Goal: Information Seeking & Learning: Learn about a topic

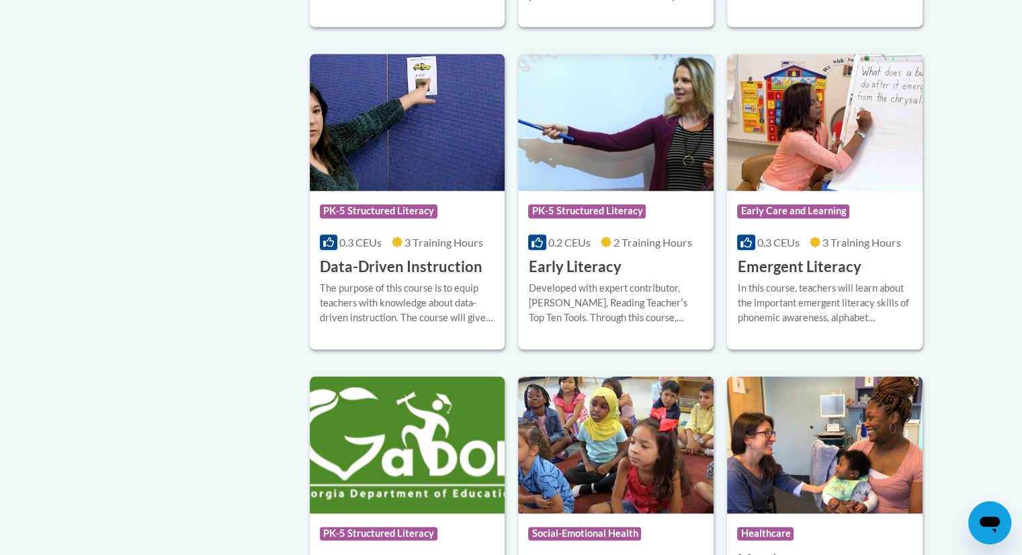
scroll to position [1412, 0]
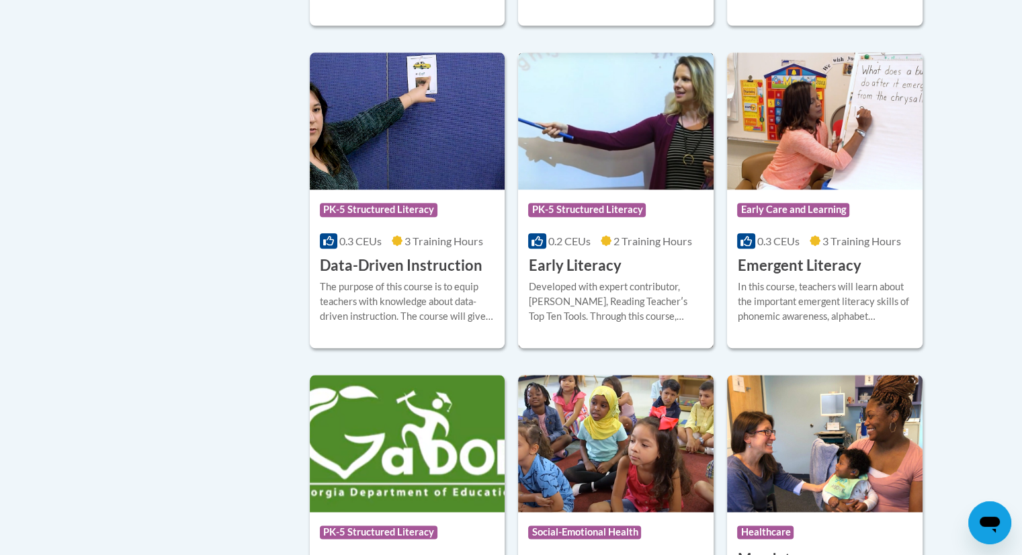
click at [580, 276] on h3 "Early Literacy" at bounding box center [574, 265] width 93 height 21
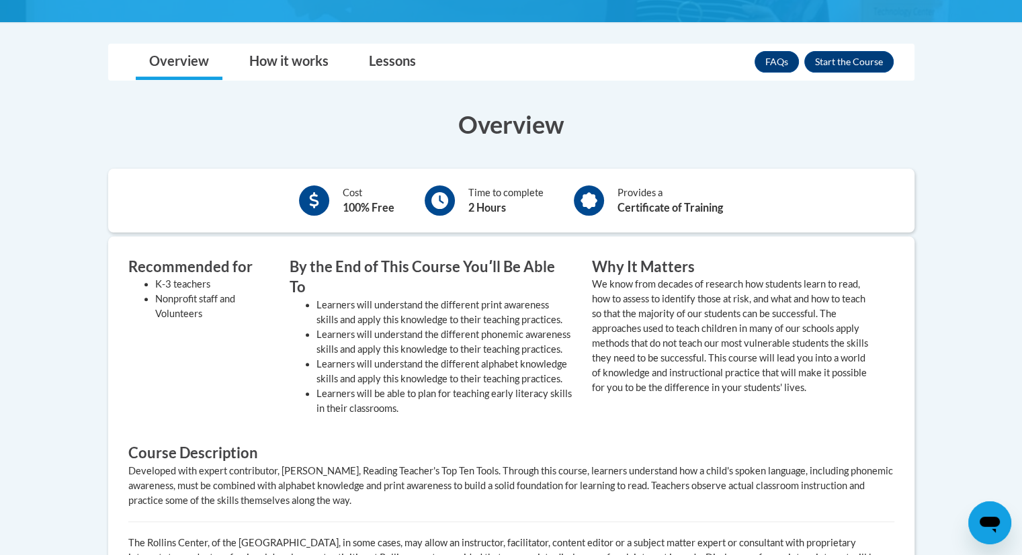
scroll to position [347, 0]
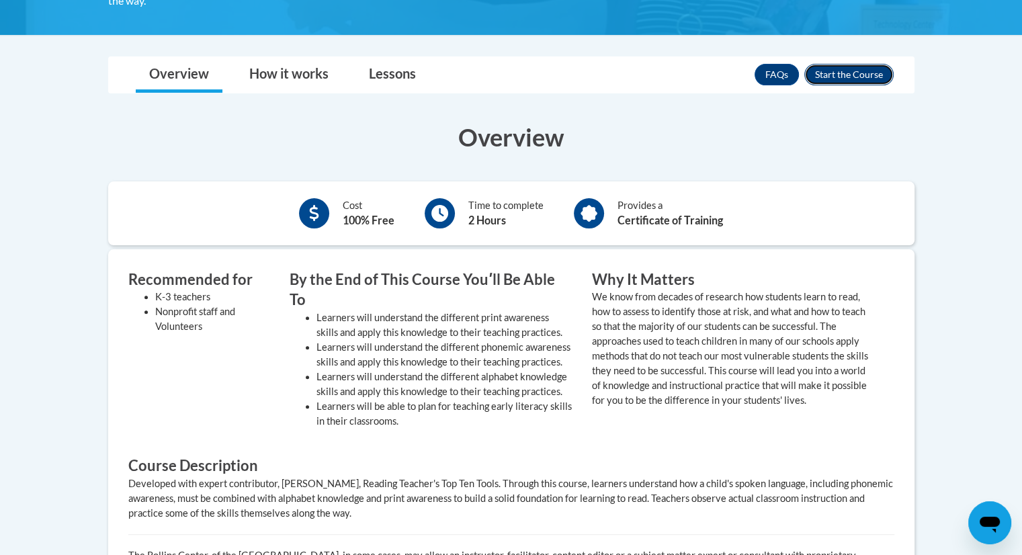
click at [865, 69] on button "Enroll" at bounding box center [848, 74] width 89 height 21
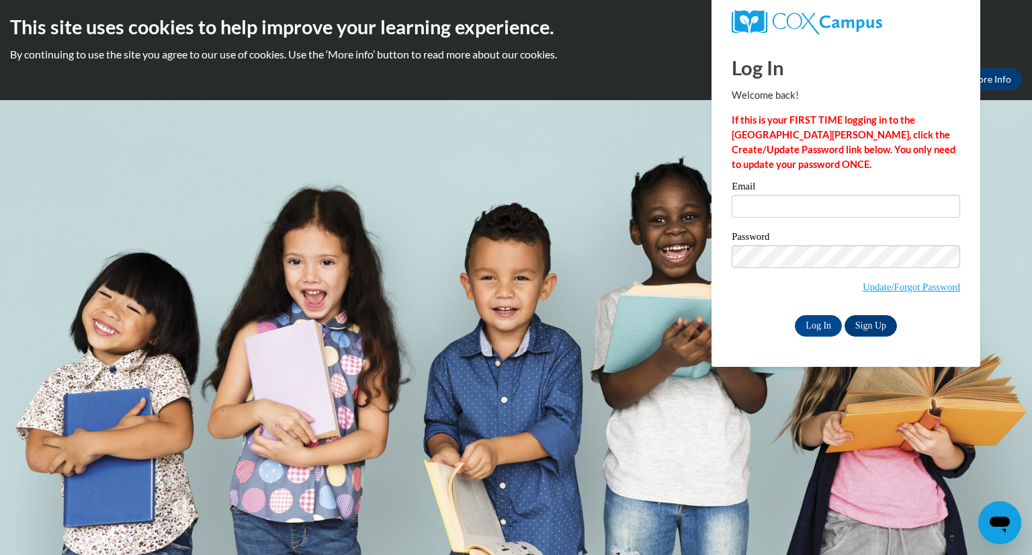
click at [850, 229] on div "Email Password Update/Forgot Password Log In Sign Up OR" at bounding box center [845, 258] width 228 height 154
click at [844, 226] on div "Email" at bounding box center [845, 204] width 228 height 46
click at [830, 215] on input "Email" at bounding box center [845, 206] width 228 height 23
type input "alyssanatschke33@gmail.com"
click at [819, 328] on input "Log In" at bounding box center [818, 325] width 47 height 21
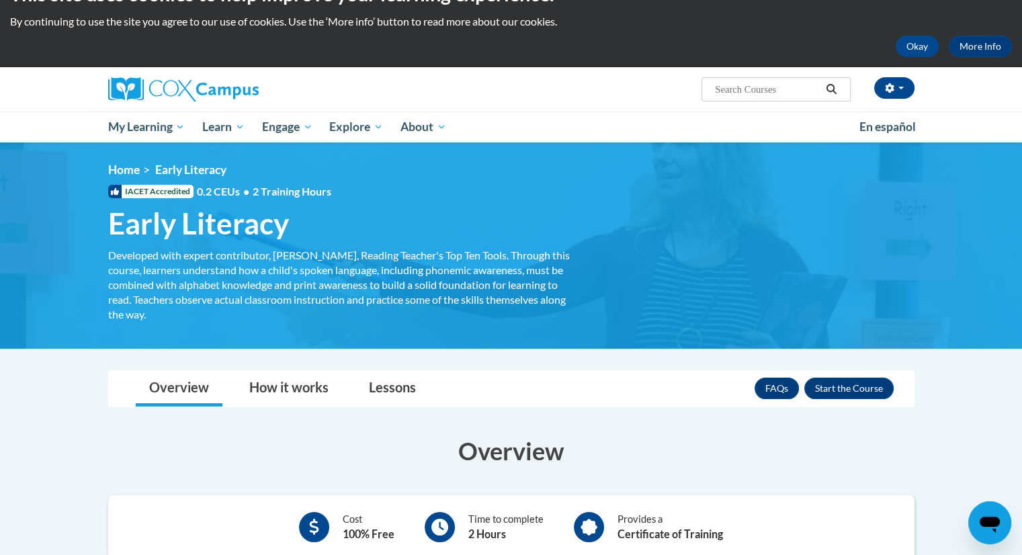
scroll to position [32, 0]
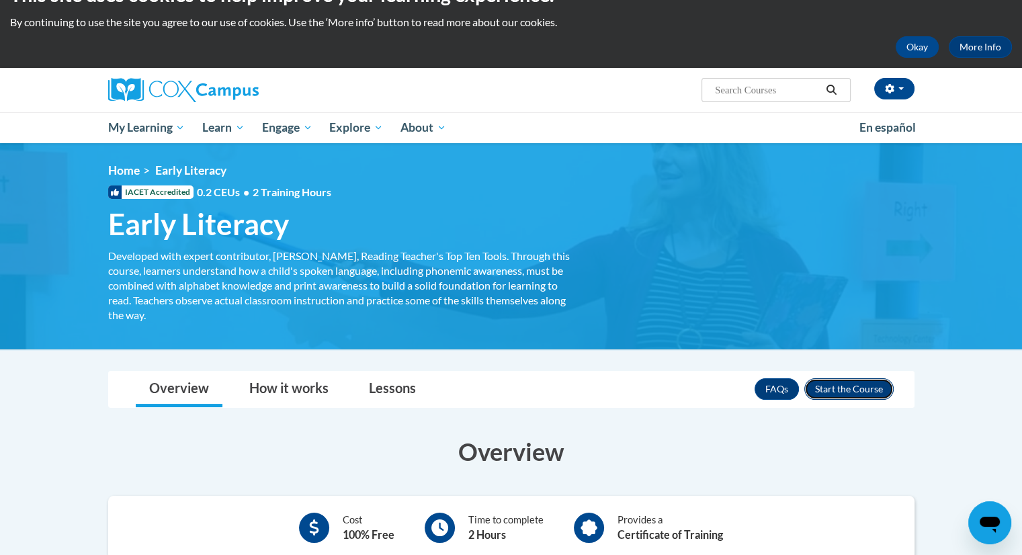
click at [859, 385] on button "Enroll" at bounding box center [848, 388] width 89 height 21
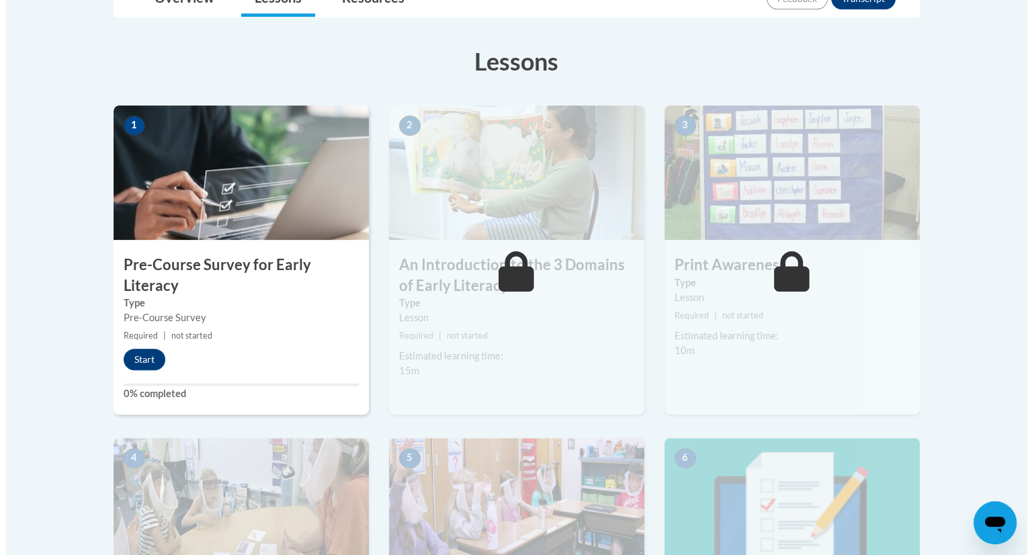
scroll to position [332, 0]
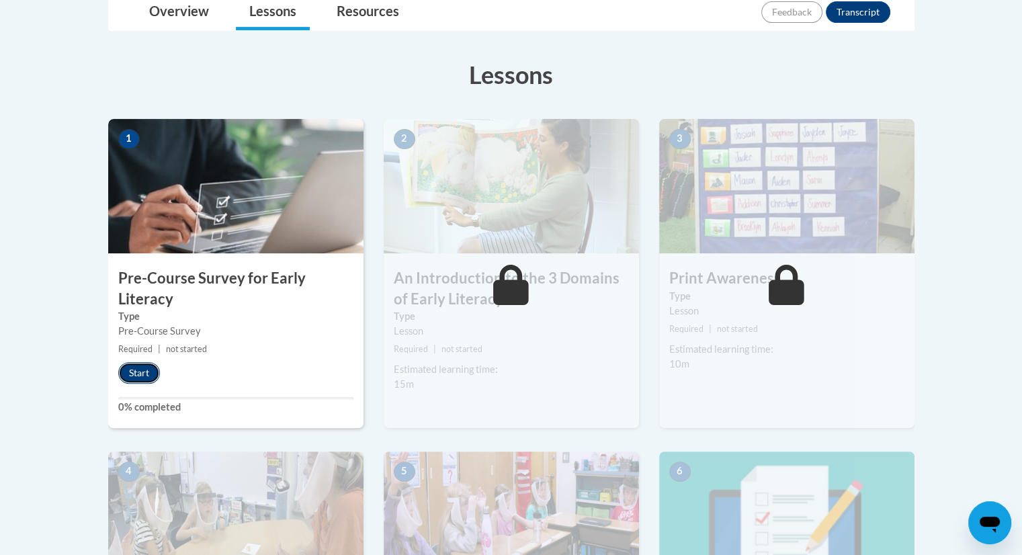
click at [145, 369] on button "Start" at bounding box center [139, 372] width 42 height 21
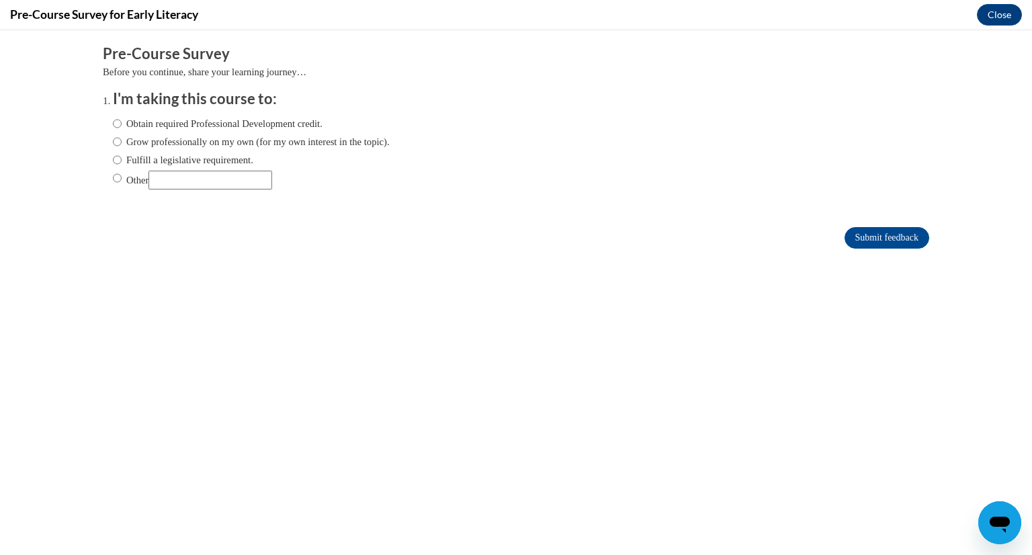
scroll to position [0, 0]
click at [132, 126] on label "Obtain required Professional Development credit." at bounding box center [218, 123] width 210 height 15
click at [122, 126] on input "Obtain required Professional Development credit." at bounding box center [117, 123] width 9 height 15
radio input "true"
click at [858, 234] on input "Submit feedback" at bounding box center [886, 237] width 85 height 21
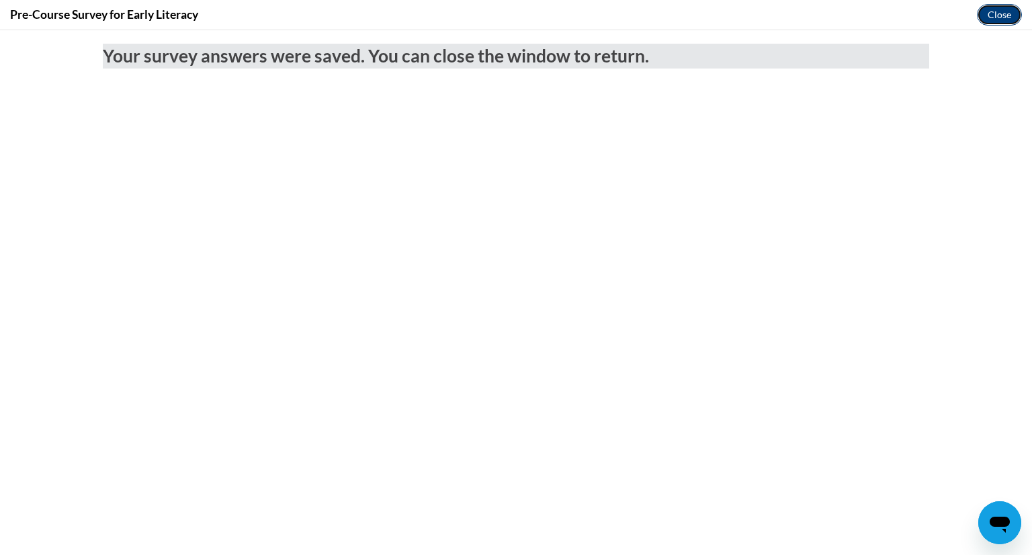
click at [1002, 14] on button "Close" at bounding box center [999, 14] width 45 height 21
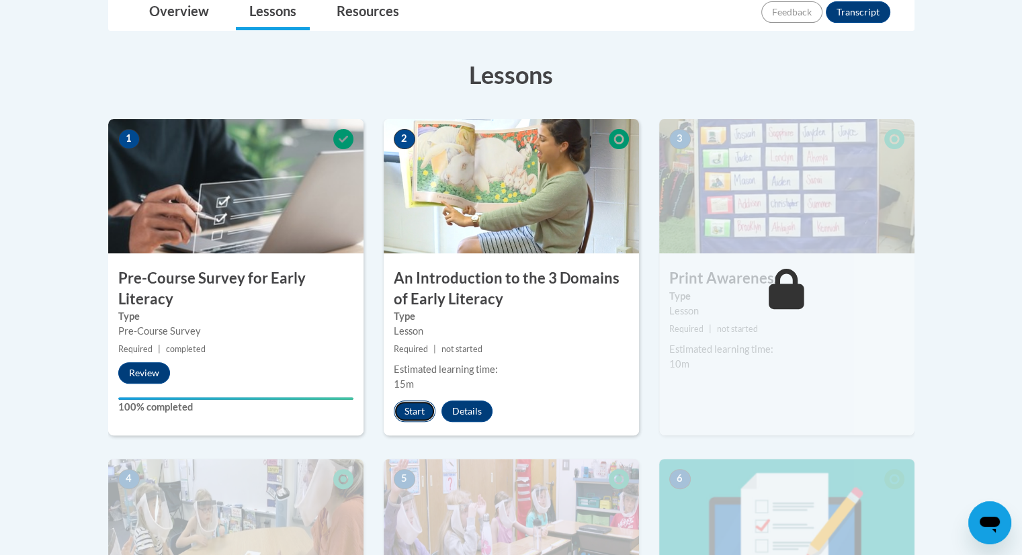
click at [414, 418] on button "Start" at bounding box center [415, 410] width 42 height 21
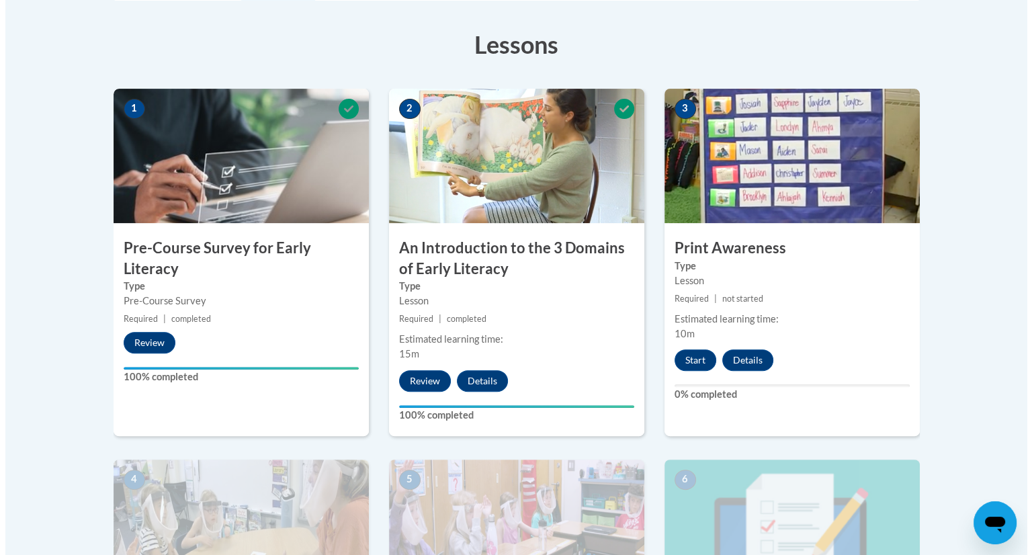
scroll to position [364, 0]
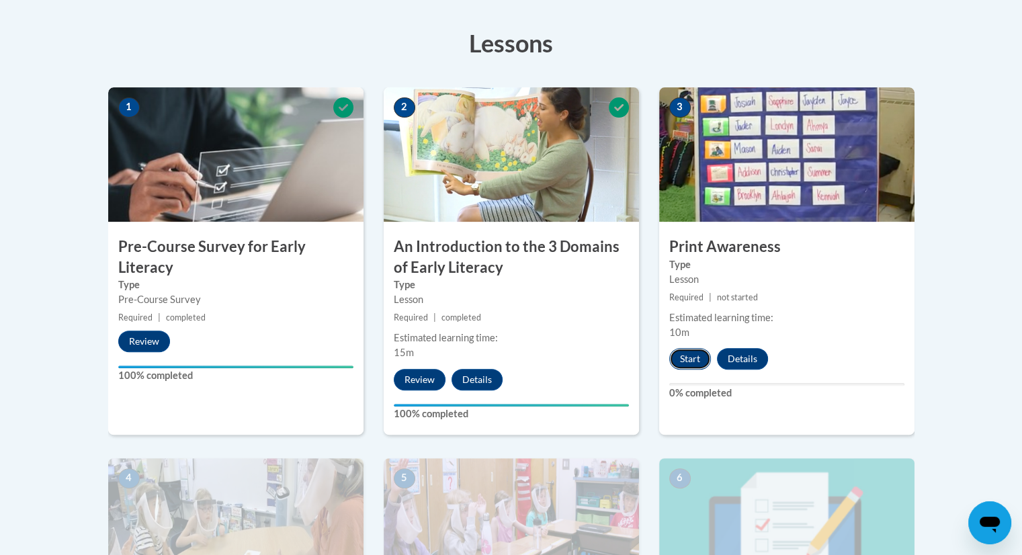
click at [684, 359] on button "Start" at bounding box center [690, 358] width 42 height 21
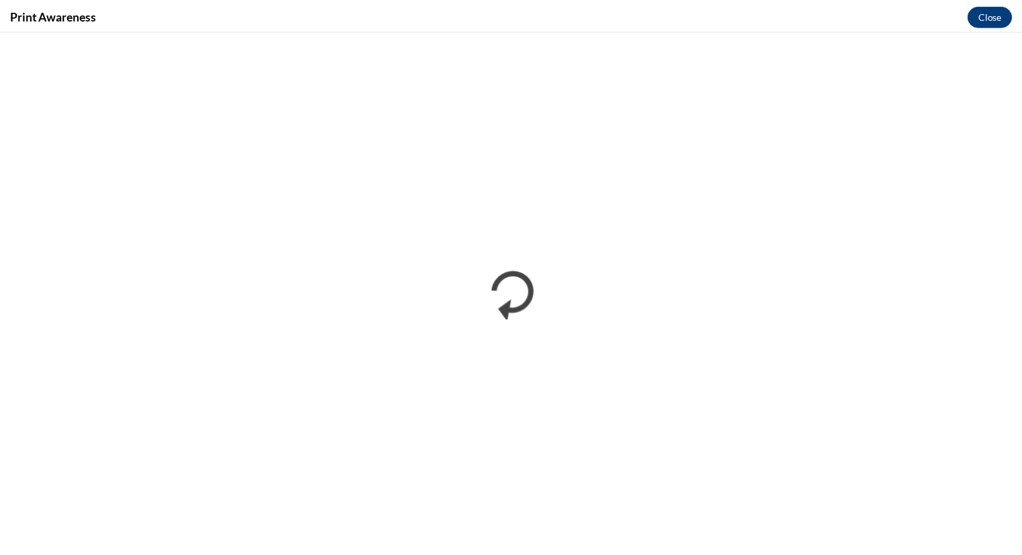
scroll to position [0, 0]
click at [1008, 15] on button "Close" at bounding box center [999, 14] width 45 height 21
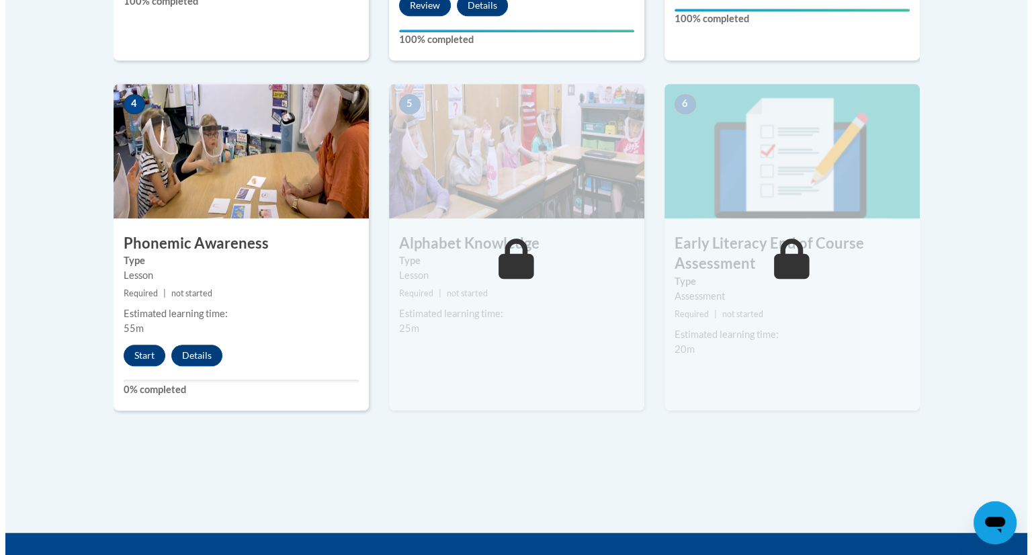
scroll to position [739, 0]
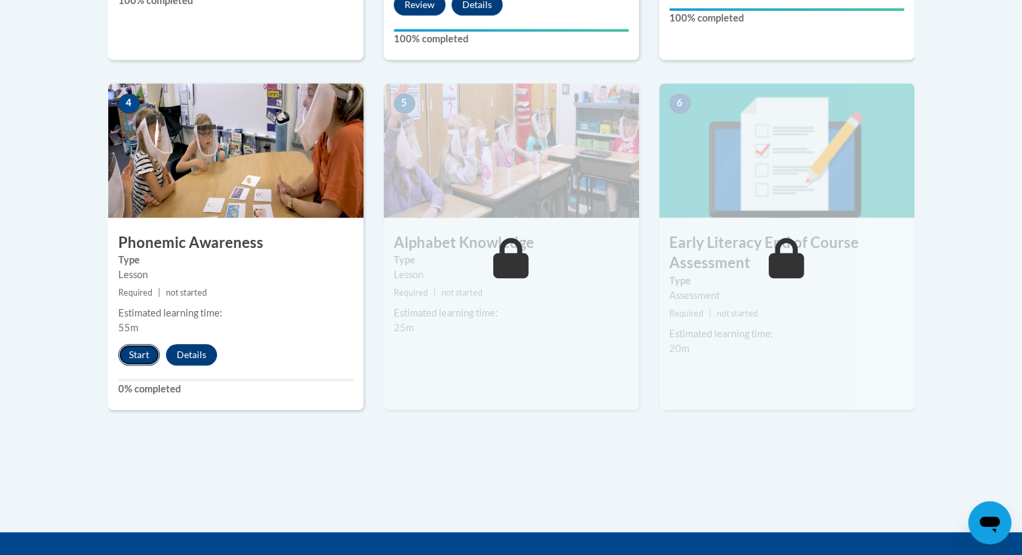
click at [140, 357] on button "Start" at bounding box center [139, 354] width 42 height 21
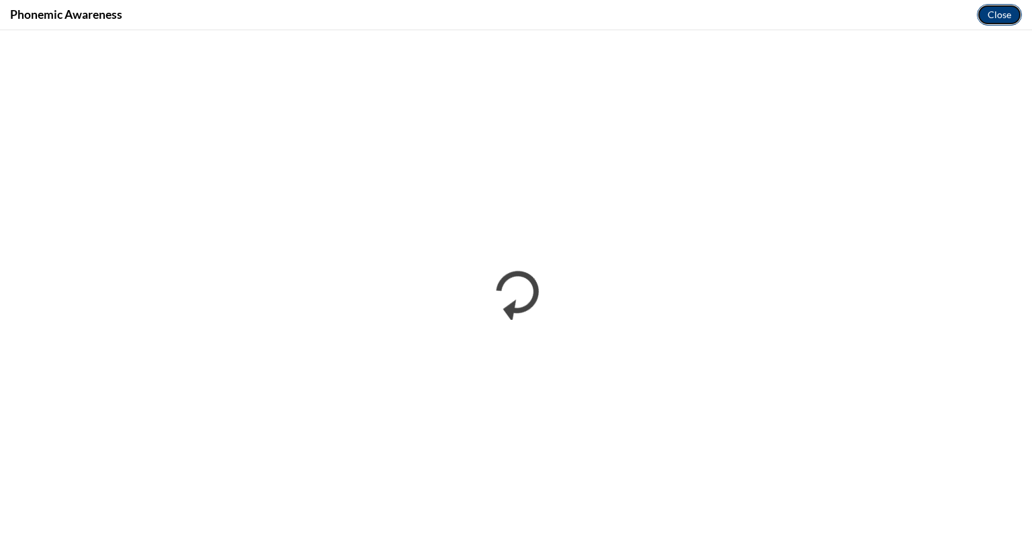
click at [1007, 9] on button "Close" at bounding box center [999, 14] width 45 height 21
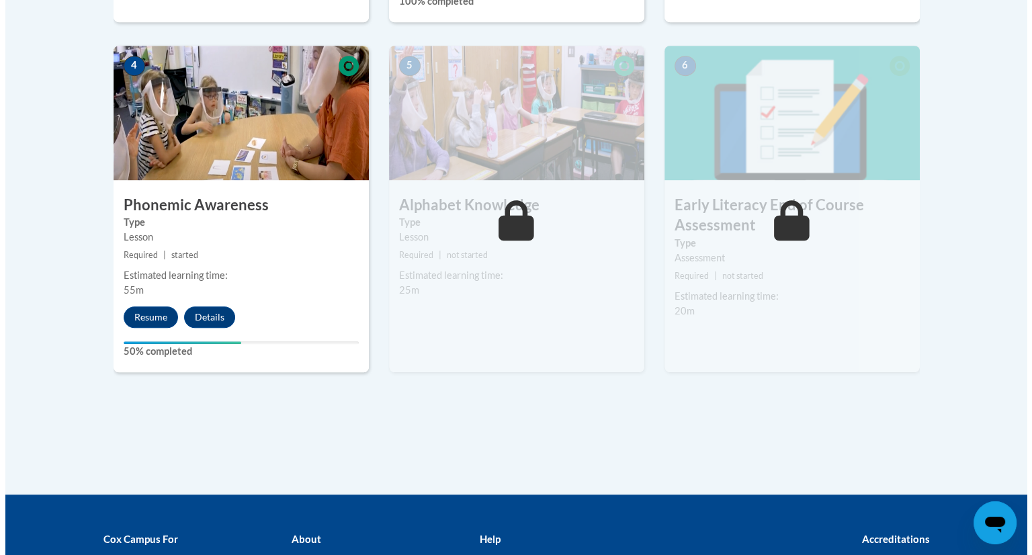
scroll to position [776, 0]
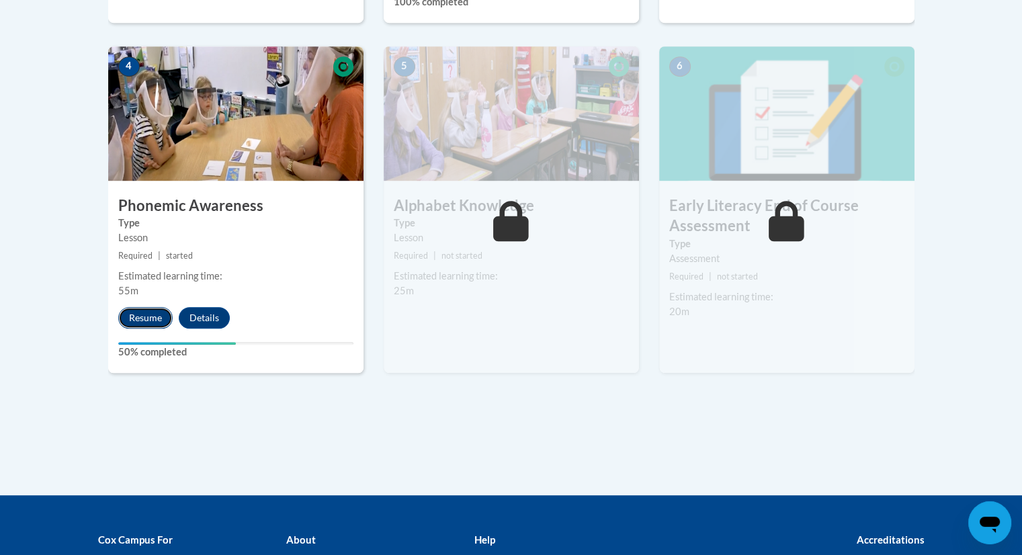
click at [145, 312] on button "Resume" at bounding box center [145, 317] width 54 height 21
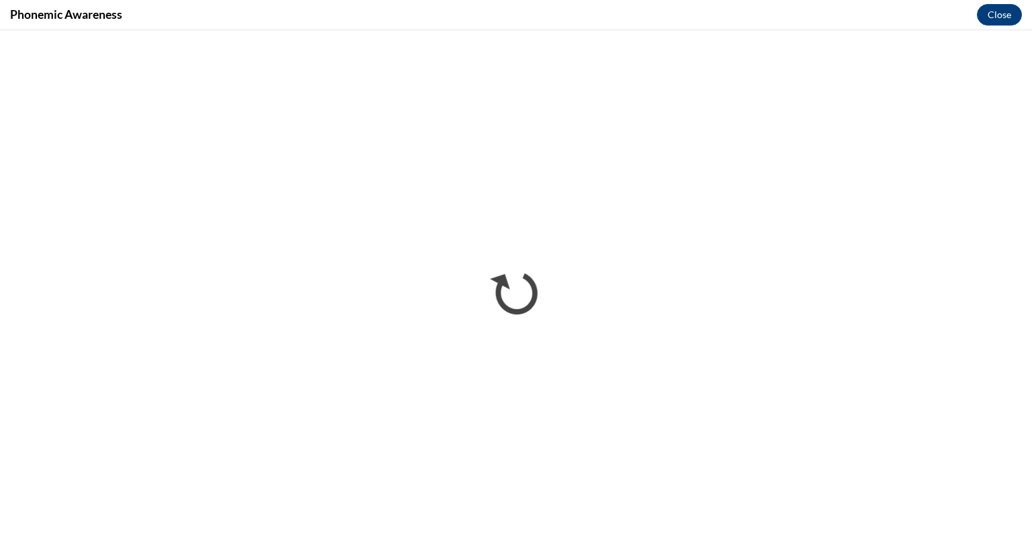
scroll to position [0, 0]
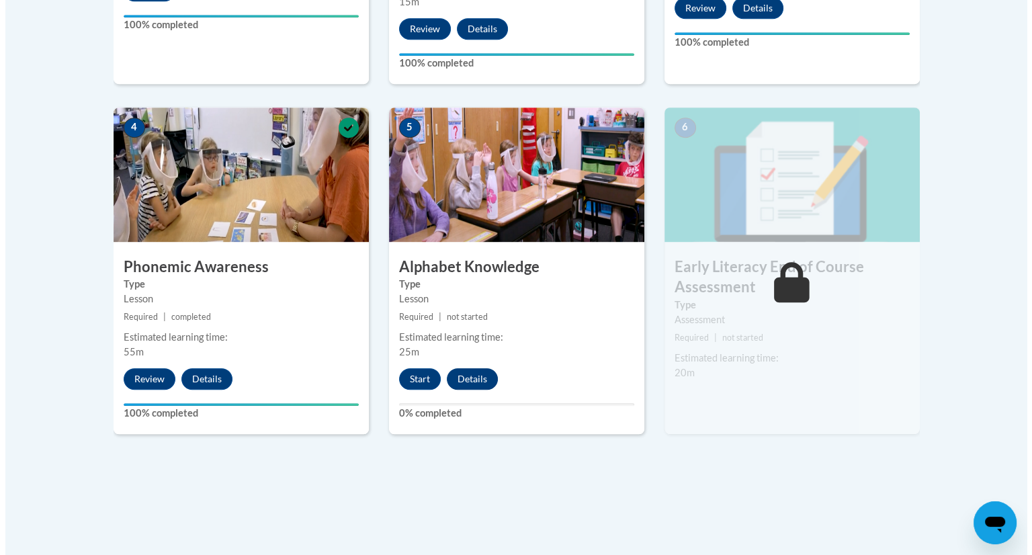
scroll to position [715, 0]
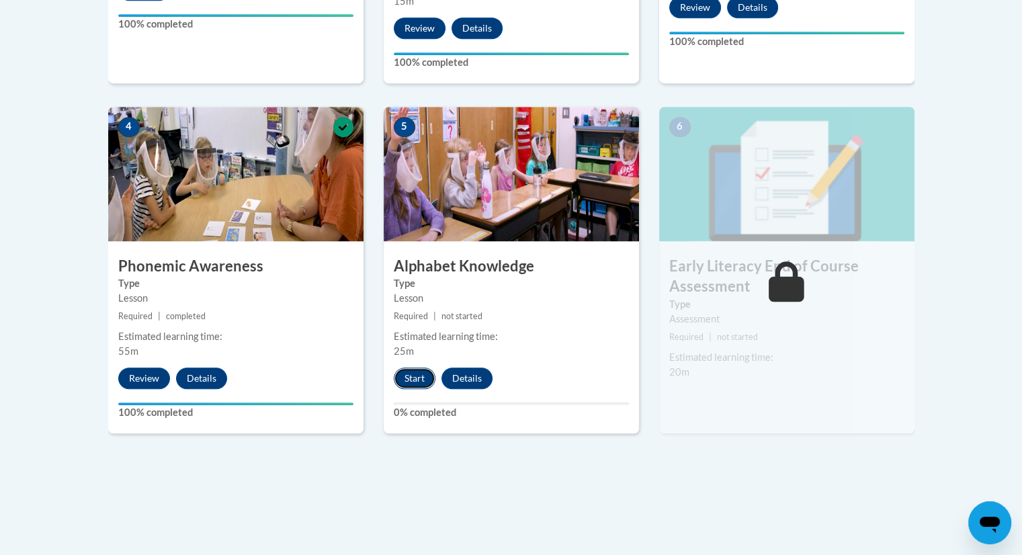
click at [408, 379] on button "Start" at bounding box center [415, 377] width 42 height 21
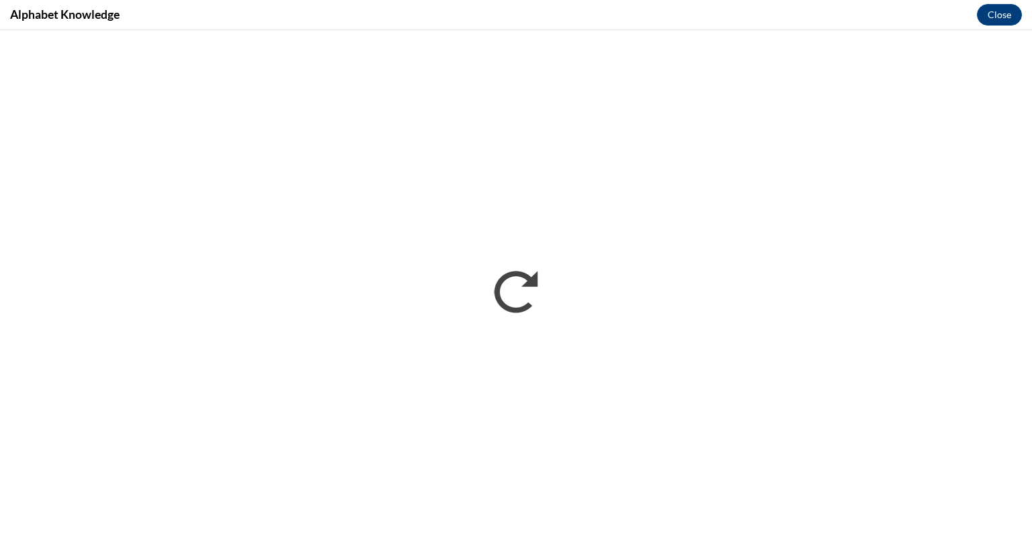
scroll to position [0, 0]
click at [999, 11] on button "Close" at bounding box center [999, 14] width 45 height 21
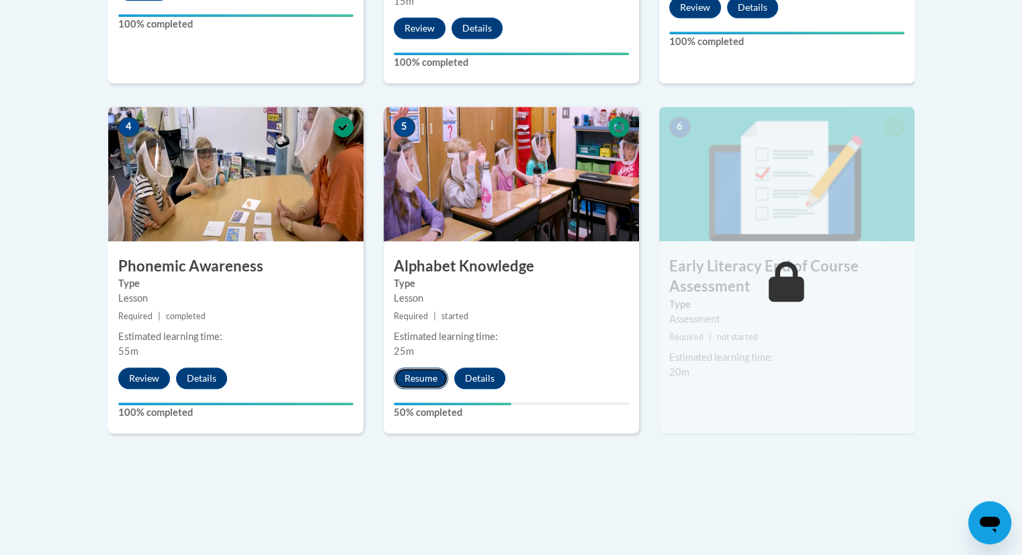
click at [420, 371] on button "Resume" at bounding box center [421, 377] width 54 height 21
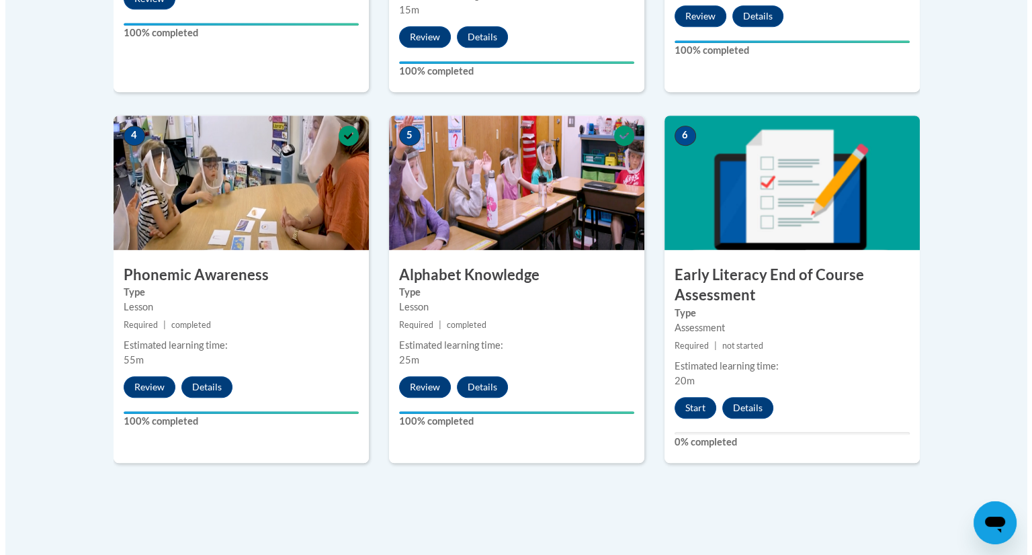
scroll to position [735, 0]
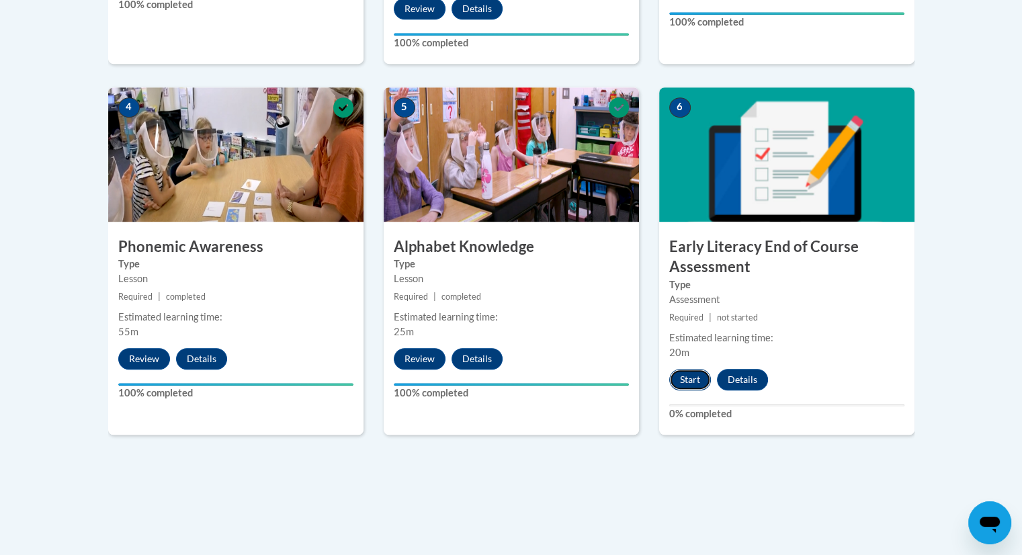
click at [678, 375] on button "Start" at bounding box center [690, 379] width 42 height 21
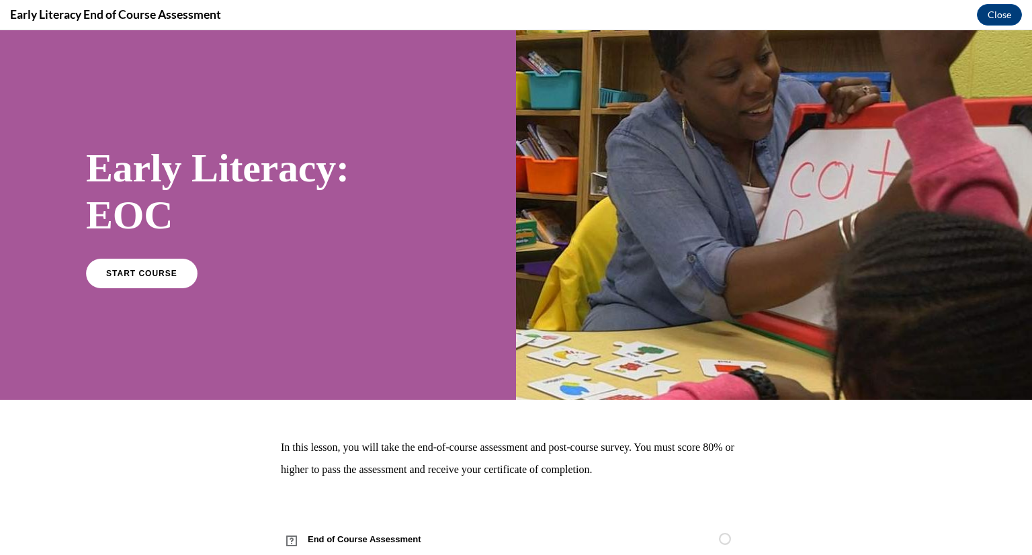
scroll to position [40, 0]
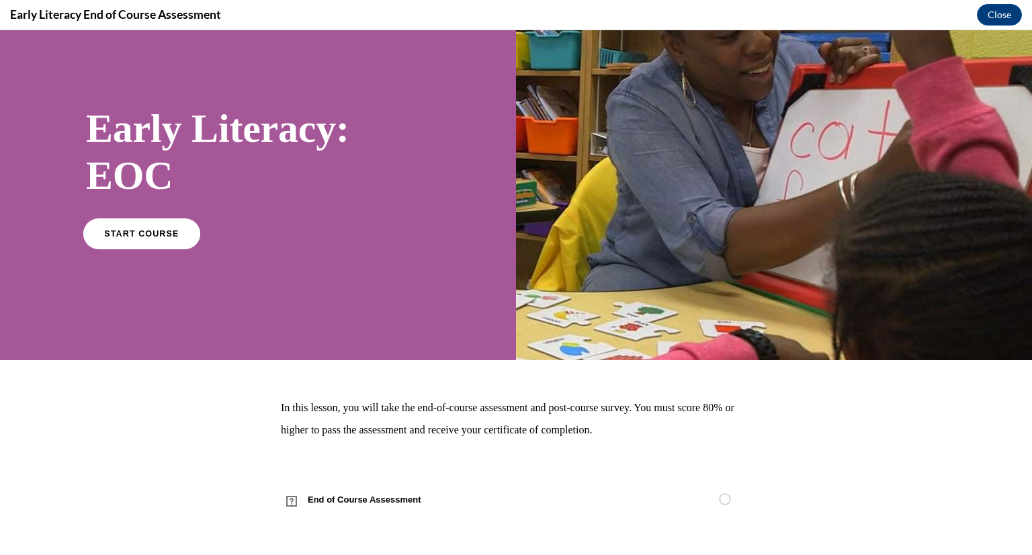
click at [165, 234] on span "START COURSE" at bounding box center [141, 233] width 75 height 10
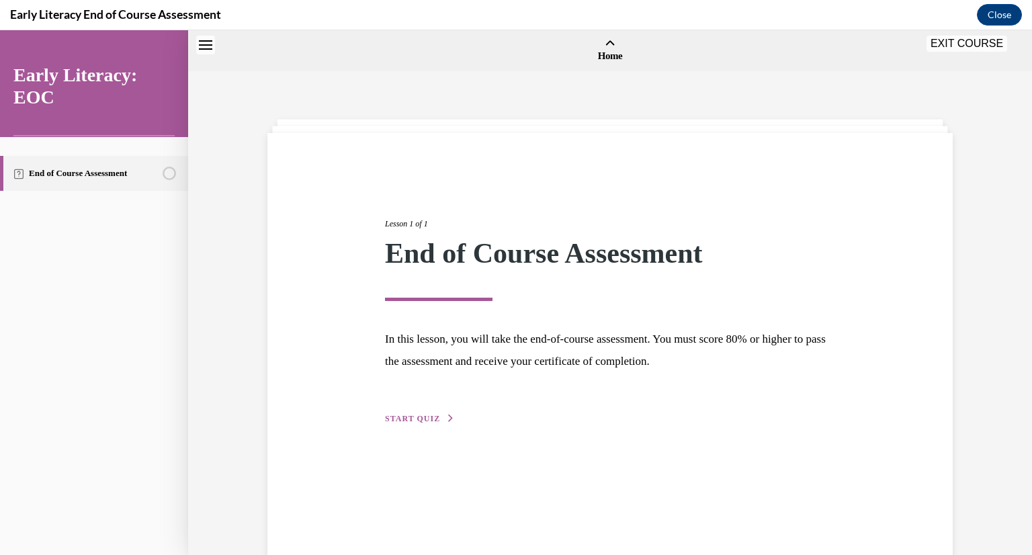
scroll to position [42, 0]
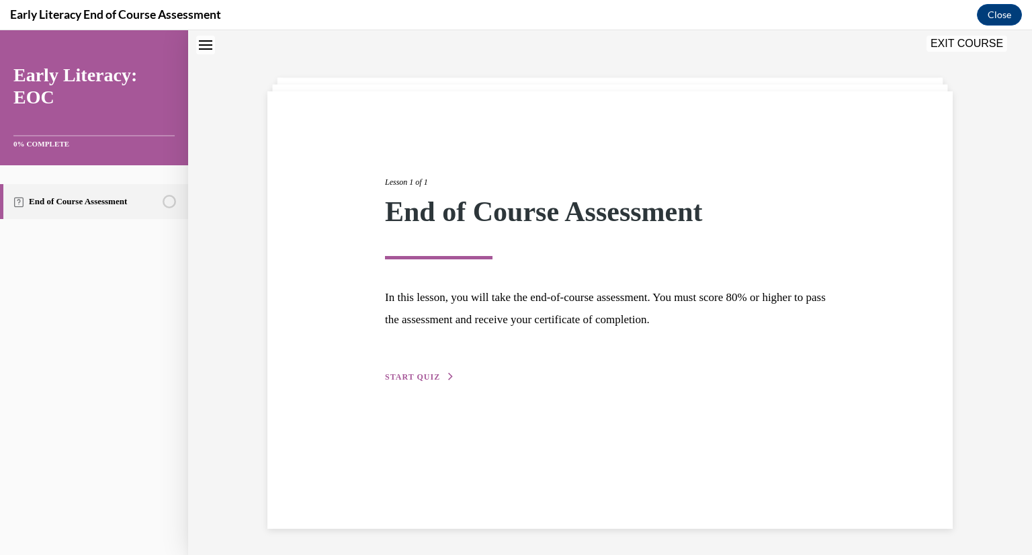
click at [415, 369] on div "Lesson 1 of 1 End of Course Assessment In this lesson, you will take the end-of…" at bounding box center [610, 264] width 470 height 239
click at [428, 379] on span "START QUIZ" at bounding box center [412, 376] width 55 height 9
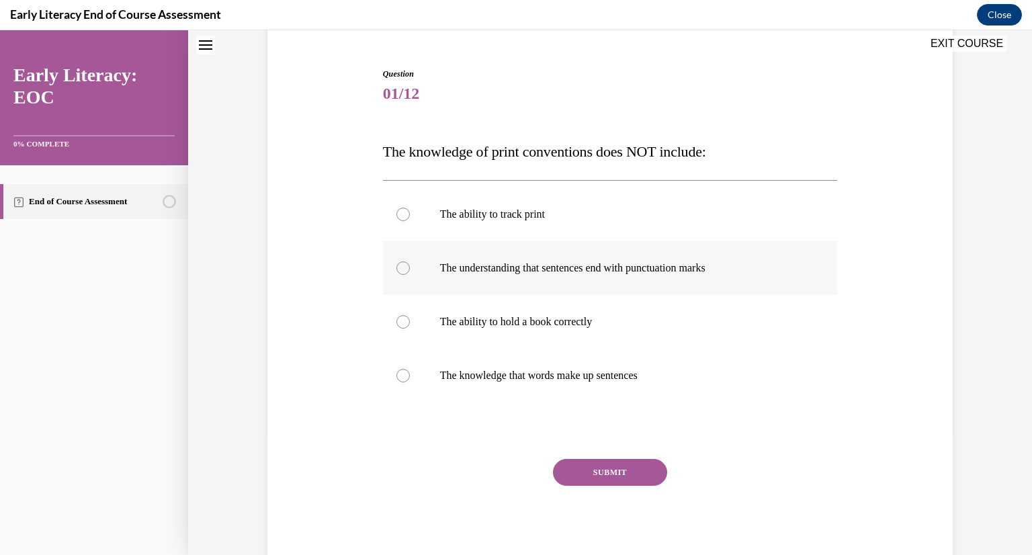
scroll to position [120, 0]
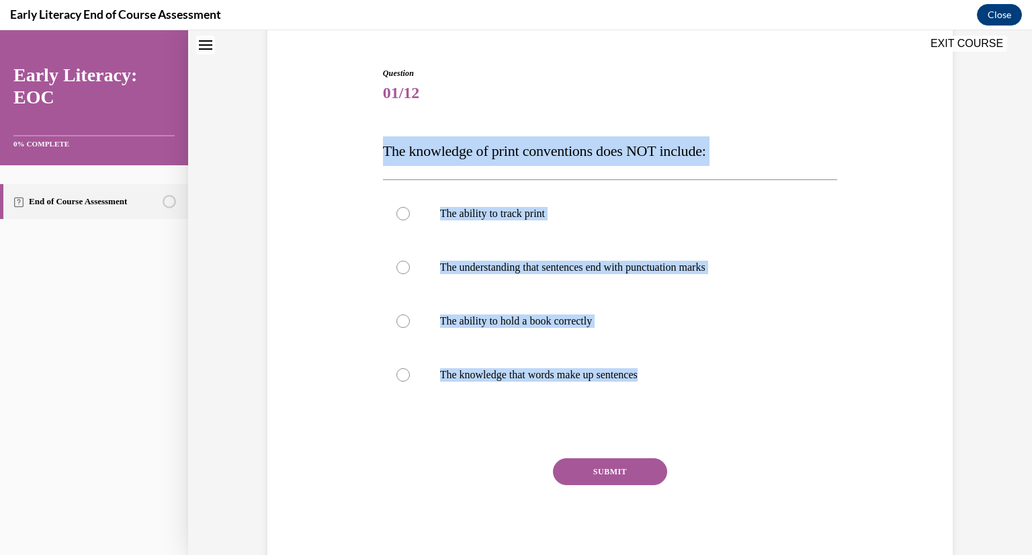
drag, startPoint x: 684, startPoint y: 415, endPoint x: 374, endPoint y: 150, distance: 407.7
click at [379, 150] on div "Question 01/12 The knowledge of print conventions does NOT include: The ability…" at bounding box center [609, 307] width 461 height 521
copy div "The knowledge of print conventions does NOT include: The ability to track print…"
click at [580, 323] on p "The ability to hold a book correctly" at bounding box center [622, 320] width 364 height 13
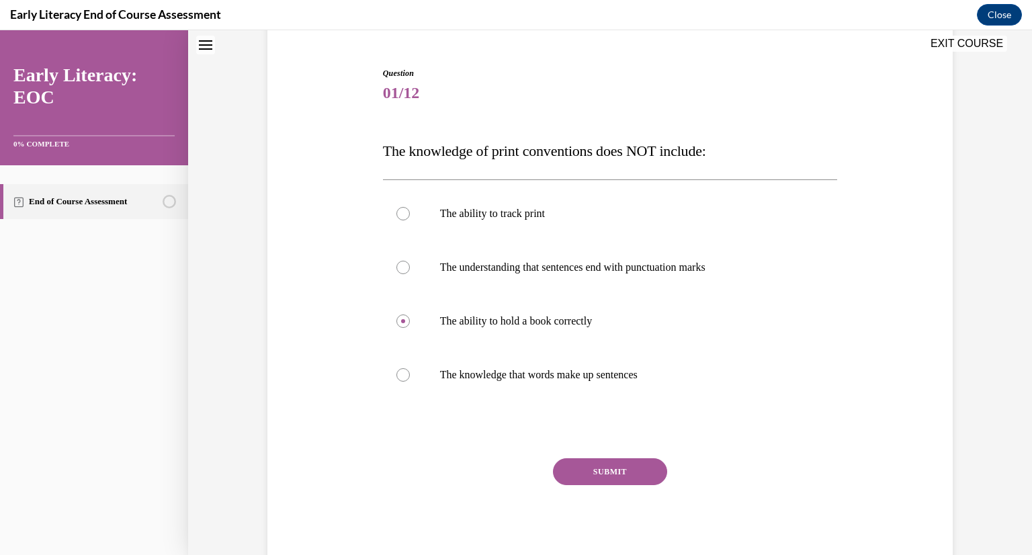
click at [610, 474] on button "SUBMIT" at bounding box center [610, 471] width 114 height 27
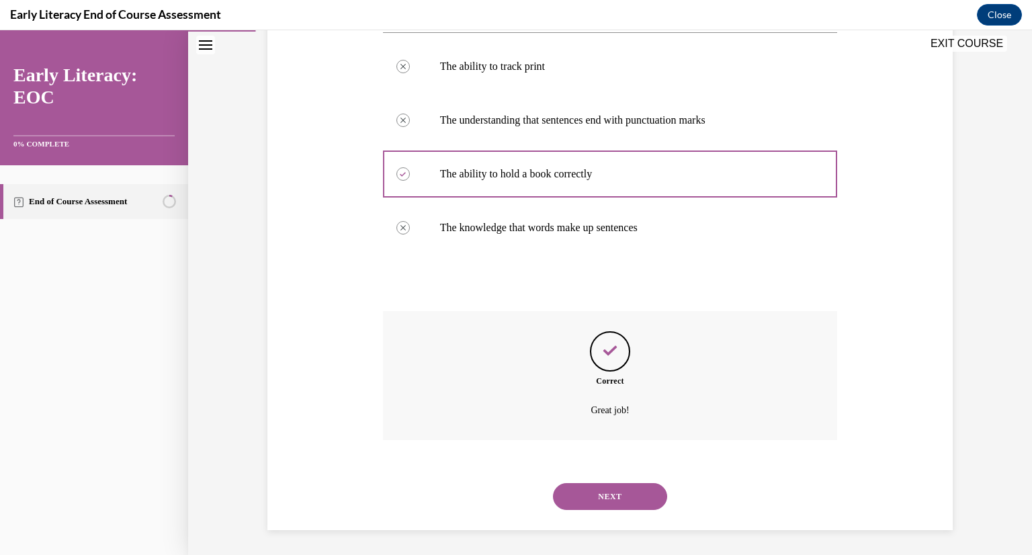
scroll to position [269, 0]
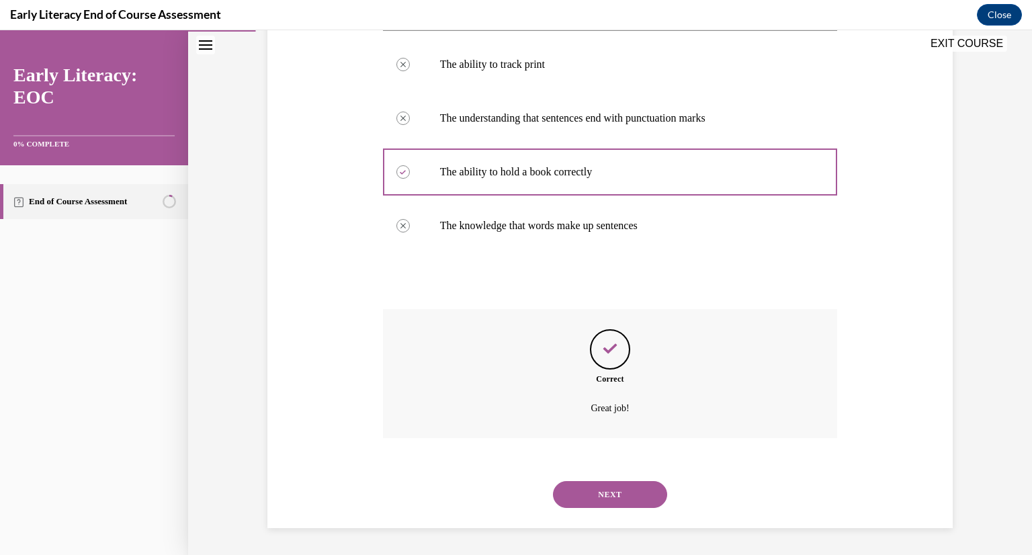
click at [615, 490] on button "NEXT" at bounding box center [610, 494] width 114 height 27
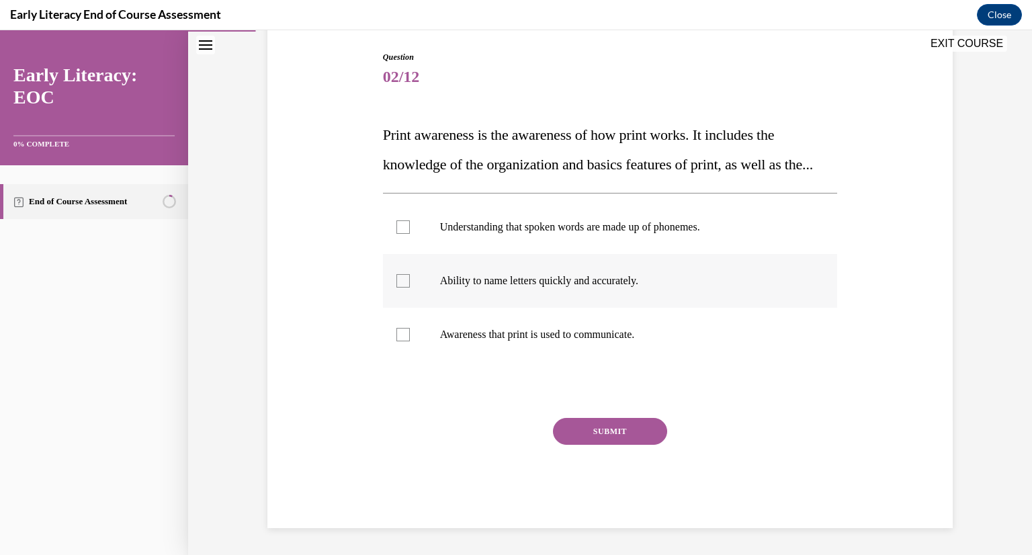
scroll to position [165, 0]
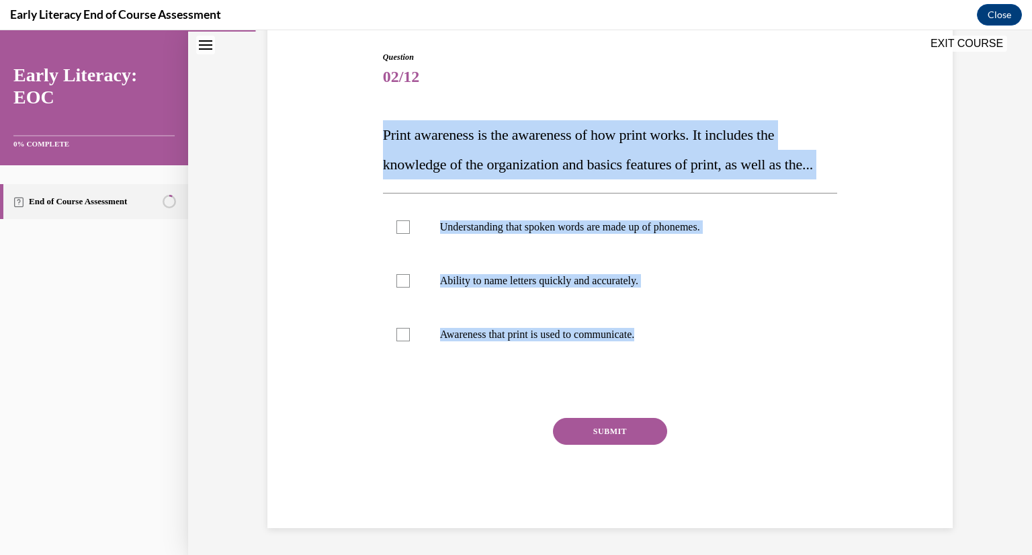
drag, startPoint x: 724, startPoint y: 389, endPoint x: 361, endPoint y: 105, distance: 460.7
click at [361, 105] on div "Question 02/12 Print awareness is the awareness of how print works. It includes…" at bounding box center [610, 269] width 692 height 517
copy div "Print awareness is the awareness of how print works. It includes the knowledge …"
click at [529, 328] on p "Awareness that print is used to communicate." at bounding box center [622, 334] width 364 height 13
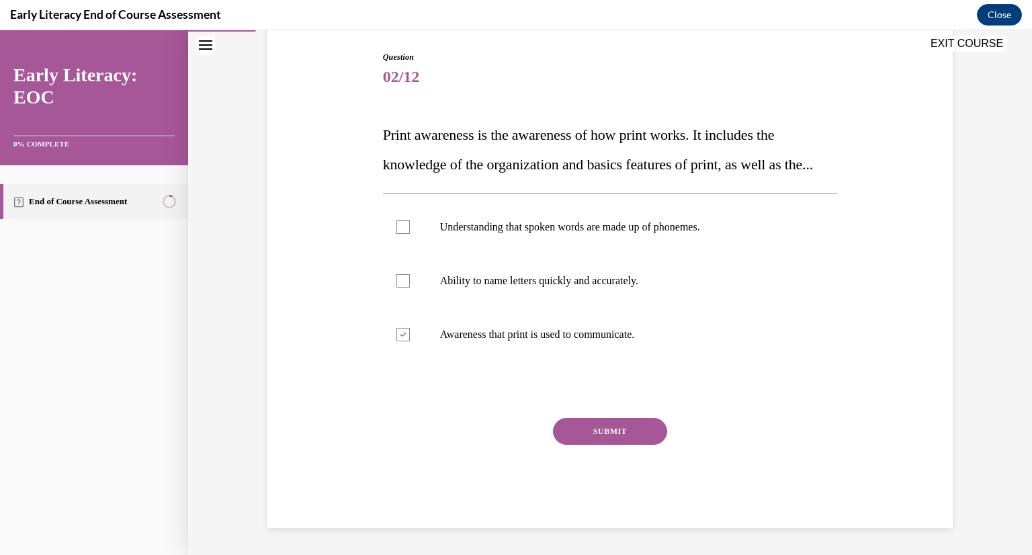
click at [600, 438] on button "SUBMIT" at bounding box center [610, 431] width 114 height 27
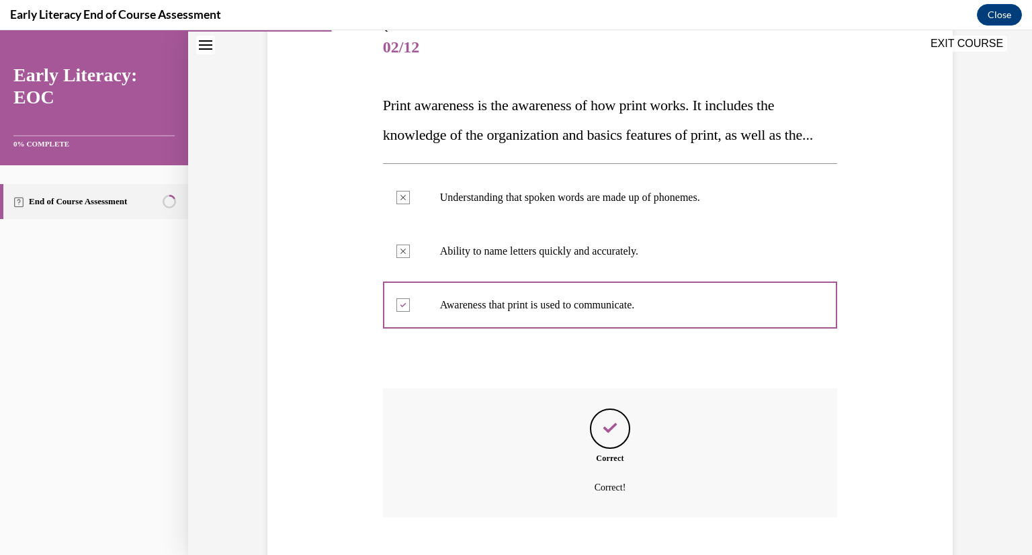
scroll to position [274, 0]
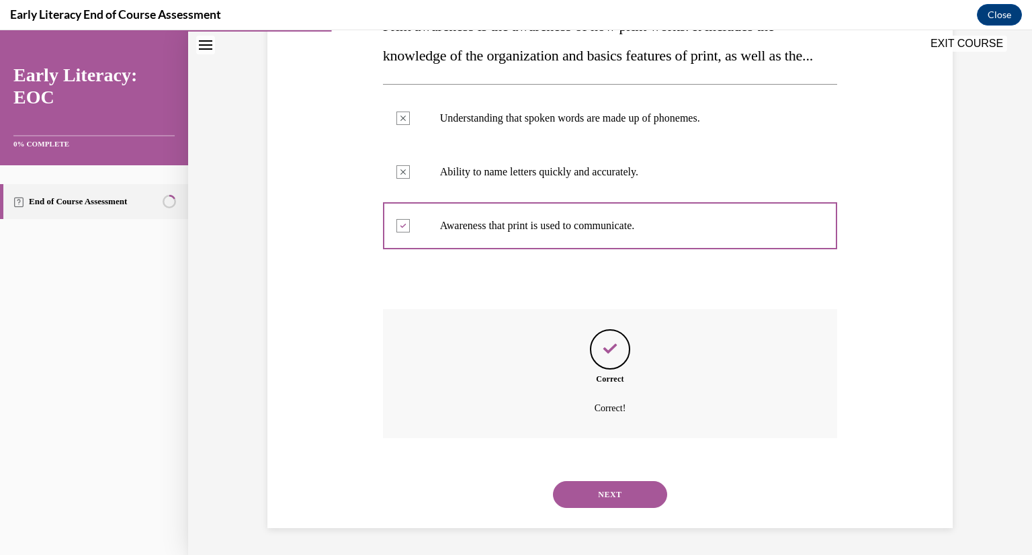
click at [626, 488] on button "NEXT" at bounding box center [610, 494] width 114 height 27
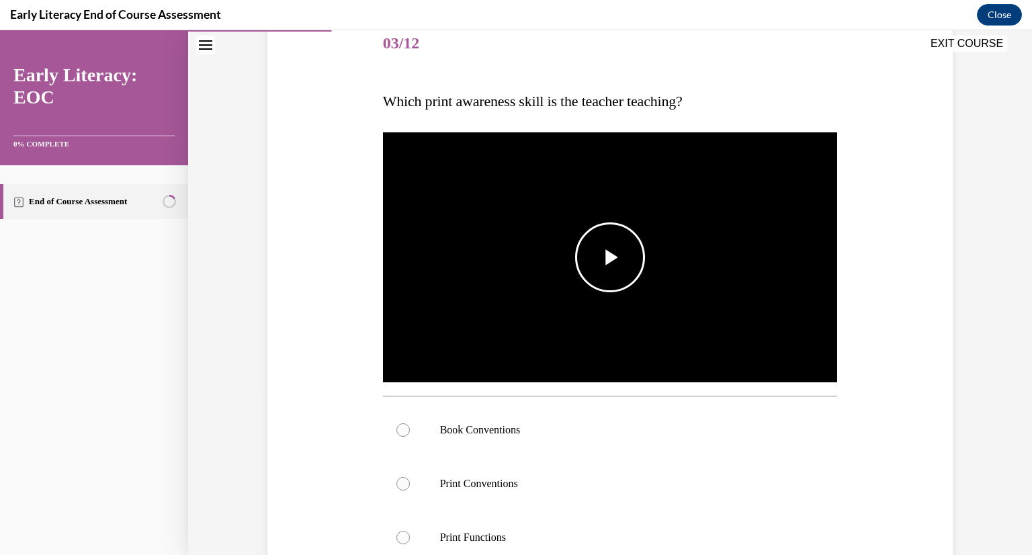
scroll to position [170, 0]
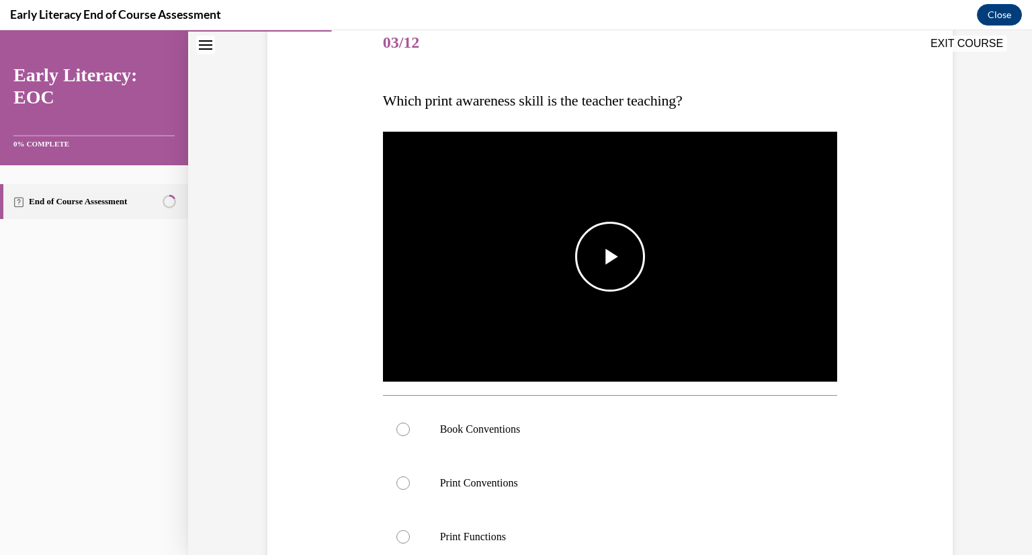
click at [590, 291] on img "Video player" at bounding box center [610, 257] width 455 height 256
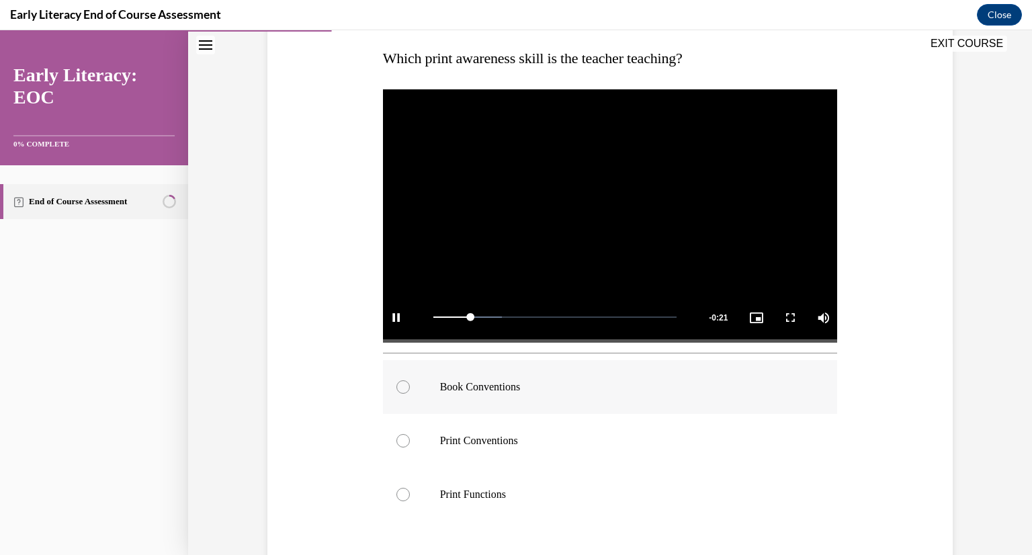
scroll to position [213, 0]
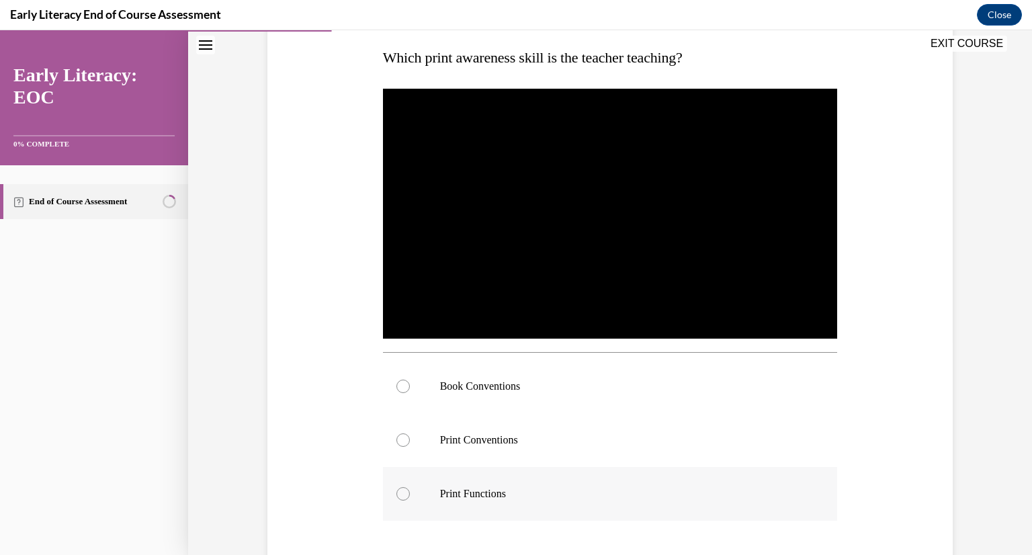
click at [544, 503] on div at bounding box center [610, 494] width 455 height 54
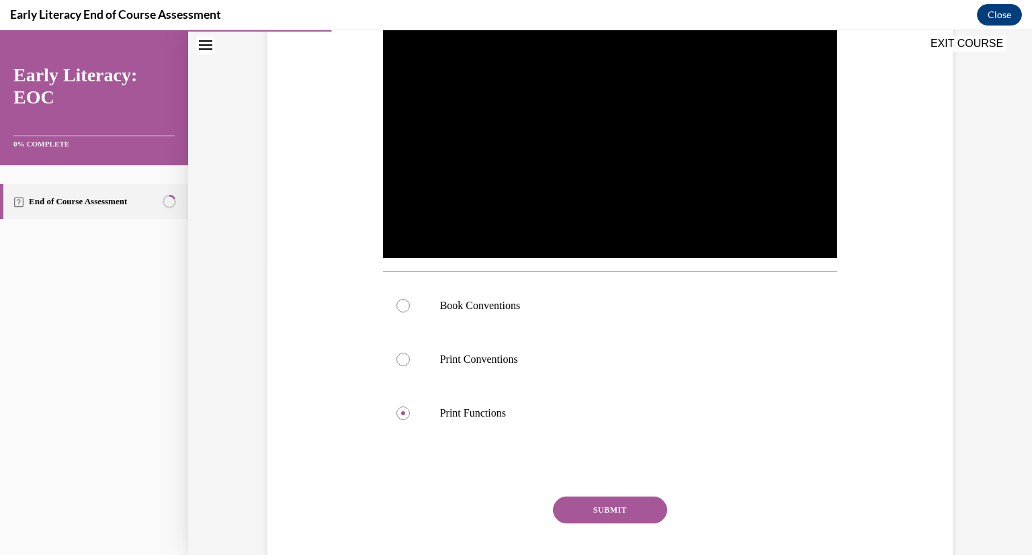
click at [587, 512] on button "SUBMIT" at bounding box center [610, 509] width 114 height 27
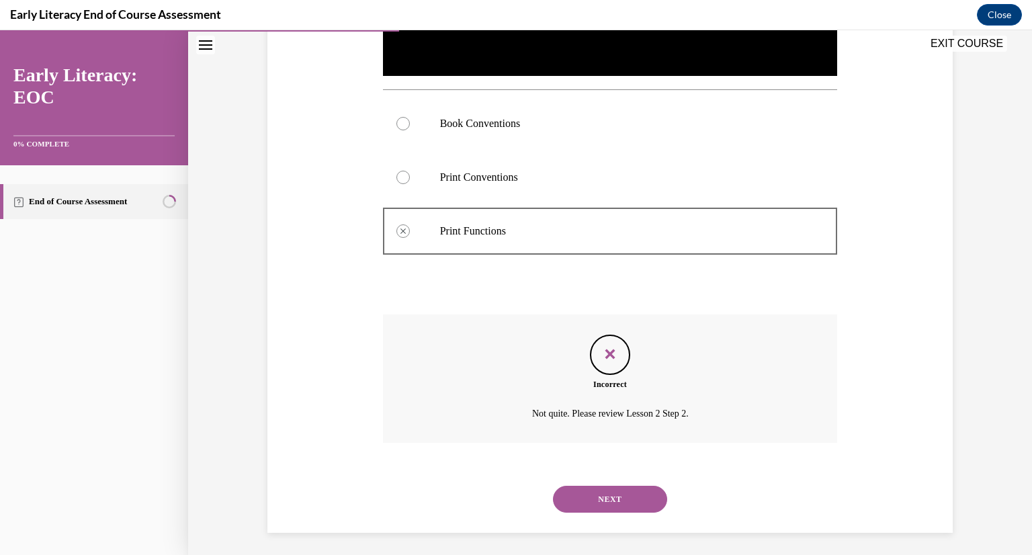
scroll to position [480, 0]
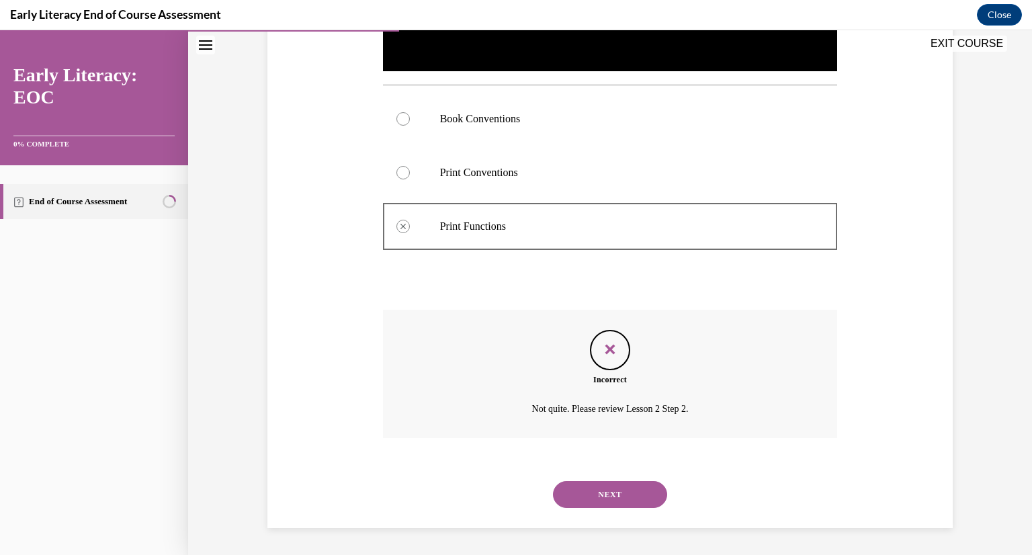
click at [619, 492] on button "NEXT" at bounding box center [610, 494] width 114 height 27
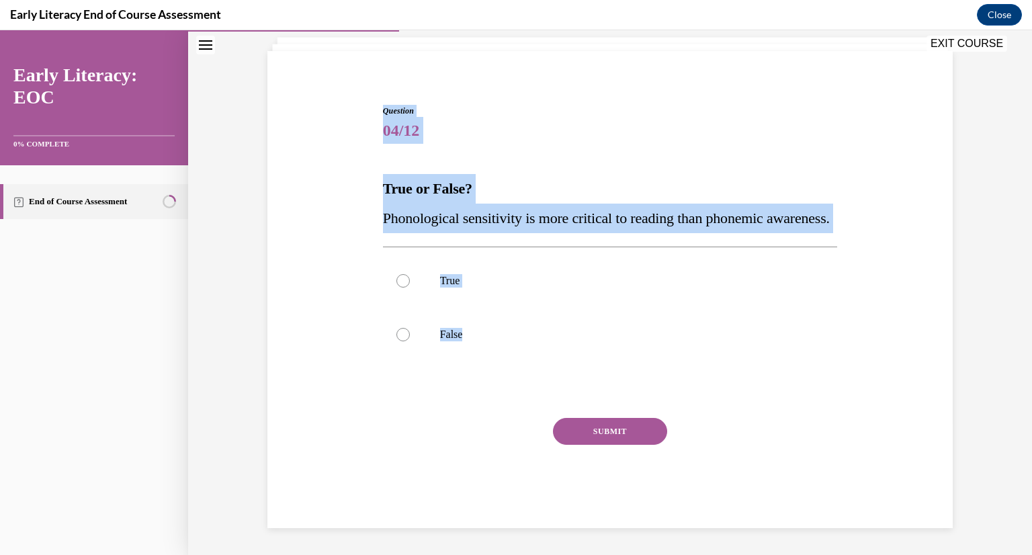
drag, startPoint x: 553, startPoint y: 385, endPoint x: 365, endPoint y: 84, distance: 355.2
click at [365, 84] on div "Question 04/12 True or False? Phonological sensitivity is more critical to read…" at bounding box center [610, 295] width 692 height 463
copy div "Question 04/12 True or False? Phonological sensitivity is more critical to read…"
click at [480, 339] on p "False" at bounding box center [622, 334] width 364 height 13
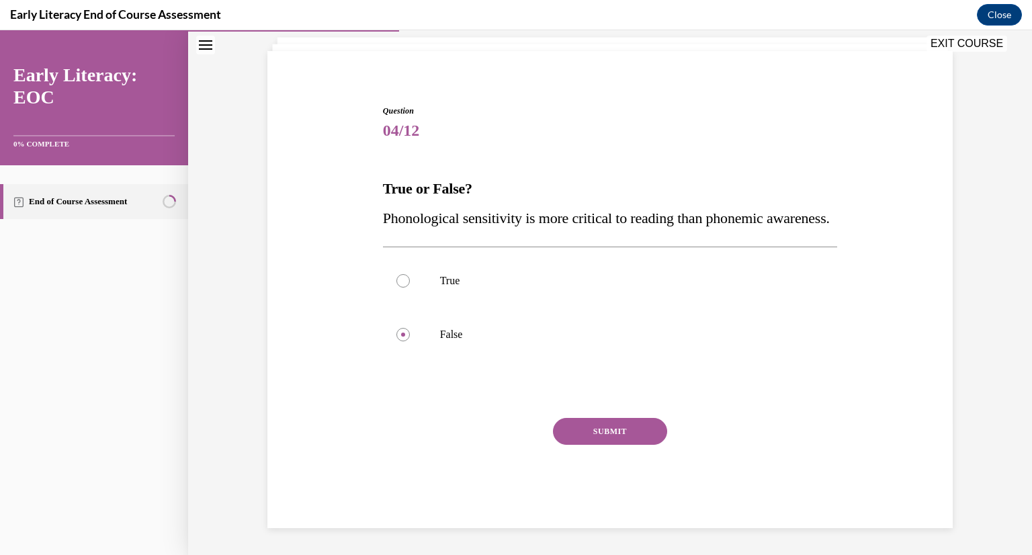
click at [623, 437] on button "SUBMIT" at bounding box center [610, 431] width 114 height 27
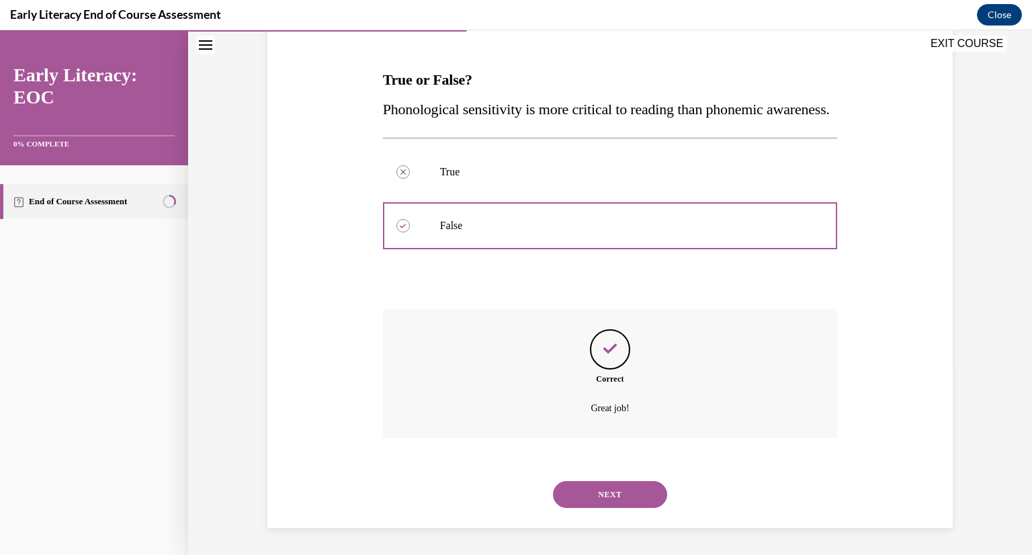
scroll to position [220, 0]
click at [623, 499] on button "NEXT" at bounding box center [610, 494] width 114 height 27
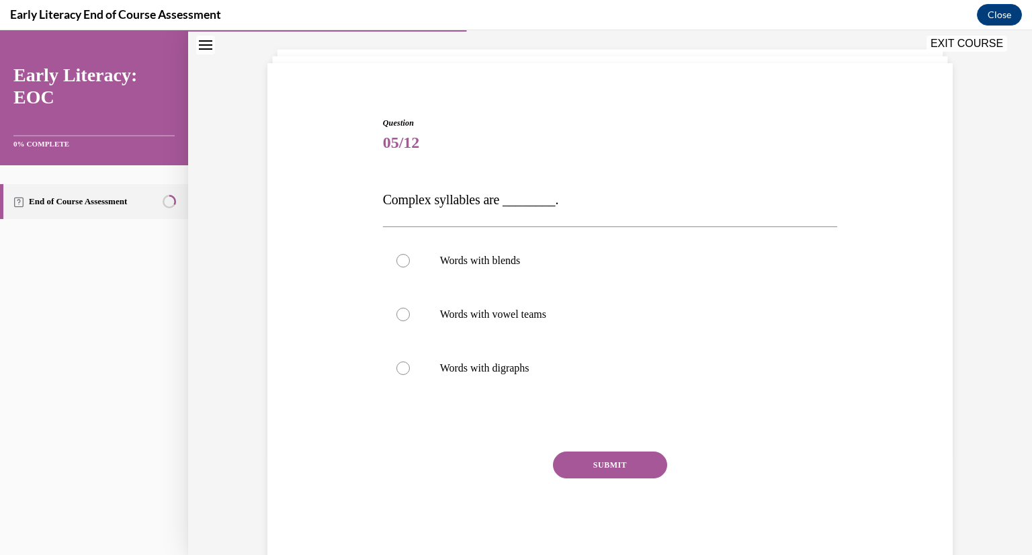
scroll to position [103, 0]
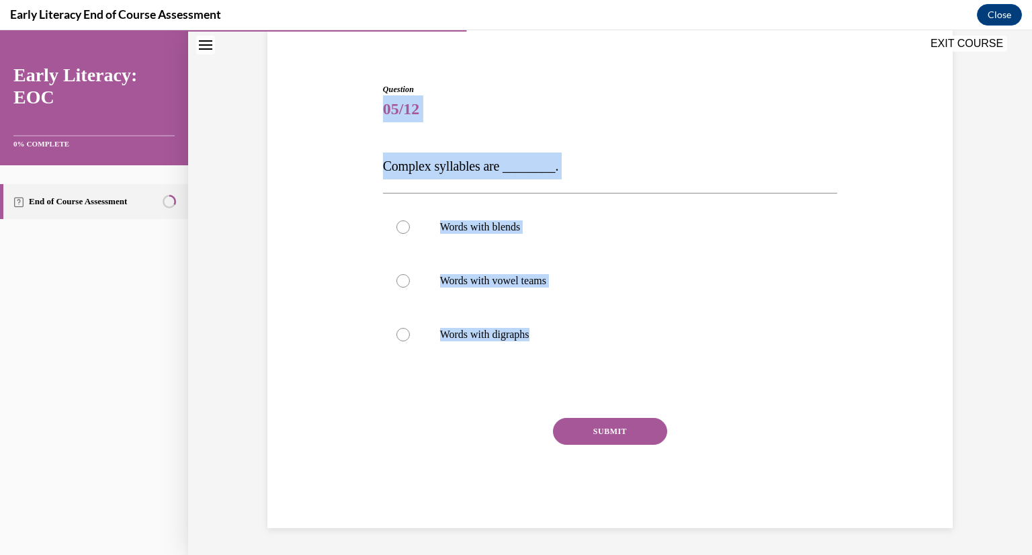
drag, startPoint x: 632, startPoint y: 396, endPoint x: 342, endPoint y: 110, distance: 407.0
click at [342, 110] on div "Question 05/12 Complex syllables are ________. Words with blends Words with vow…" at bounding box center [610, 285] width 692 height 485
copy div "05/12 Complex syllables are ________. Words with blends Words with vowel teams …"
click at [521, 241] on div at bounding box center [610, 227] width 455 height 54
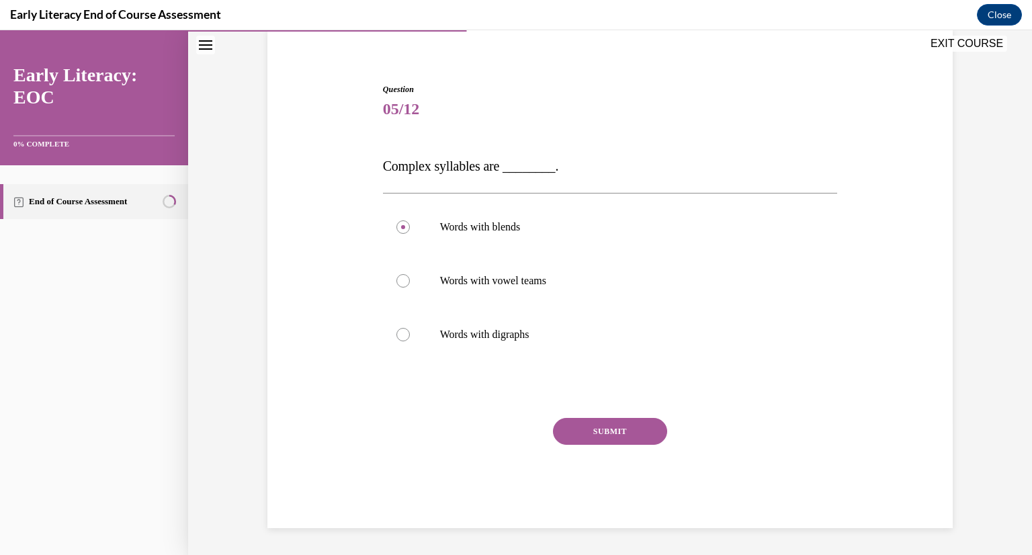
click at [606, 427] on button "SUBMIT" at bounding box center [610, 431] width 114 height 27
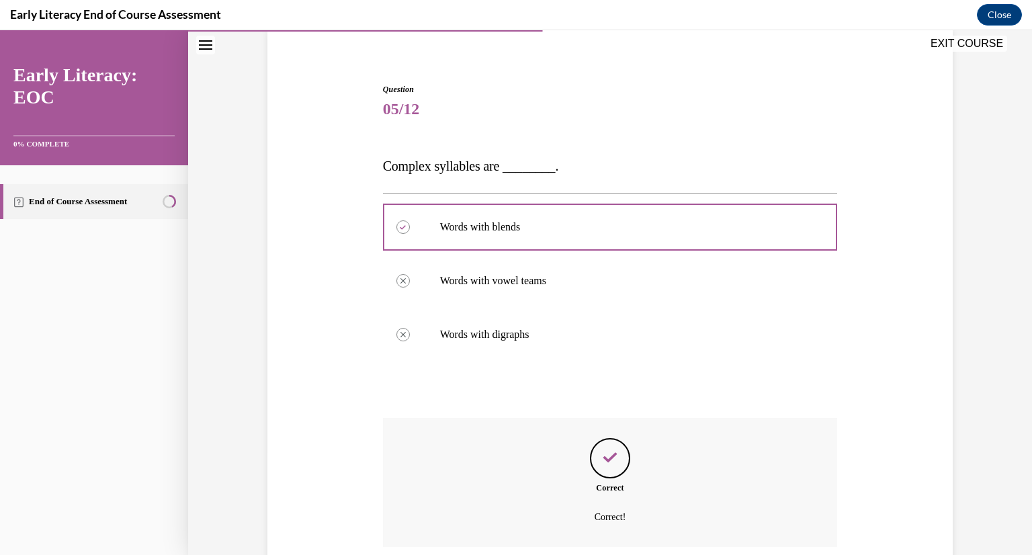
scroll to position [212, 0]
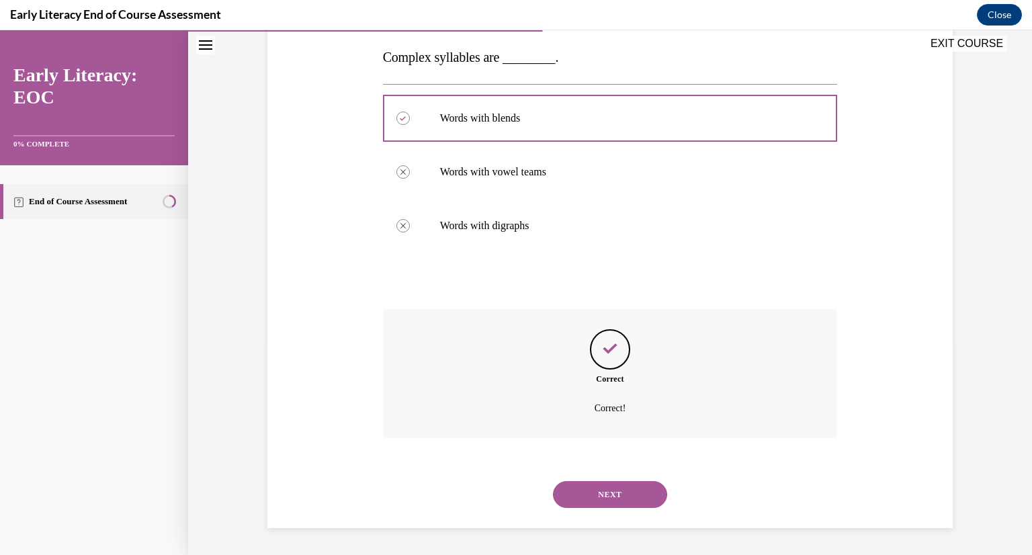
click at [623, 497] on button "NEXT" at bounding box center [610, 494] width 114 height 27
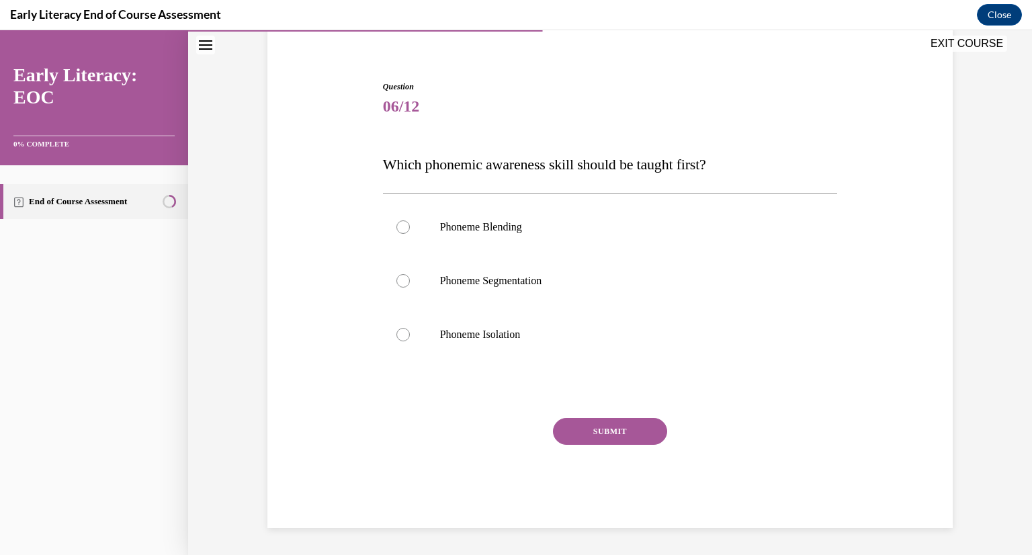
scroll to position [106, 0]
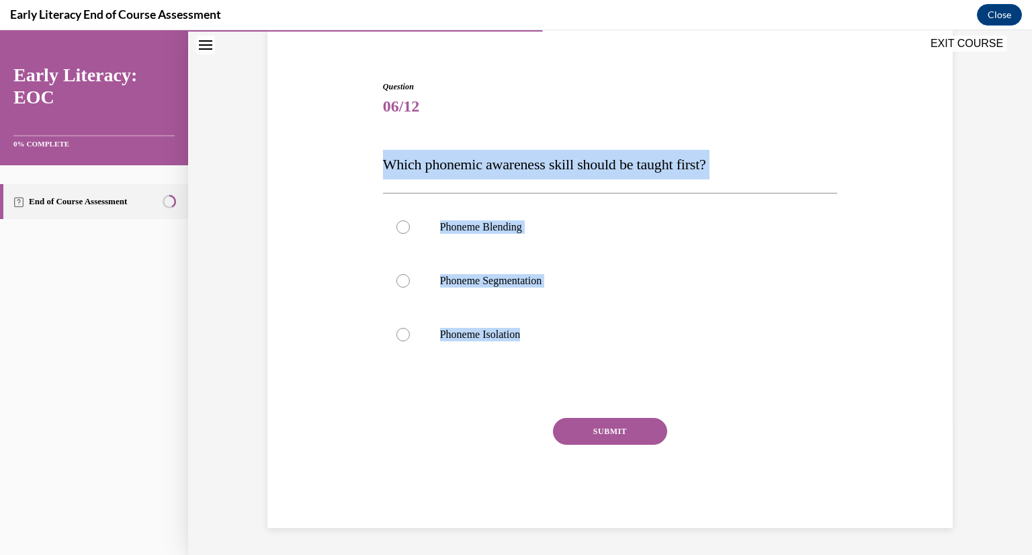
drag, startPoint x: 556, startPoint y: 363, endPoint x: 311, endPoint y: 143, distance: 329.6
click at [311, 143] on div "Question 06/12 Which phonemic awareness skill should be taught first? Phoneme B…" at bounding box center [610, 284] width 692 height 488
copy div "Which phonemic awareness skill should be taught first? Phoneme Blending Phoneme…"
click at [510, 328] on p "Phoneme Isolation" at bounding box center [622, 334] width 364 height 13
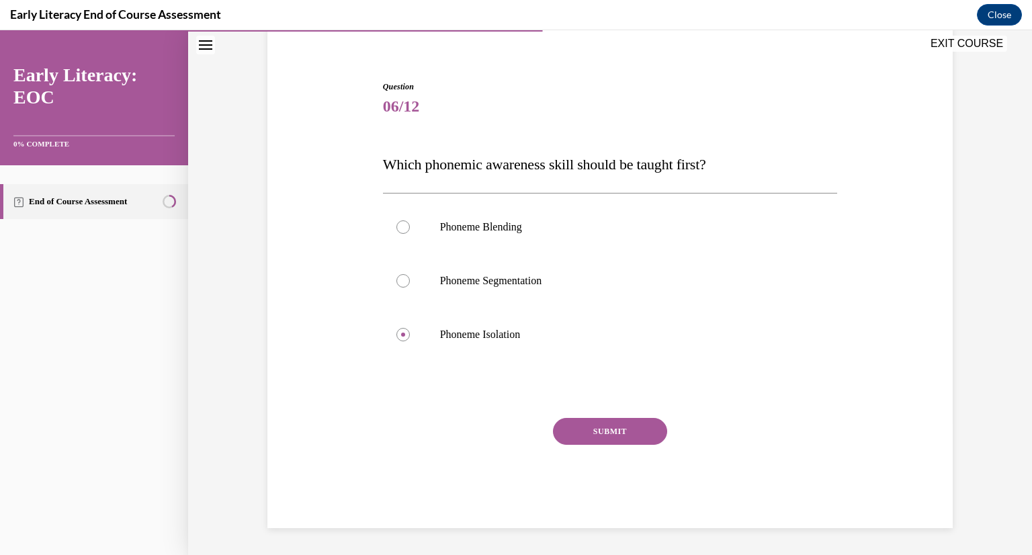
click at [613, 421] on button "SUBMIT" at bounding box center [610, 431] width 114 height 27
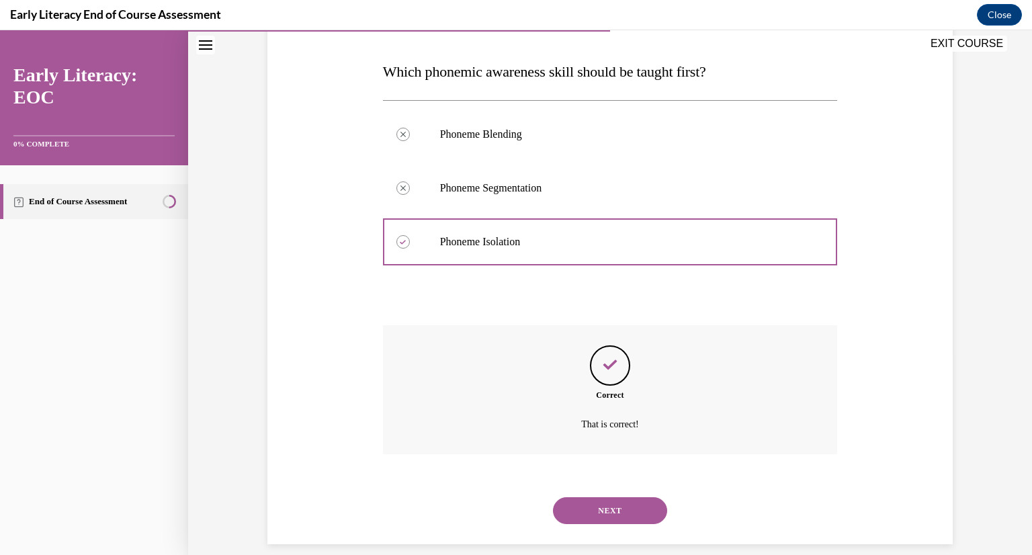
scroll to position [215, 0]
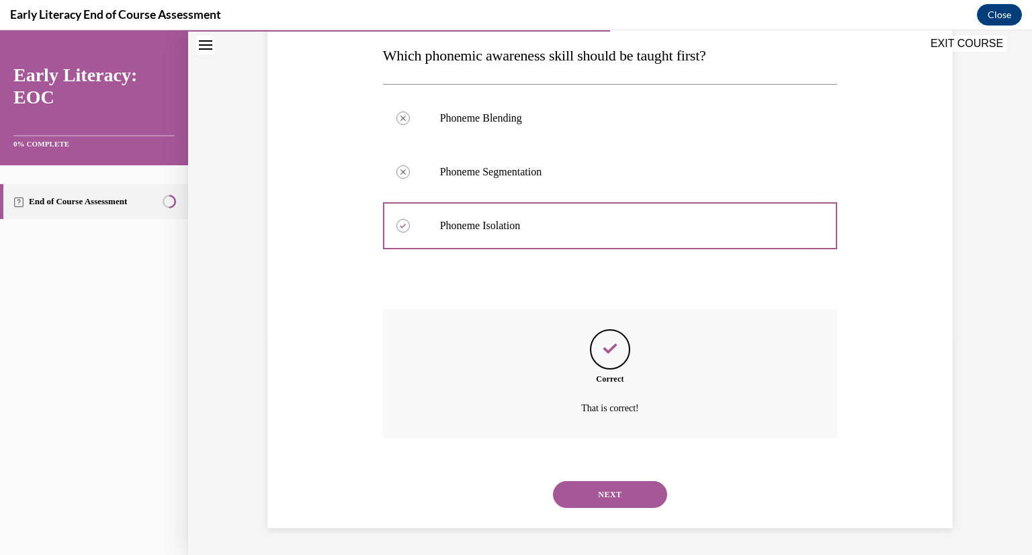
click at [620, 492] on button "NEXT" at bounding box center [610, 494] width 114 height 27
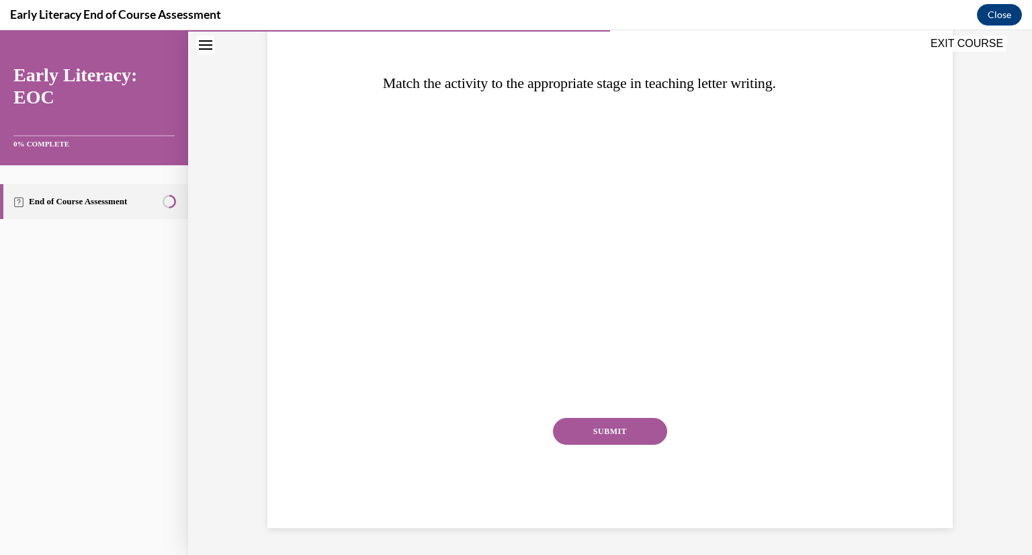
scroll to position [150, 0]
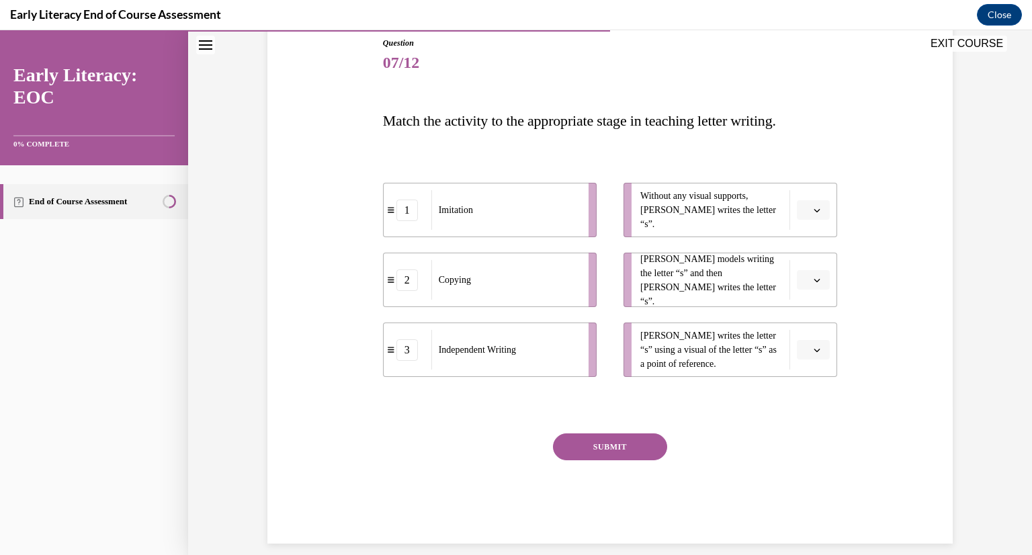
click at [805, 215] on span "Please select an option" at bounding box center [807, 210] width 5 height 13
click at [801, 322] on span "3" at bounding box center [803, 320] width 5 height 11
click at [817, 347] on button "button" at bounding box center [813, 350] width 33 height 20
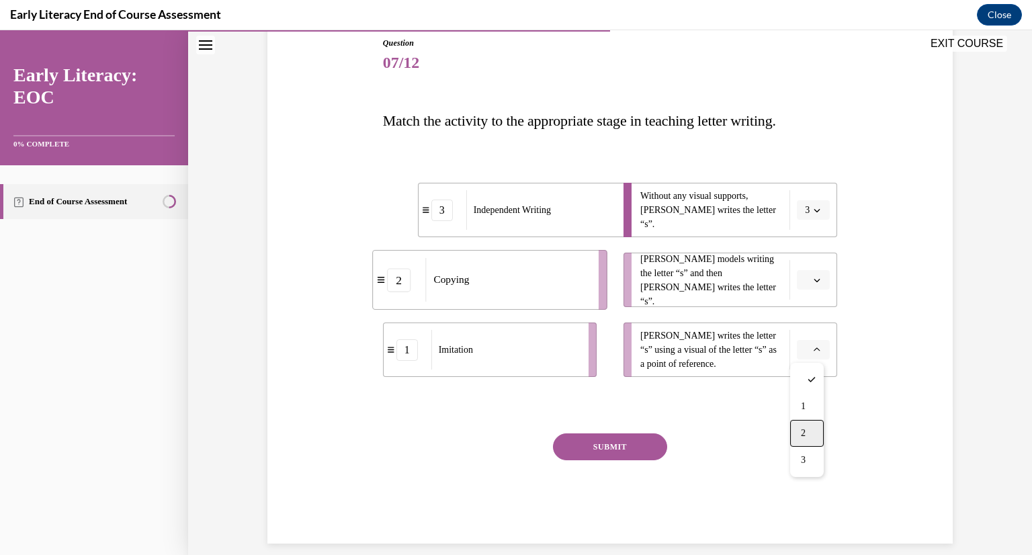
click at [818, 437] on div "2" at bounding box center [807, 433] width 34 height 27
click at [797, 280] on button "button" at bounding box center [813, 280] width 33 height 20
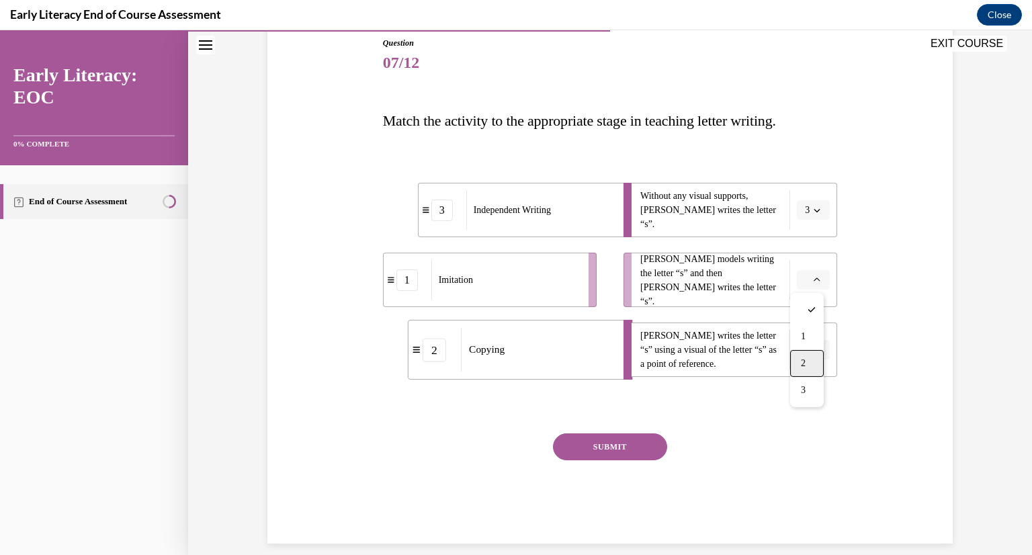
click at [805, 361] on span "2" at bounding box center [803, 363] width 5 height 11
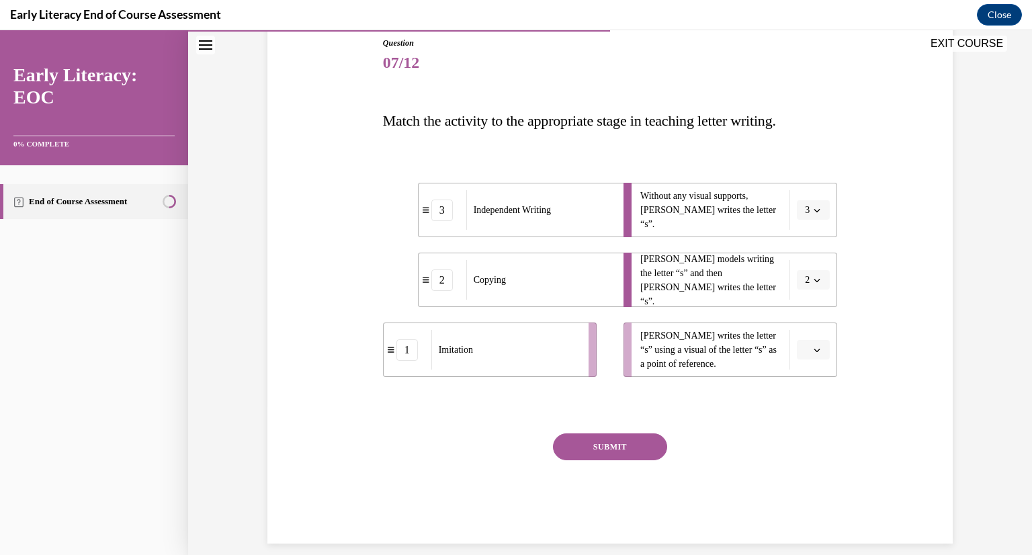
click at [805, 361] on li "Tina writes the letter “s” using a visual of the letter “s” as a point of refer…" at bounding box center [730, 349] width 214 height 54
click at [812, 351] on span "button" at bounding box center [816, 349] width 9 height 9
click at [803, 406] on span "1" at bounding box center [803, 406] width 5 height 11
click at [635, 451] on button "SUBMIT" at bounding box center [610, 446] width 114 height 27
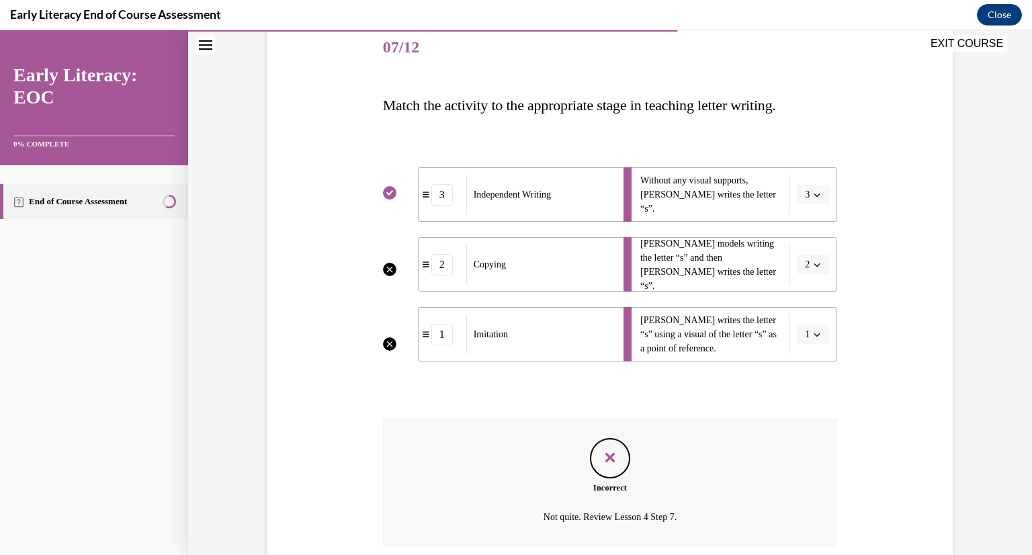
scroll to position [274, 0]
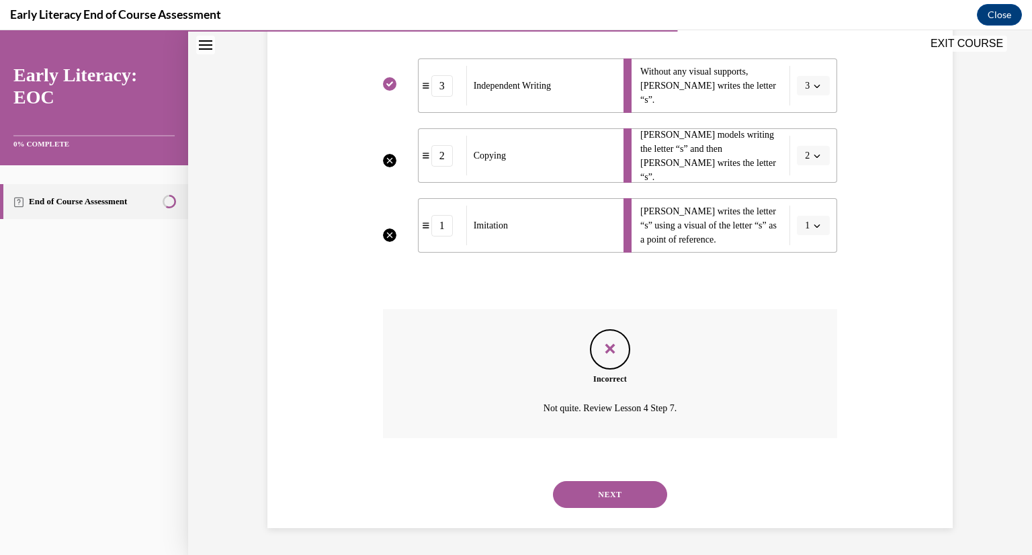
click at [628, 492] on button "NEXT" at bounding box center [610, 494] width 114 height 27
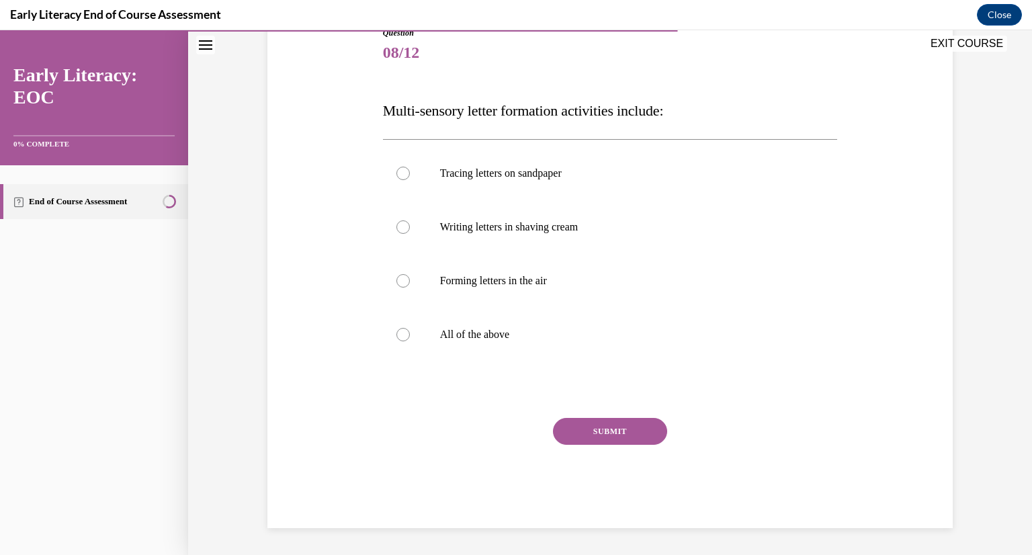
scroll to position [149, 0]
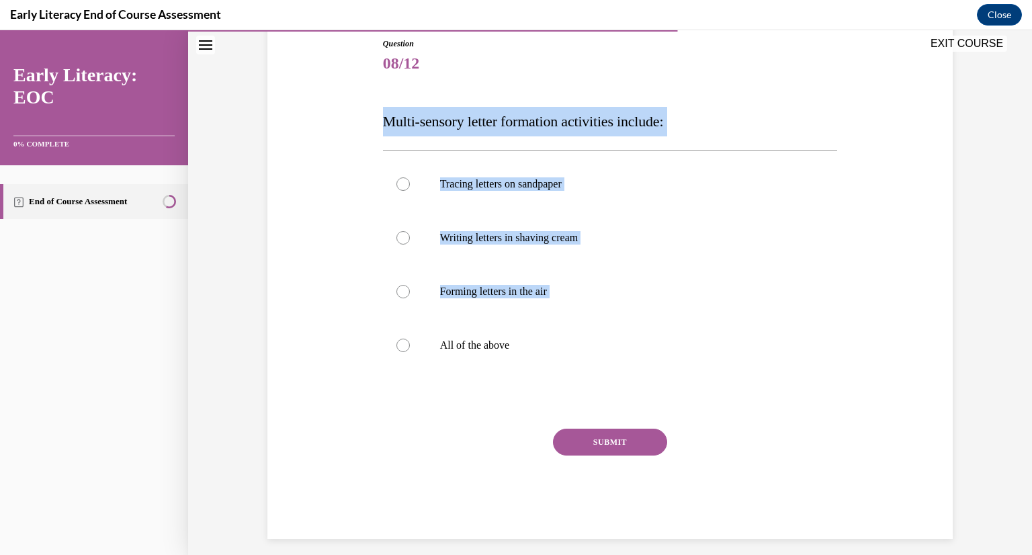
drag, startPoint x: 561, startPoint y: 353, endPoint x: 347, endPoint y: 109, distance: 324.5
click at [347, 109] on div "Question 08/12 Multi-sensory letter formation activities include: Tracing lette…" at bounding box center [610, 267] width 692 height 541
copy div "Multi-sensory letter formation activities include: Tracing letters on sandpaper…"
click at [527, 351] on div at bounding box center [610, 345] width 455 height 54
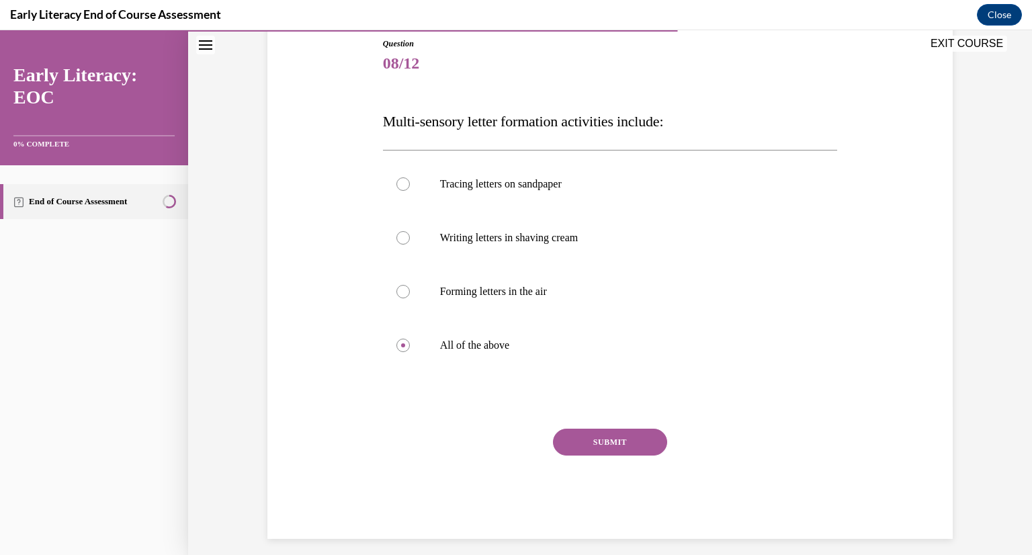
click at [613, 447] on button "SUBMIT" at bounding box center [610, 442] width 114 height 27
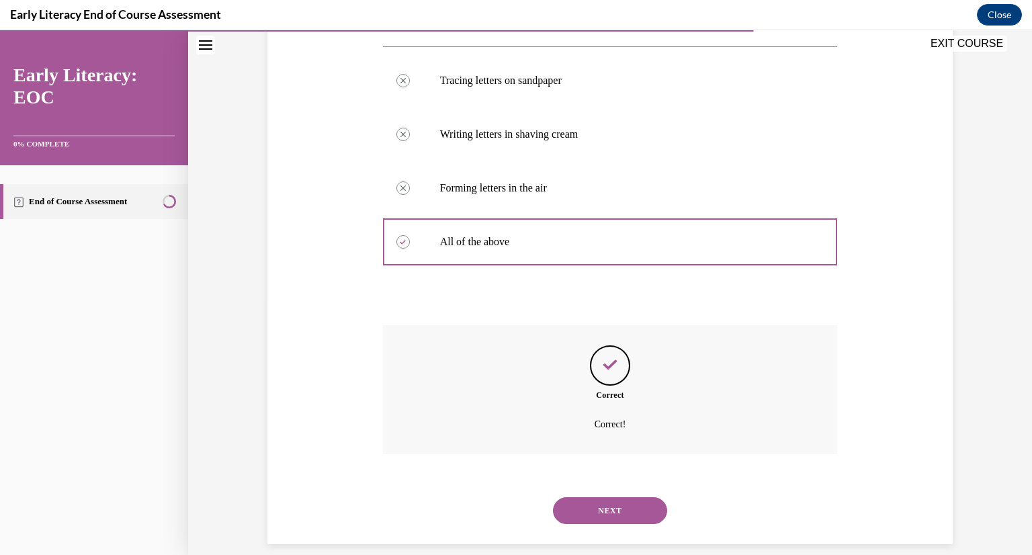
scroll to position [269, 0]
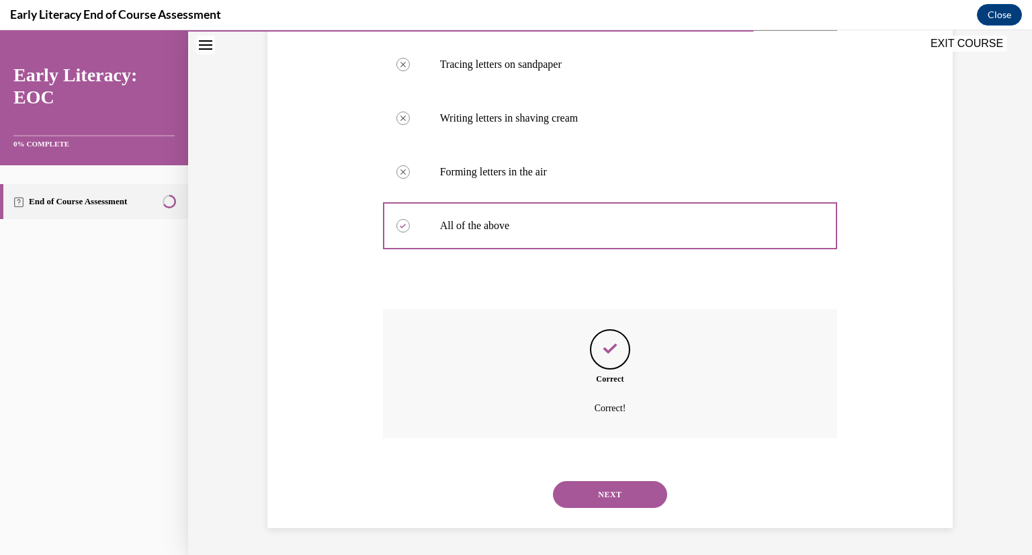
click at [615, 488] on button "NEXT" at bounding box center [610, 494] width 114 height 27
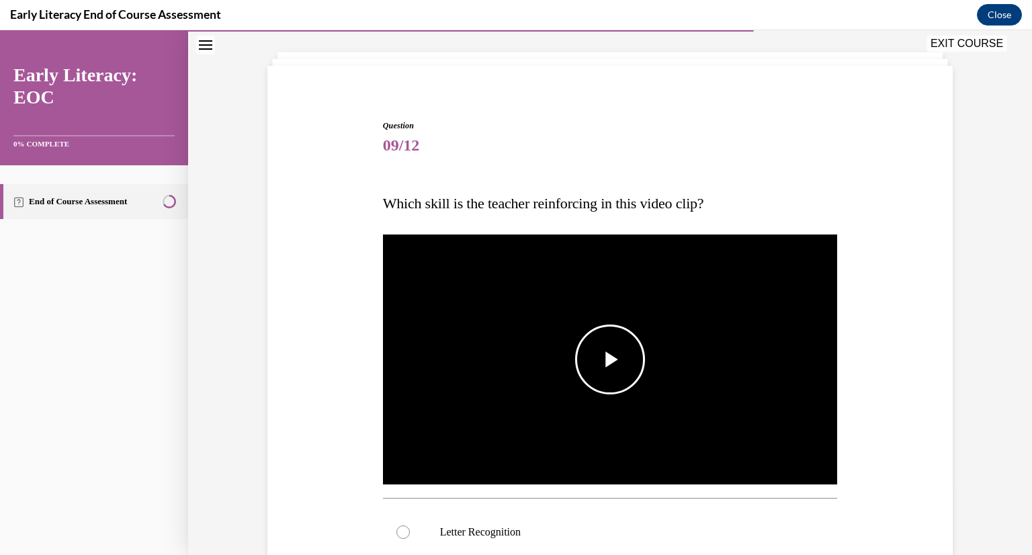
scroll to position [69, 0]
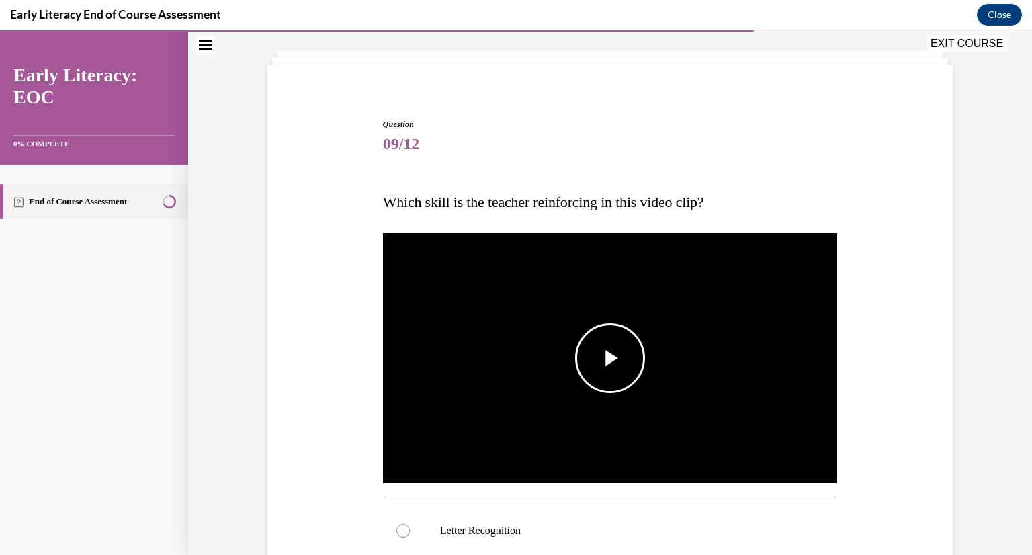
click at [610, 358] on span "Video player" at bounding box center [610, 358] width 0 height 0
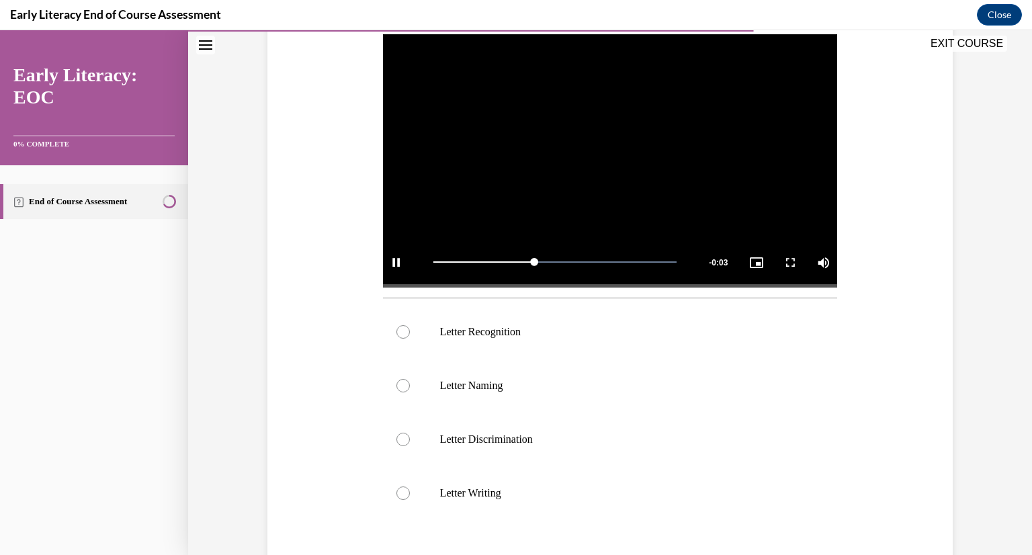
scroll to position [270, 0]
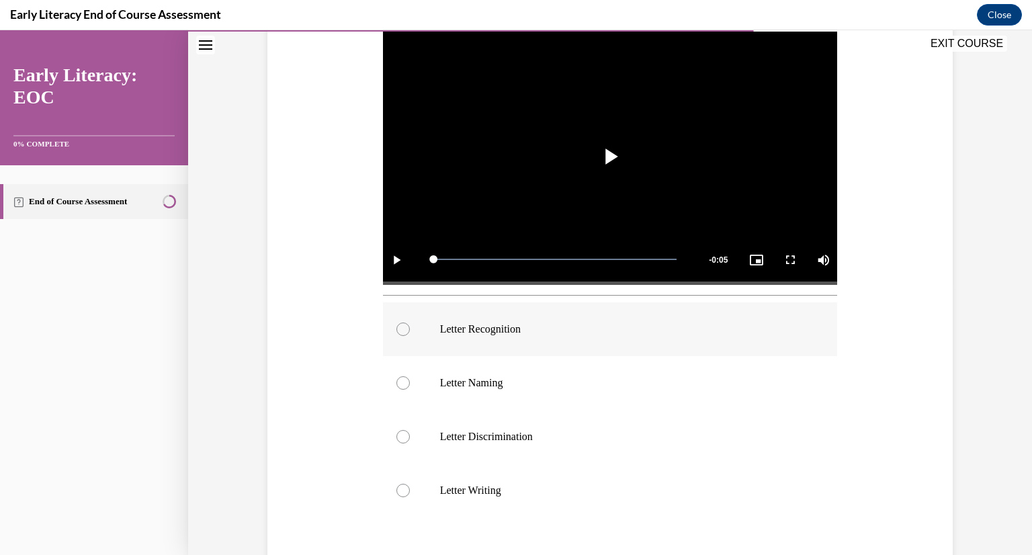
click at [517, 328] on p "Letter Recognition" at bounding box center [622, 328] width 364 height 13
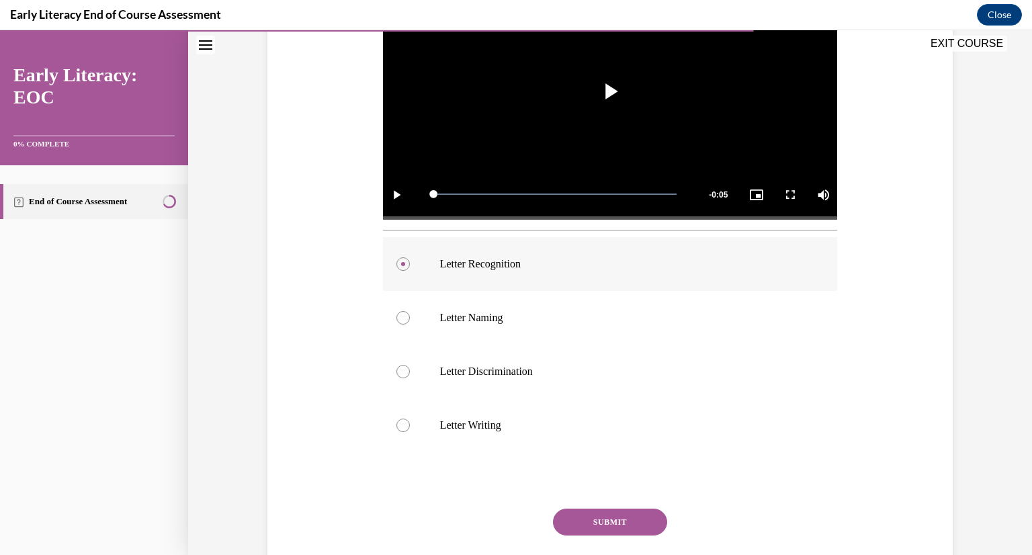
scroll to position [336, 0]
click at [579, 520] on button "SUBMIT" at bounding box center [610, 521] width 114 height 27
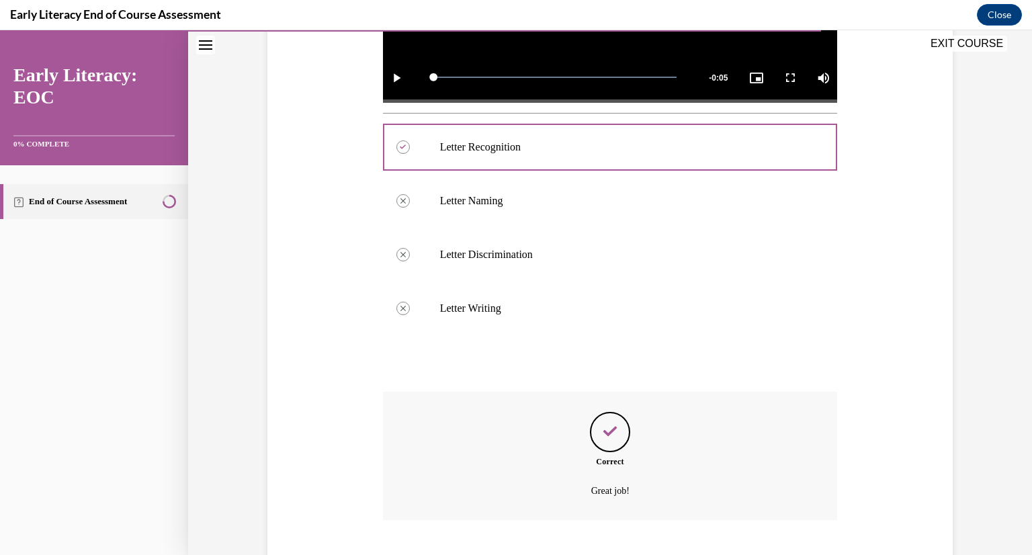
scroll to position [534, 0]
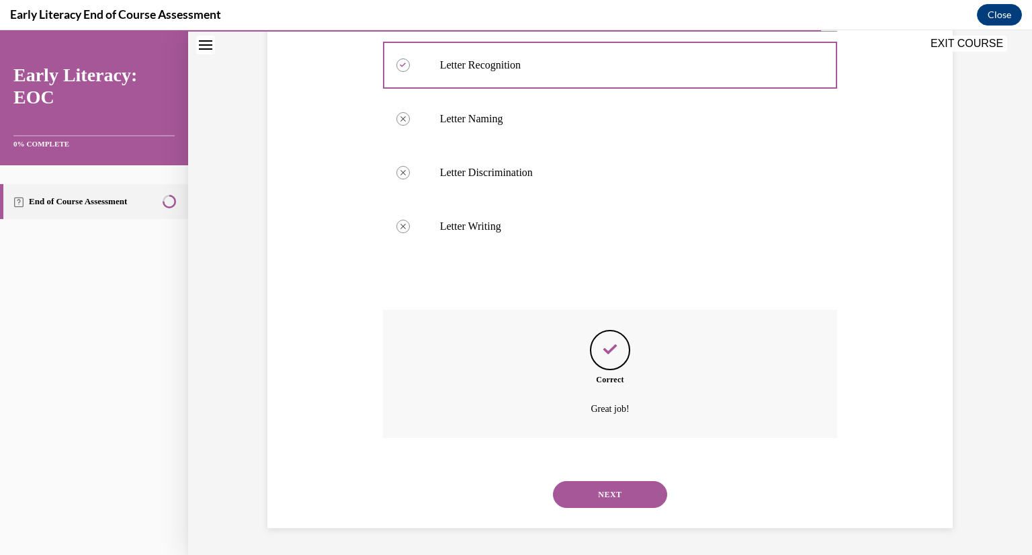
click at [596, 498] on button "NEXT" at bounding box center [610, 494] width 114 height 27
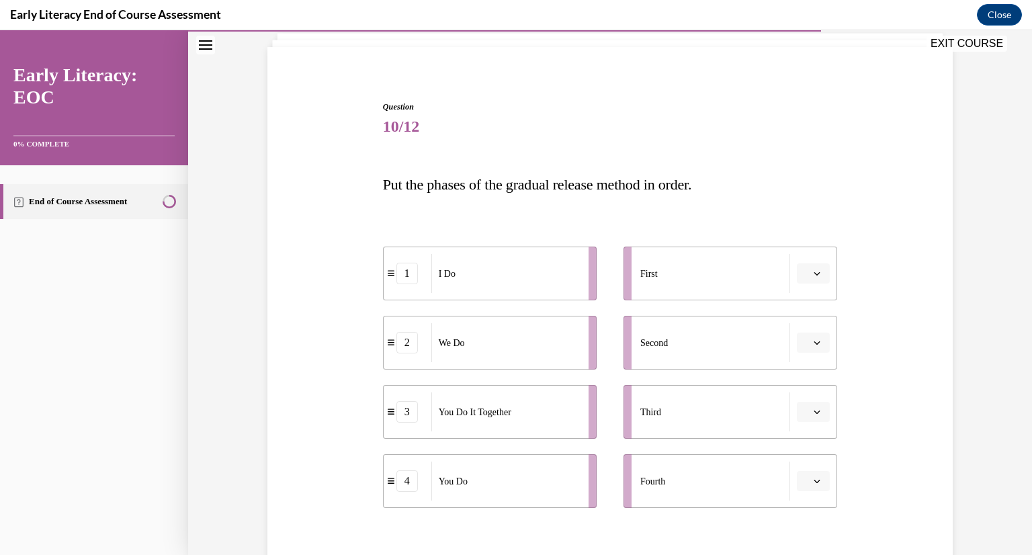
scroll to position [99, 0]
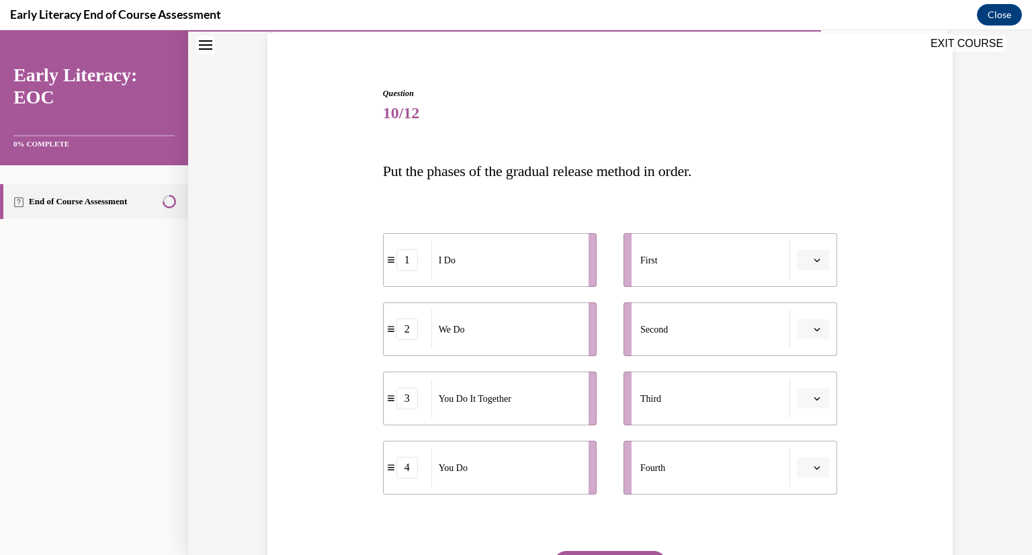
click at [778, 260] on div "First" at bounding box center [715, 259] width 150 height 39
click at [822, 259] on button "button" at bounding box center [813, 260] width 33 height 20
click at [810, 318] on div "1" at bounding box center [807, 316] width 34 height 27
click at [809, 336] on button "button" at bounding box center [813, 329] width 33 height 20
click at [814, 406] on div "2" at bounding box center [807, 412] width 34 height 27
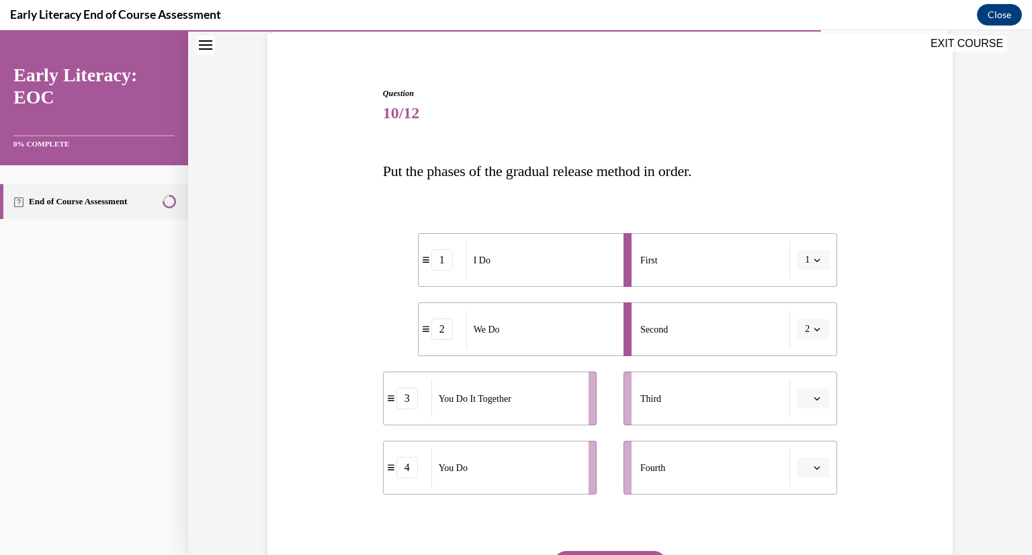
click at [809, 405] on button "button" at bounding box center [813, 398] width 33 height 20
click at [811, 504] on div "3" at bounding box center [807, 508] width 34 height 27
click at [811, 479] on li "Fourth" at bounding box center [730, 468] width 214 height 54
click at [812, 463] on span "button" at bounding box center [816, 467] width 9 height 9
click at [811, 427] on div "4" at bounding box center [807, 437] width 34 height 27
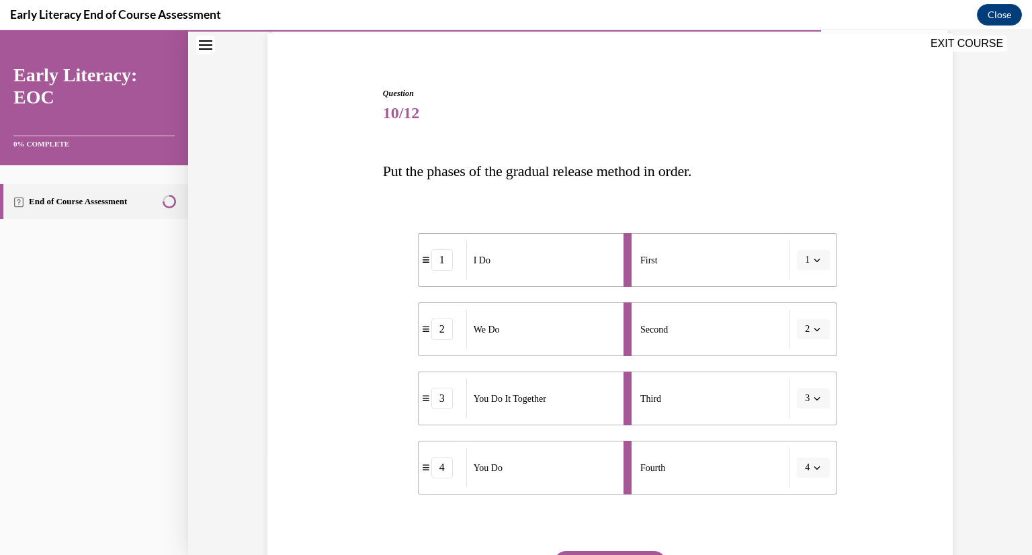
scroll to position [147, 0]
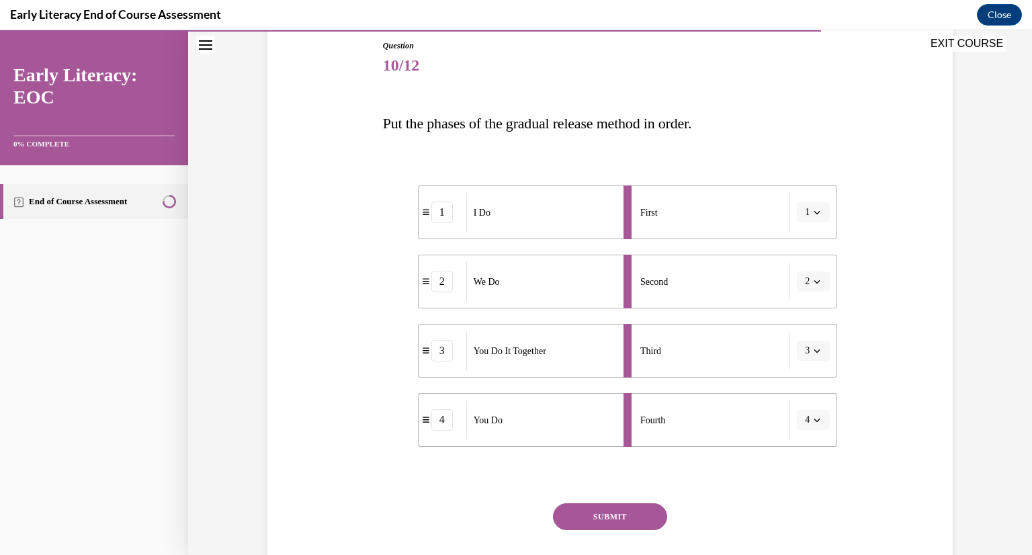
click at [612, 512] on button "SUBMIT" at bounding box center [610, 516] width 114 height 27
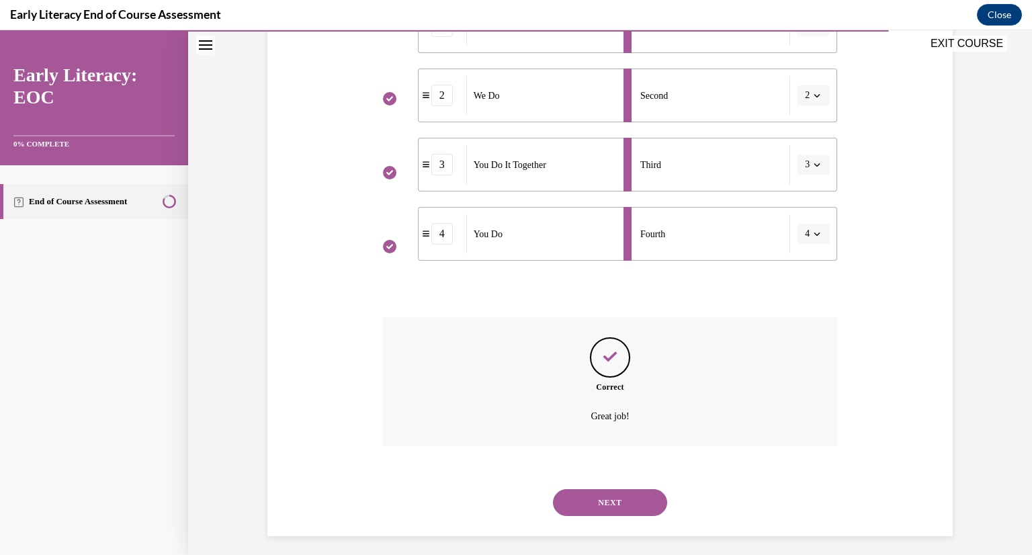
scroll to position [341, 0]
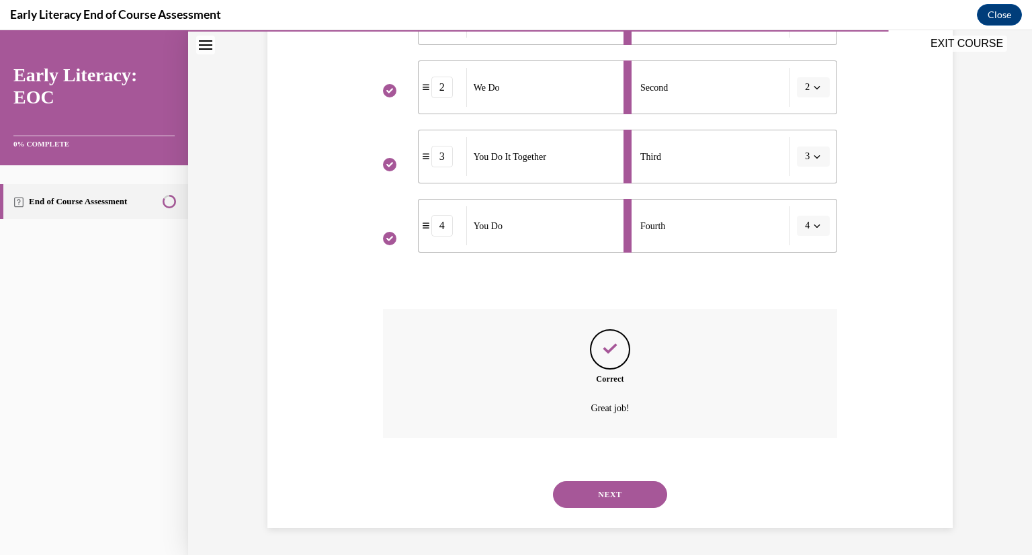
click at [623, 495] on button "NEXT" at bounding box center [610, 494] width 114 height 27
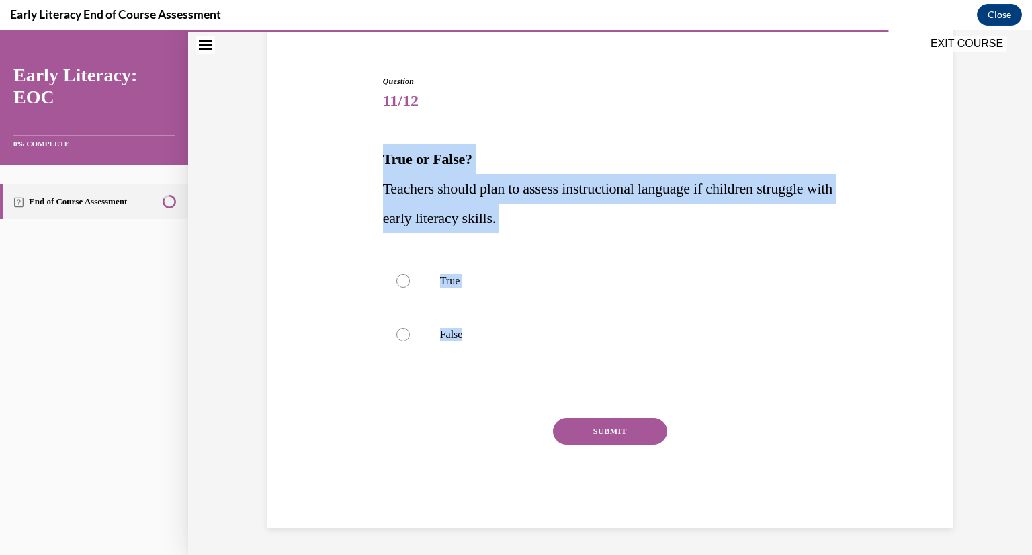
drag, startPoint x: 527, startPoint y: 388, endPoint x: 329, endPoint y: 148, distance: 310.1
click at [329, 148] on div "Question 11/12 True or False? Teachers should plan to assess instructional lang…" at bounding box center [610, 281] width 692 height 493
copy div "True or False? Teachers should plan to assess instructional language if childre…"
click at [494, 288] on div at bounding box center [610, 281] width 455 height 54
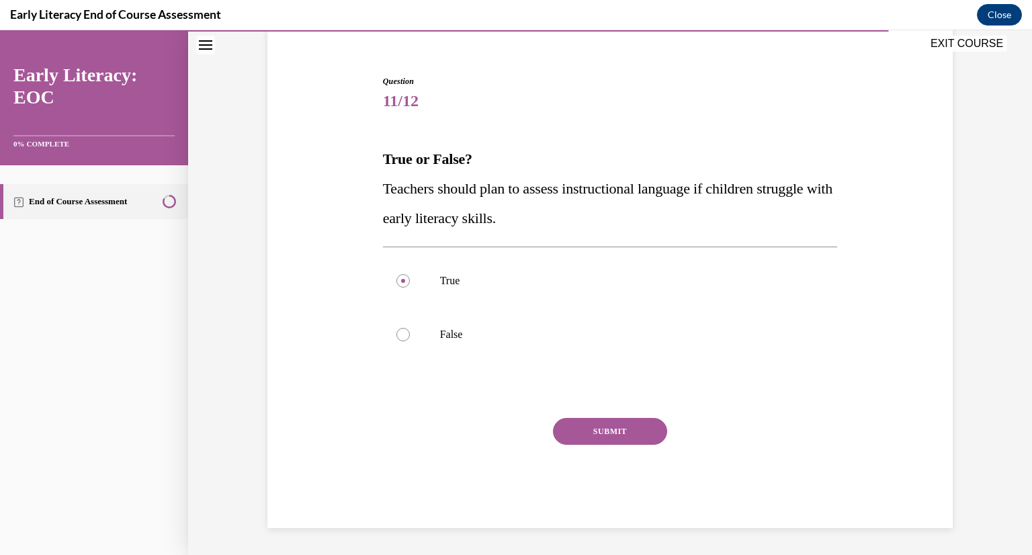
click at [611, 428] on button "SUBMIT" at bounding box center [610, 431] width 114 height 27
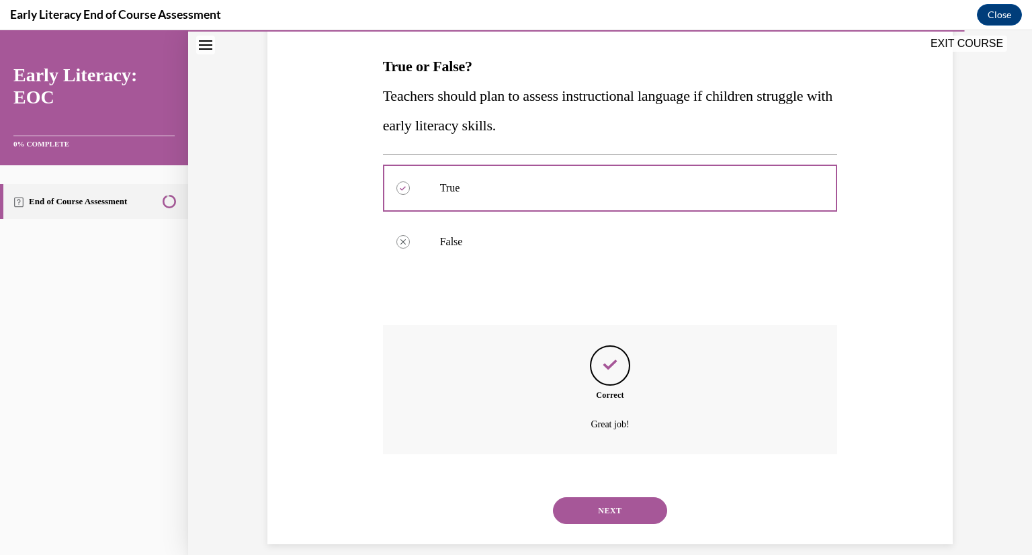
scroll to position [220, 0]
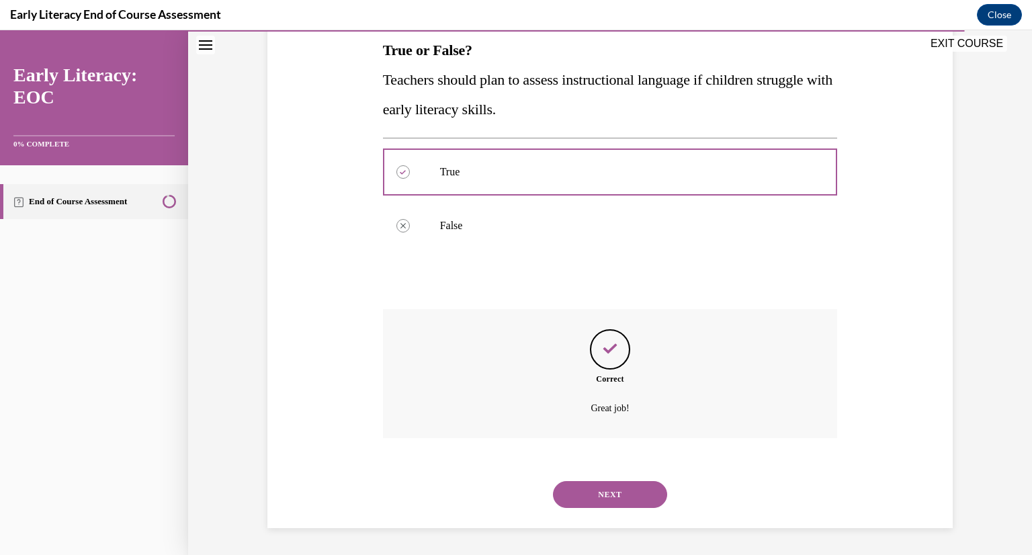
click at [615, 487] on button "NEXT" at bounding box center [610, 494] width 114 height 27
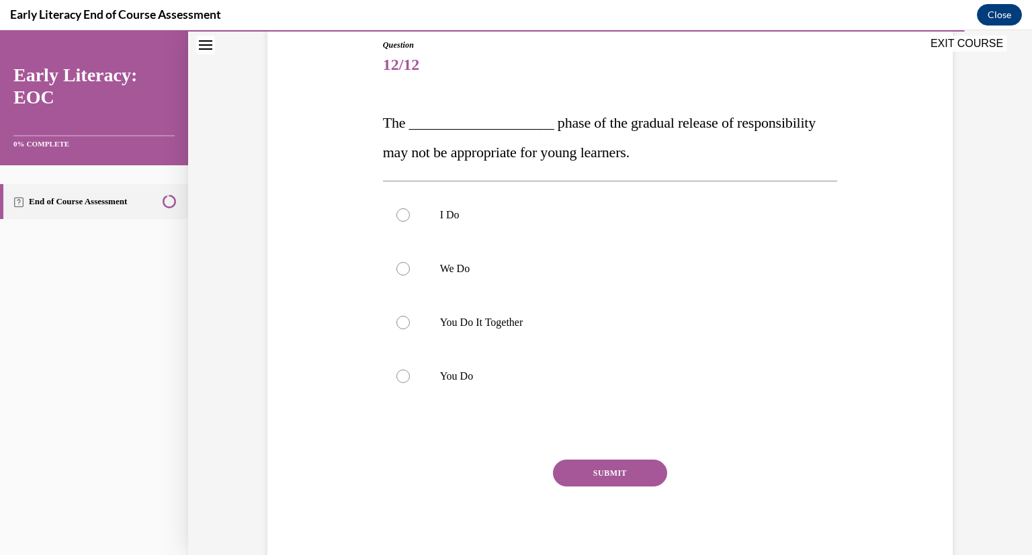
scroll to position [149, 0]
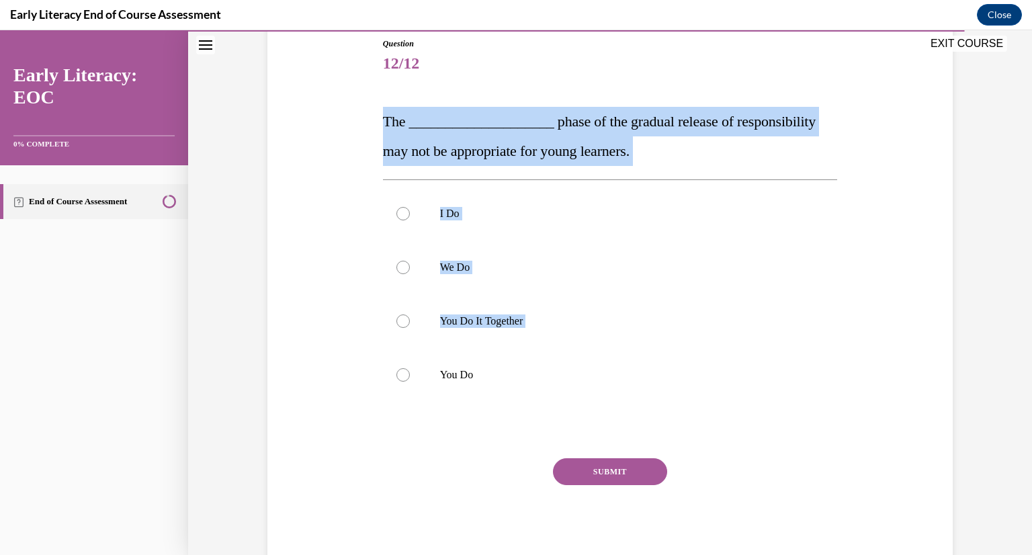
drag, startPoint x: 550, startPoint y: 390, endPoint x: 366, endPoint y: 81, distance: 359.6
click at [366, 81] on div "Question 12/12 The ____________________ phase of the gradual release of respons…" at bounding box center [610, 282] width 692 height 571
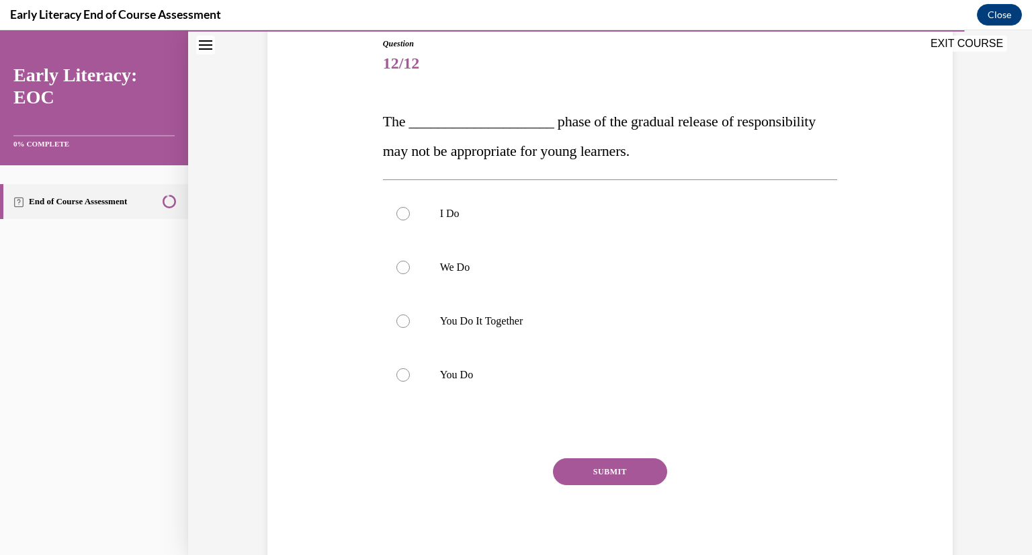
click at [516, 459] on div "SUBMIT" at bounding box center [610, 491] width 455 height 67
click at [551, 390] on div at bounding box center [610, 375] width 455 height 54
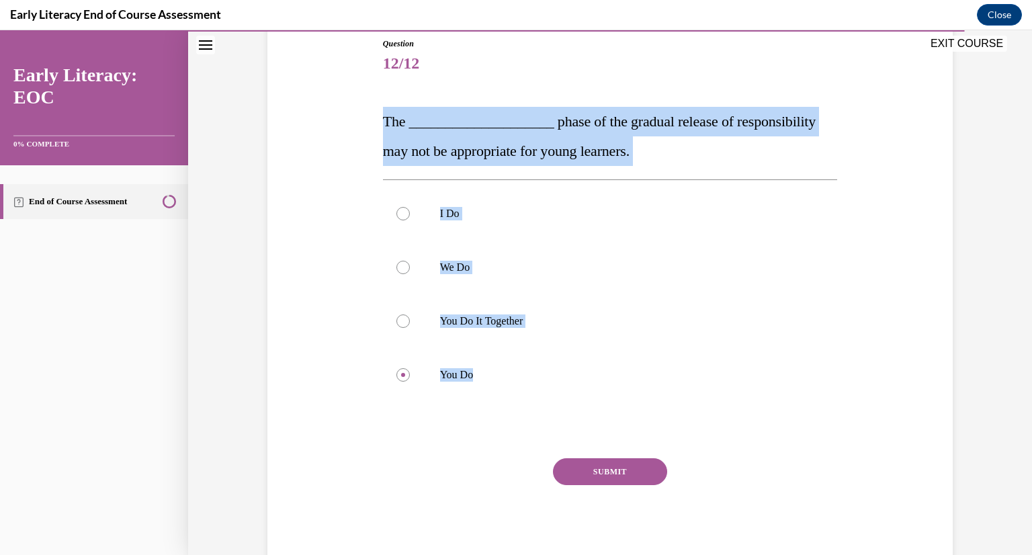
drag, startPoint x: 555, startPoint y: 435, endPoint x: 361, endPoint y: 118, distance: 371.7
click at [361, 118] on div "Question 12/12 The ____________________ phase of the gradual release of respons…" at bounding box center [610, 282] width 692 height 571
copy div "The ____________________ phase of the gradual release of responsibility may not…"
click at [602, 470] on button "SUBMIT" at bounding box center [610, 471] width 114 height 27
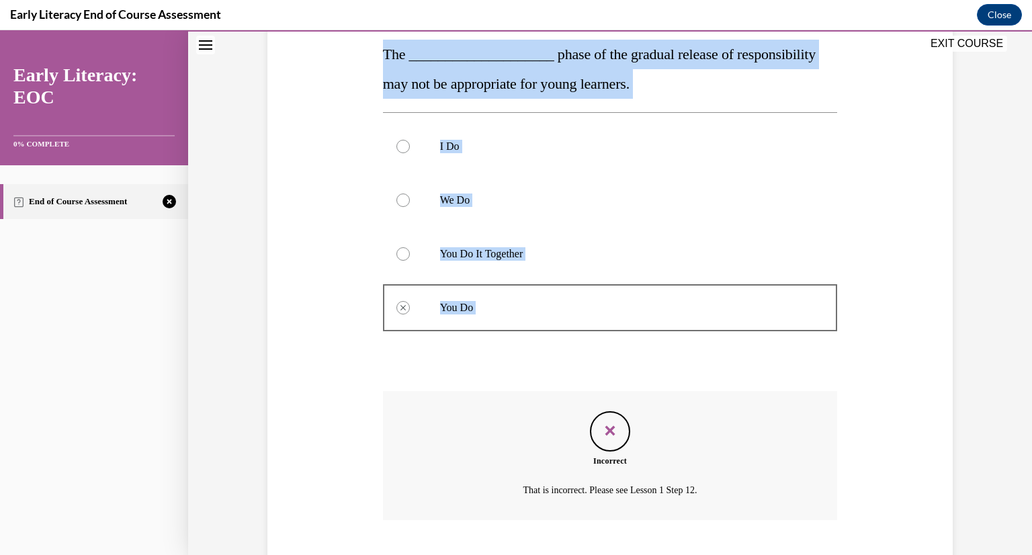
scroll to position [298, 0]
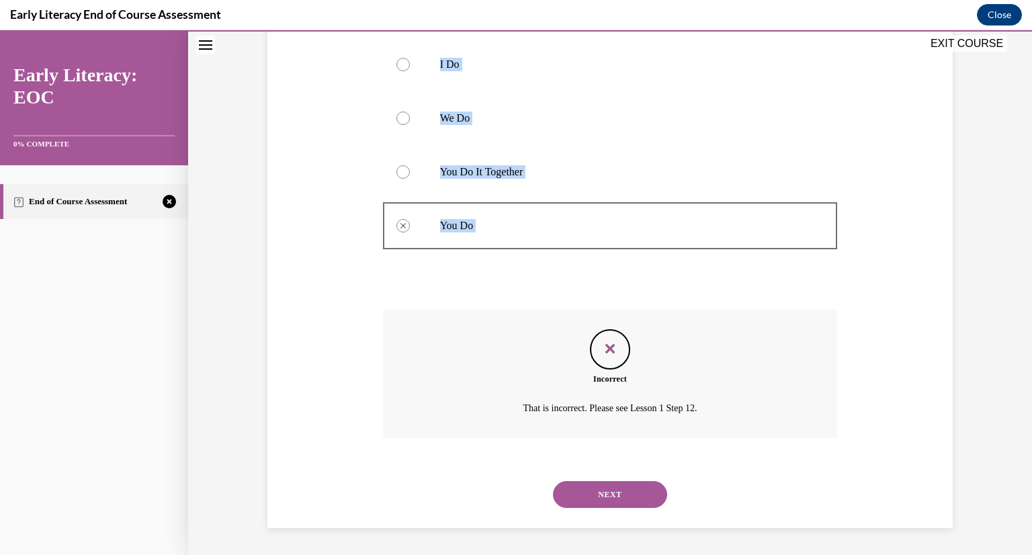
click at [625, 492] on button "NEXT" at bounding box center [610, 494] width 114 height 27
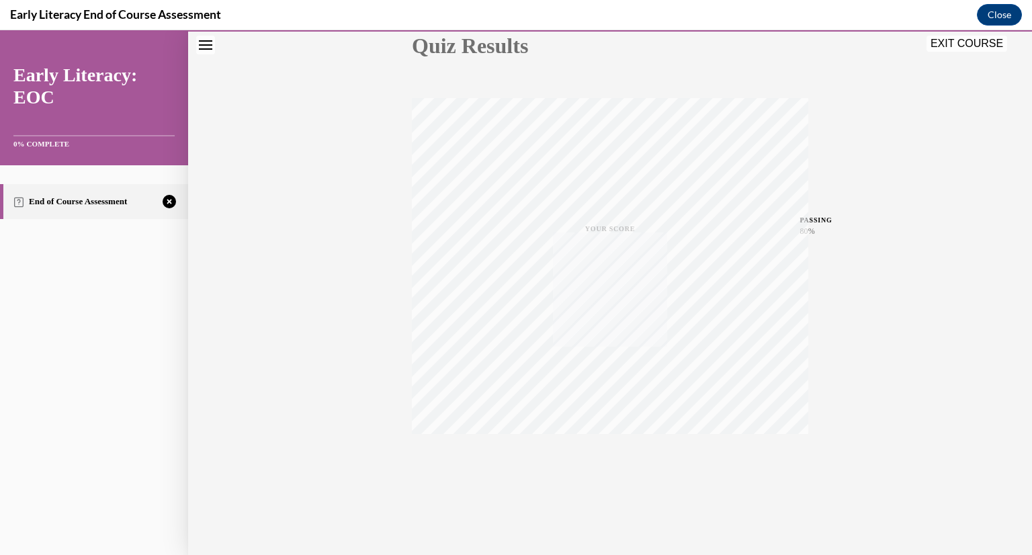
scroll to position [164, 0]
click at [604, 474] on icon "button" at bounding box center [610, 472] width 48 height 15
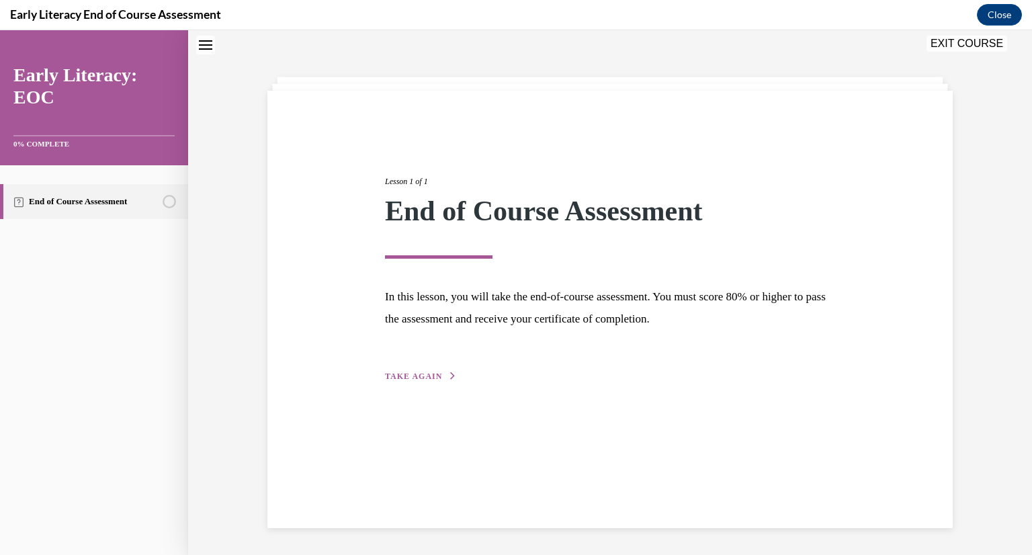
click at [427, 374] on span "TAKE AGAIN" at bounding box center [413, 375] width 57 height 9
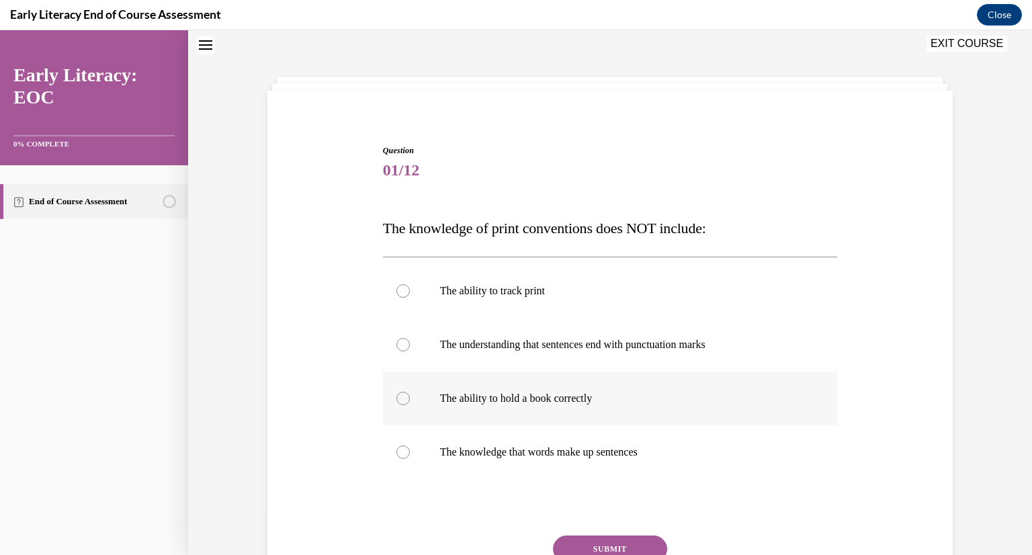
click at [650, 407] on div at bounding box center [610, 398] width 455 height 54
click at [607, 543] on button "SUBMIT" at bounding box center [610, 548] width 114 height 27
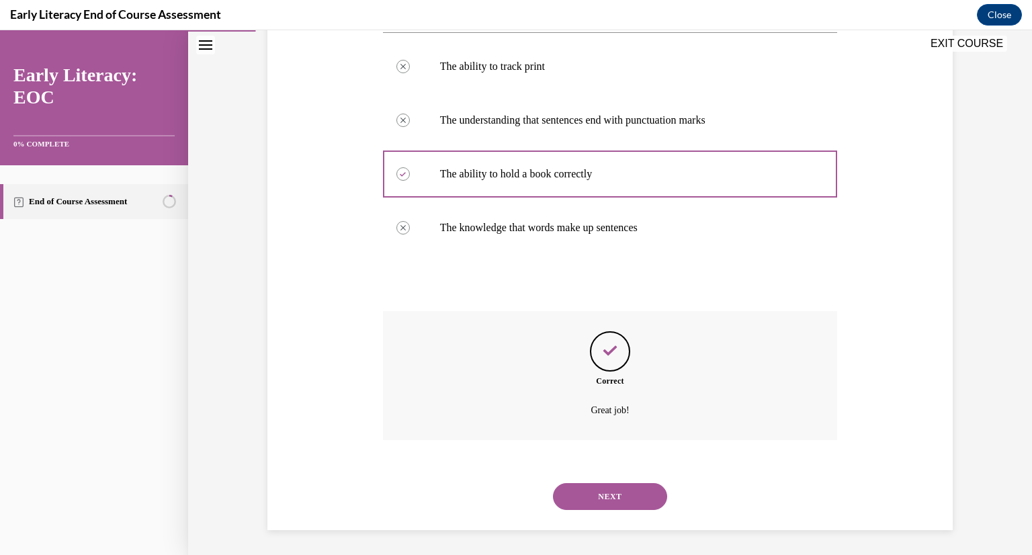
scroll to position [269, 0]
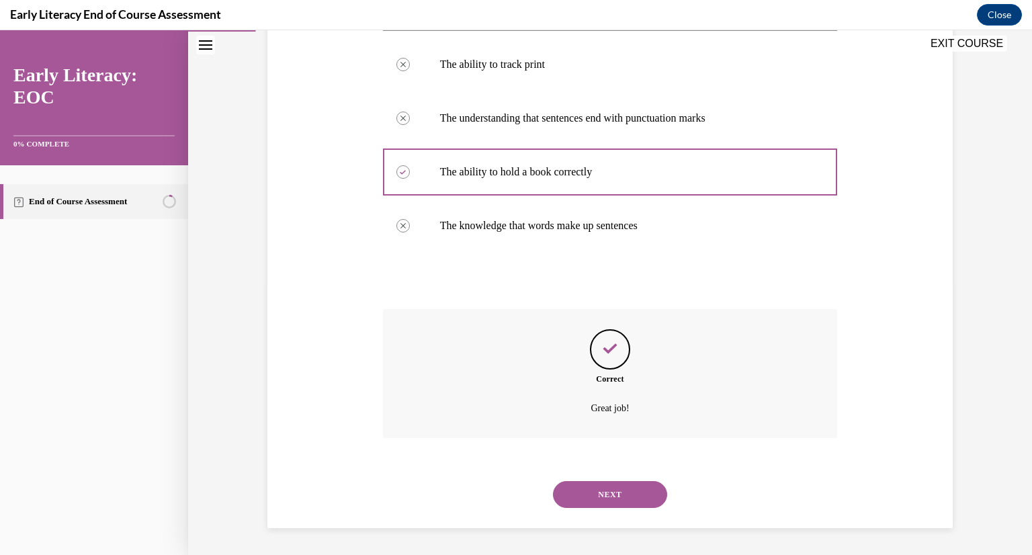
click at [625, 468] on div "NEXT" at bounding box center [610, 494] width 455 height 54
click at [609, 497] on button "NEXT" at bounding box center [610, 494] width 114 height 27
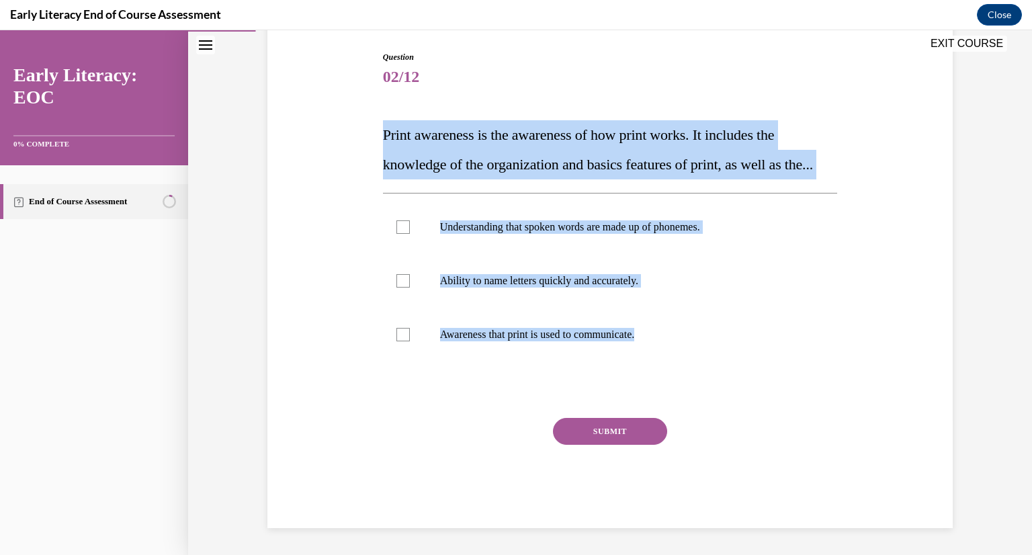
drag, startPoint x: 744, startPoint y: 392, endPoint x: 352, endPoint y: 99, distance: 489.1
click at [352, 99] on div "Question 02/12 Print awareness is the awareness of how print works. It includes…" at bounding box center [610, 269] width 692 height 517
copy div "Print awareness is the awareness of how print works. It includes the knowledge …"
click at [601, 341] on p "Awareness that print is used to communicate." at bounding box center [622, 334] width 364 height 13
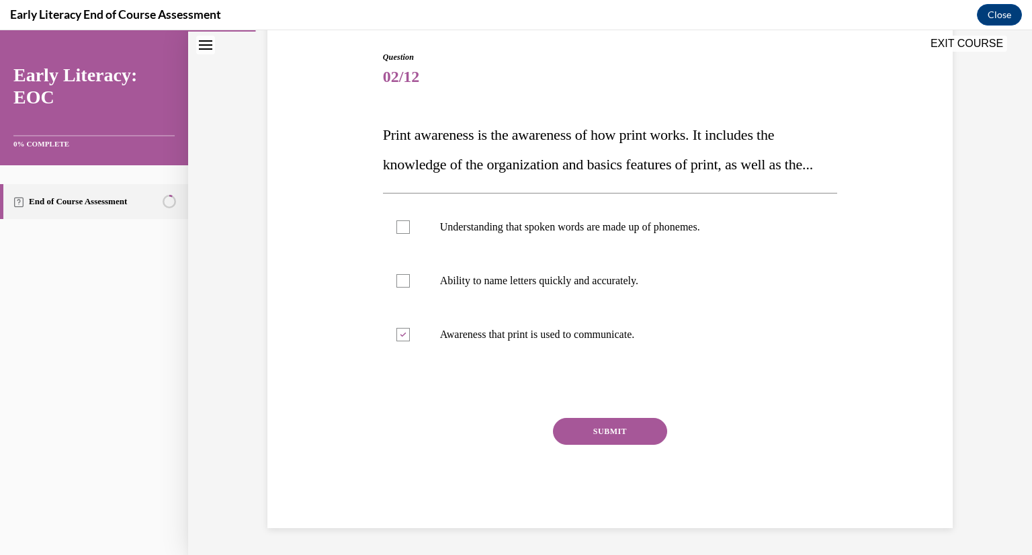
click at [626, 442] on button "SUBMIT" at bounding box center [610, 431] width 114 height 27
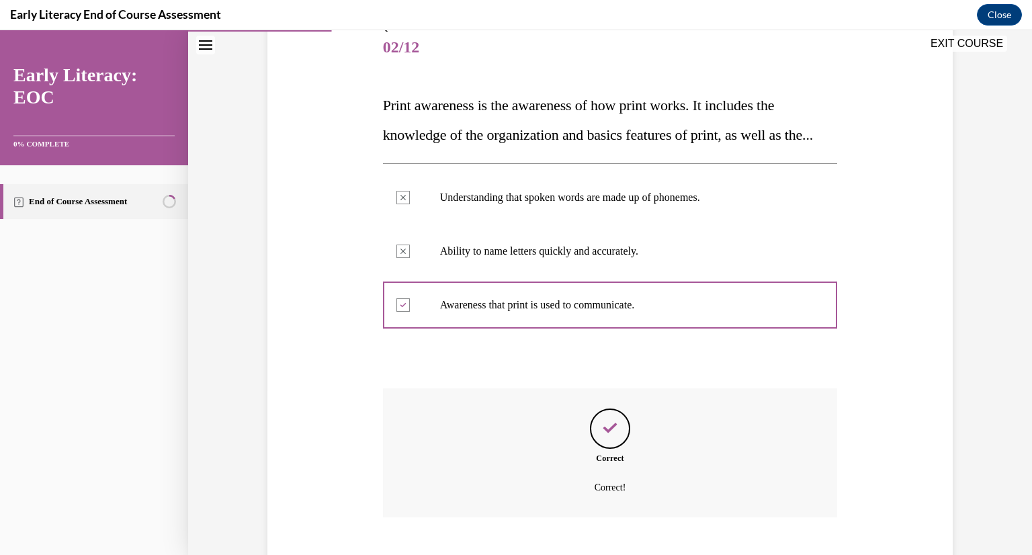
scroll to position [274, 0]
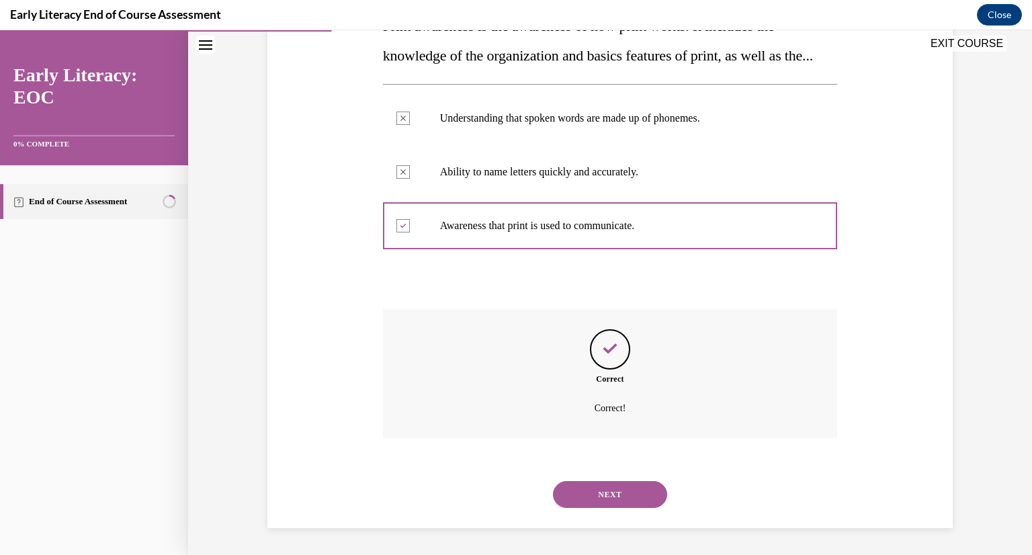
click at [614, 490] on button "NEXT" at bounding box center [610, 494] width 114 height 27
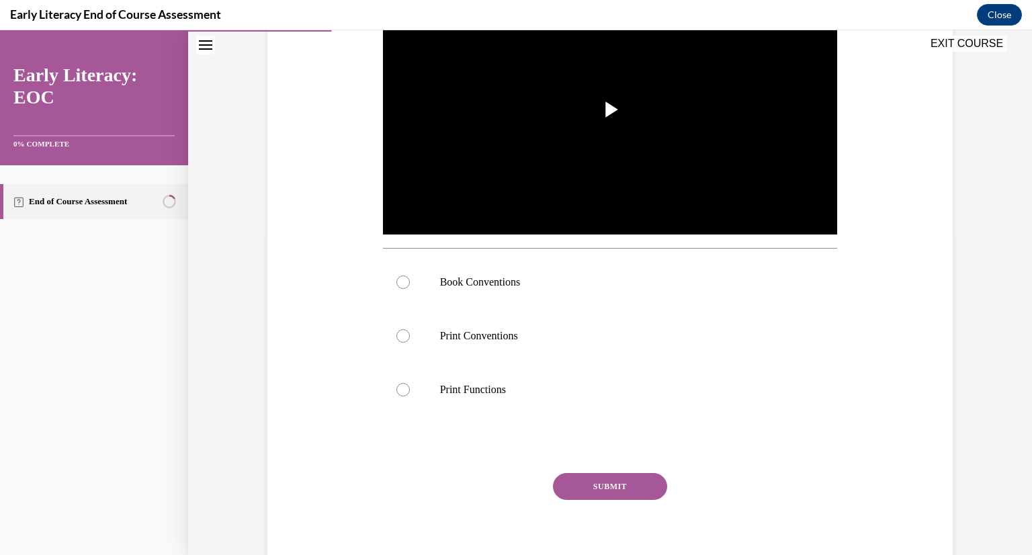
scroll to position [318, 0]
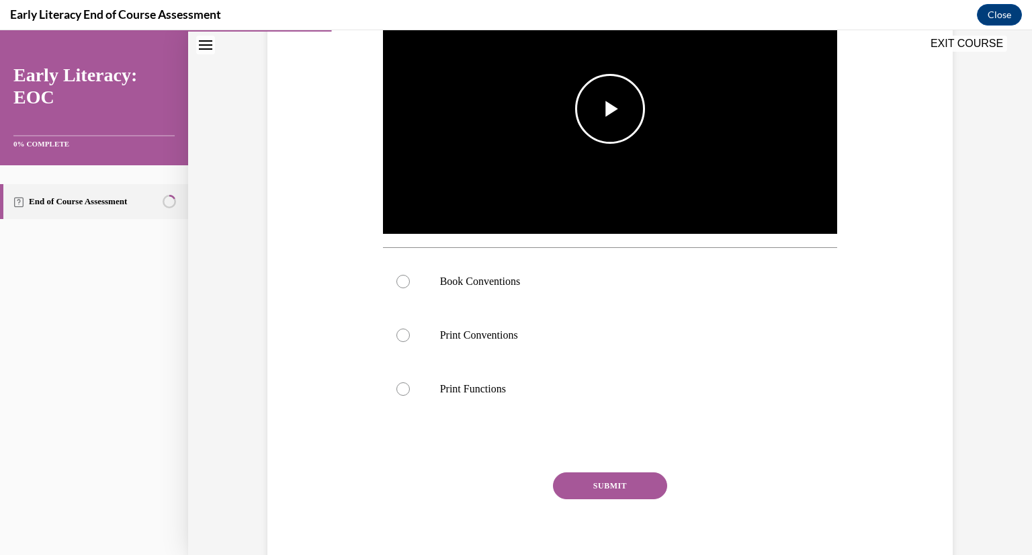
click at [610, 109] on span "Video player" at bounding box center [610, 109] width 0 height 0
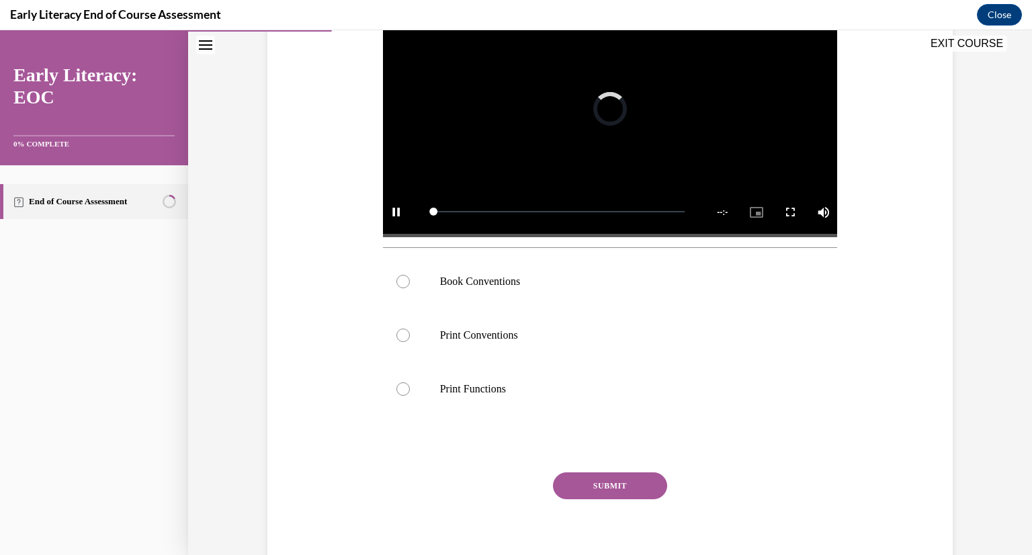
scroll to position [269, 0]
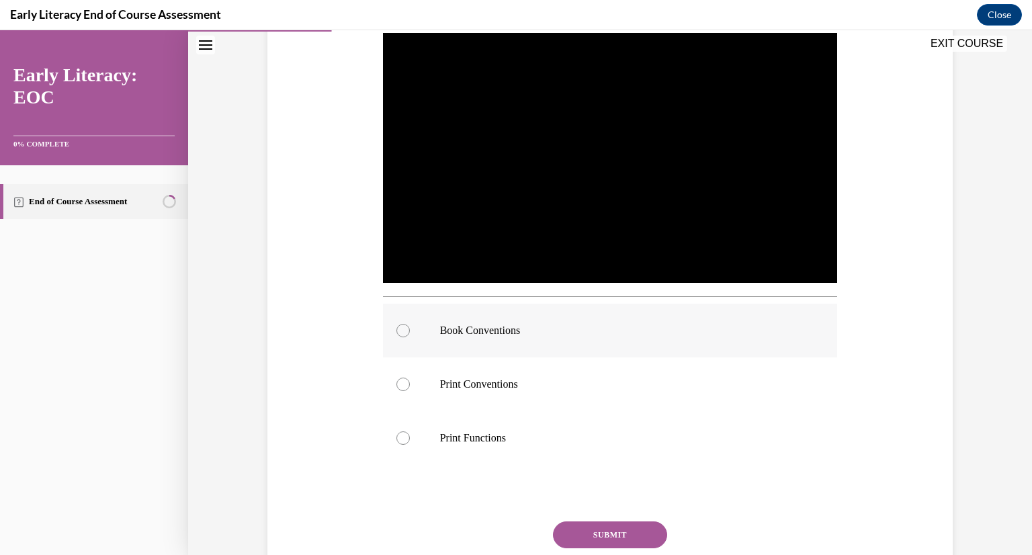
click at [528, 344] on div at bounding box center [610, 331] width 455 height 54
click at [604, 533] on button "SUBMIT" at bounding box center [610, 534] width 114 height 27
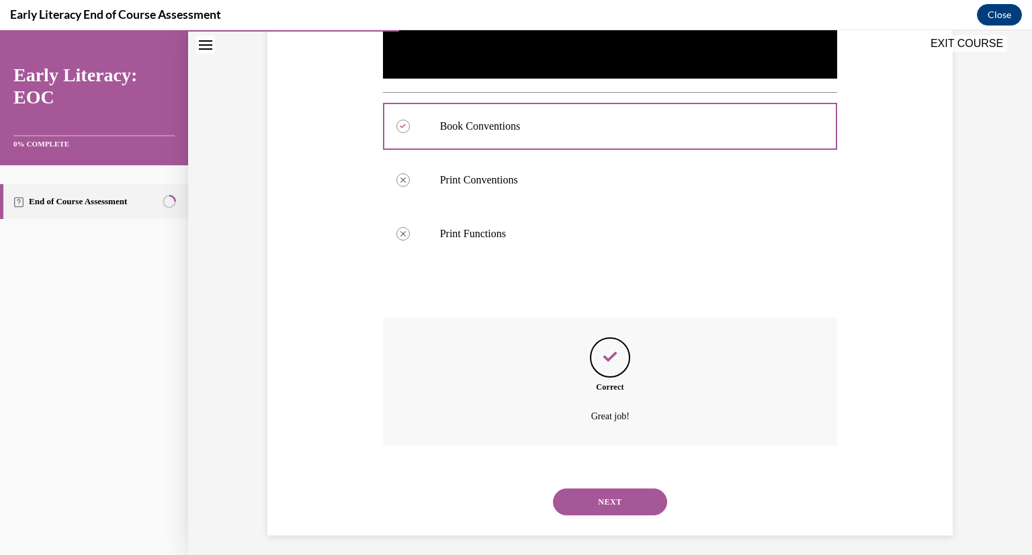
scroll to position [480, 0]
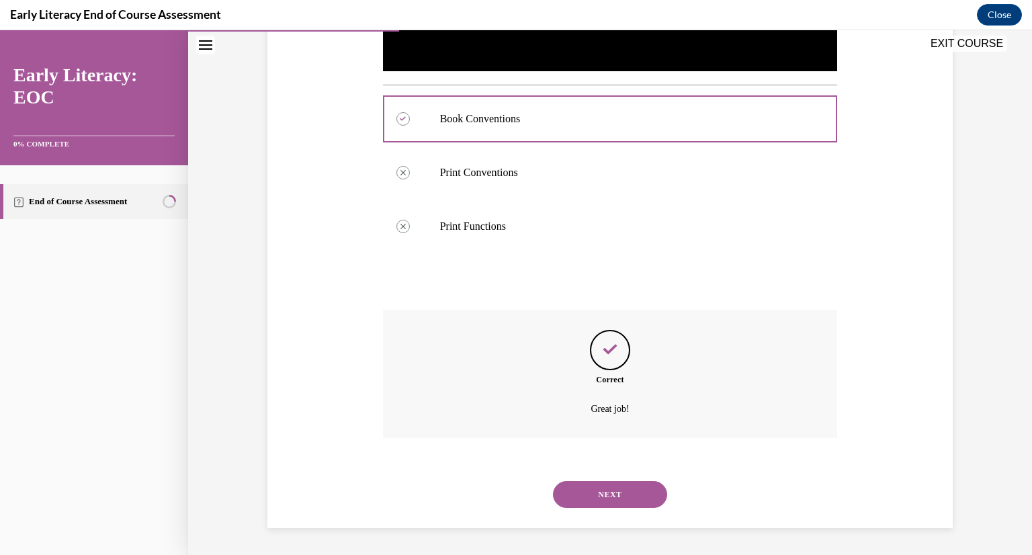
click at [619, 503] on button "NEXT" at bounding box center [610, 494] width 114 height 27
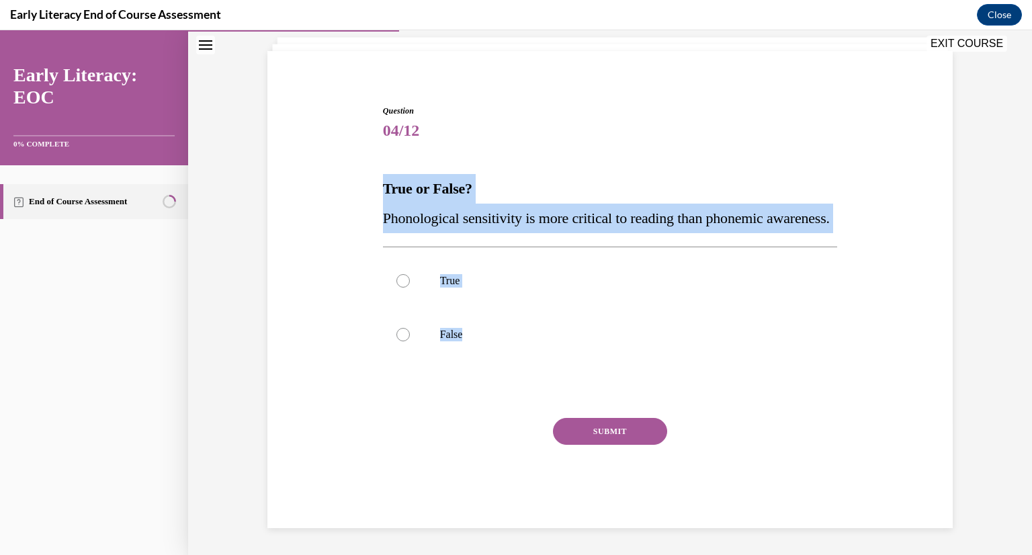
drag, startPoint x: 591, startPoint y: 369, endPoint x: 359, endPoint y: 133, distance: 330.6
click at [359, 133] on div "Question 04/12 True or False? Phonological sensitivity is more critical to read…" at bounding box center [610, 295] width 692 height 463
copy div "True or False? Phonological sensitivity is more critical to reading than phonem…"
click at [509, 336] on p "False" at bounding box center [622, 334] width 364 height 13
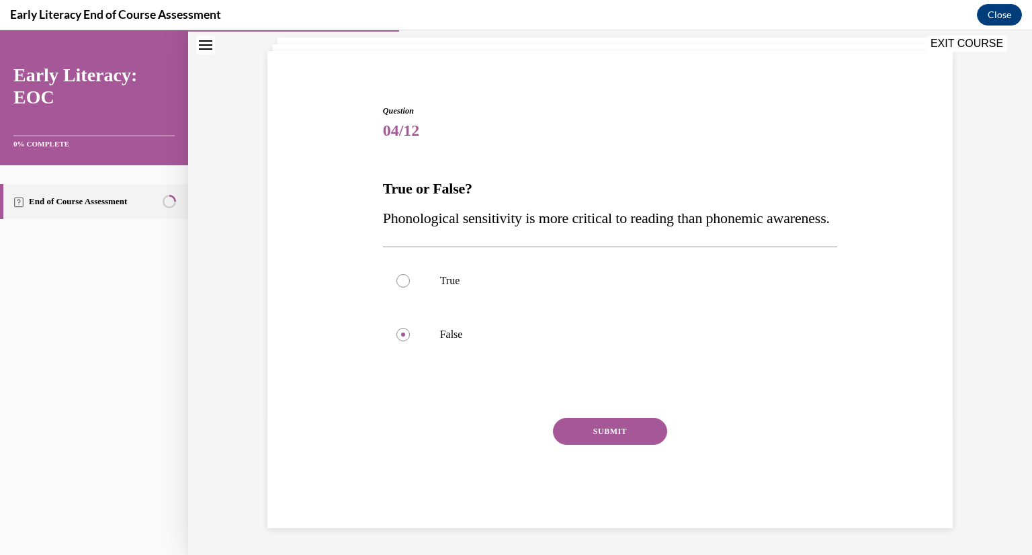
click at [600, 442] on button "SUBMIT" at bounding box center [610, 431] width 114 height 27
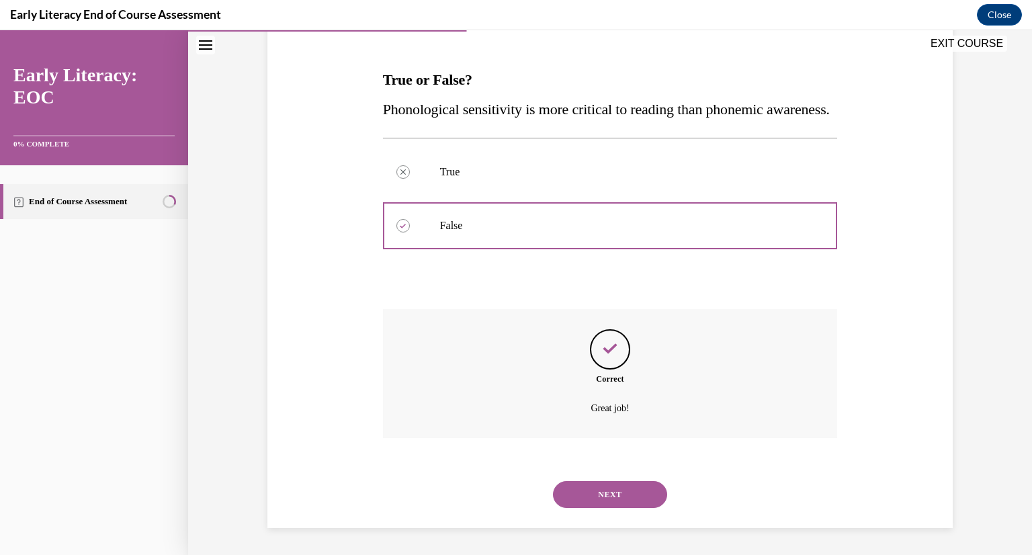
scroll to position [220, 0]
click at [629, 499] on button "NEXT" at bounding box center [610, 494] width 114 height 27
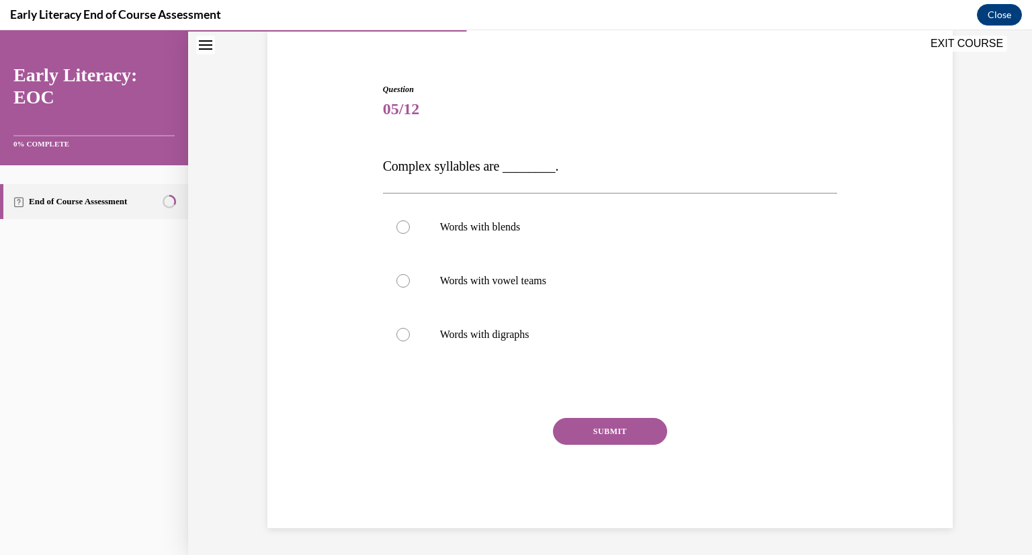
scroll to position [103, 0]
click at [504, 229] on p "Words with blends" at bounding box center [622, 226] width 364 height 13
click at [604, 425] on button "SUBMIT" at bounding box center [610, 431] width 114 height 27
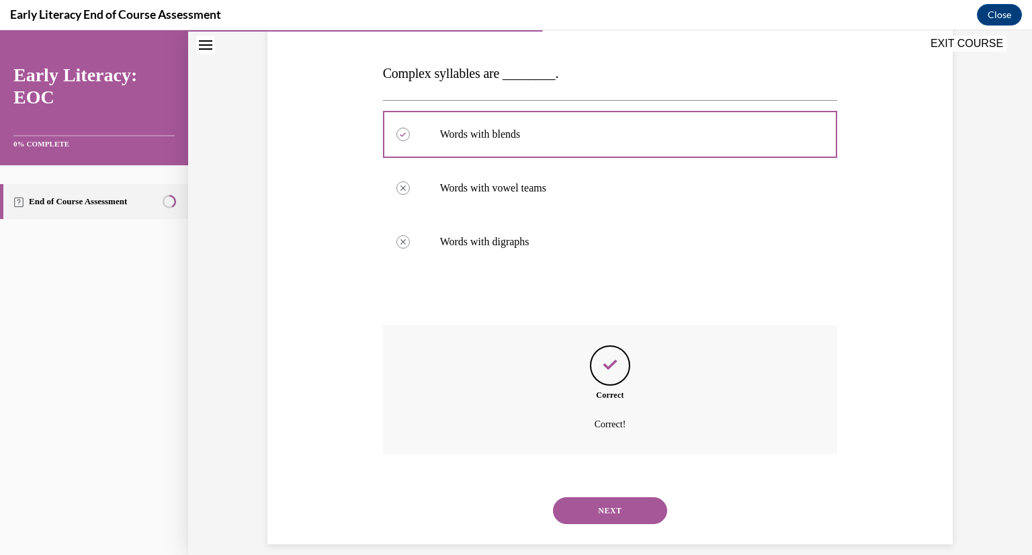
scroll to position [212, 0]
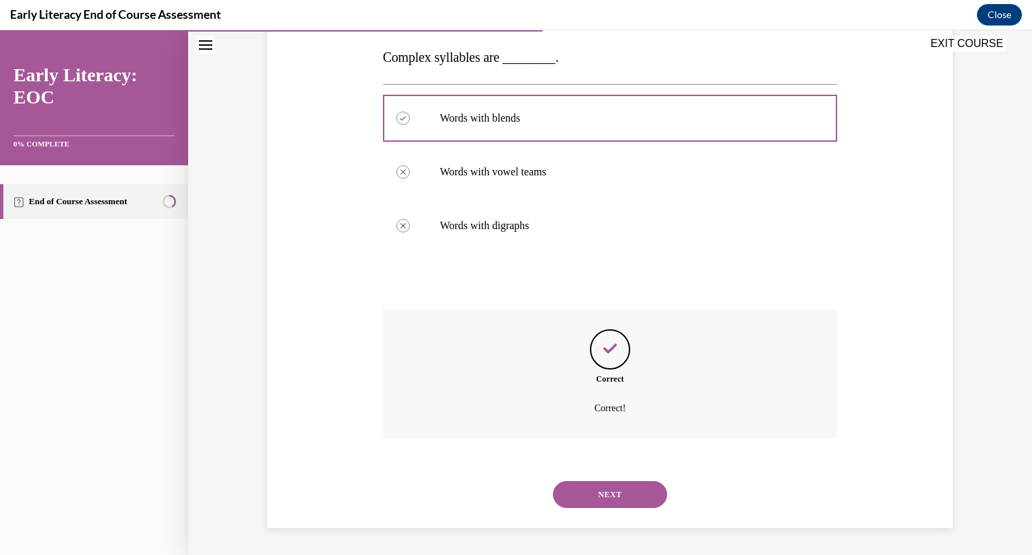
click at [617, 496] on button "NEXT" at bounding box center [610, 494] width 114 height 27
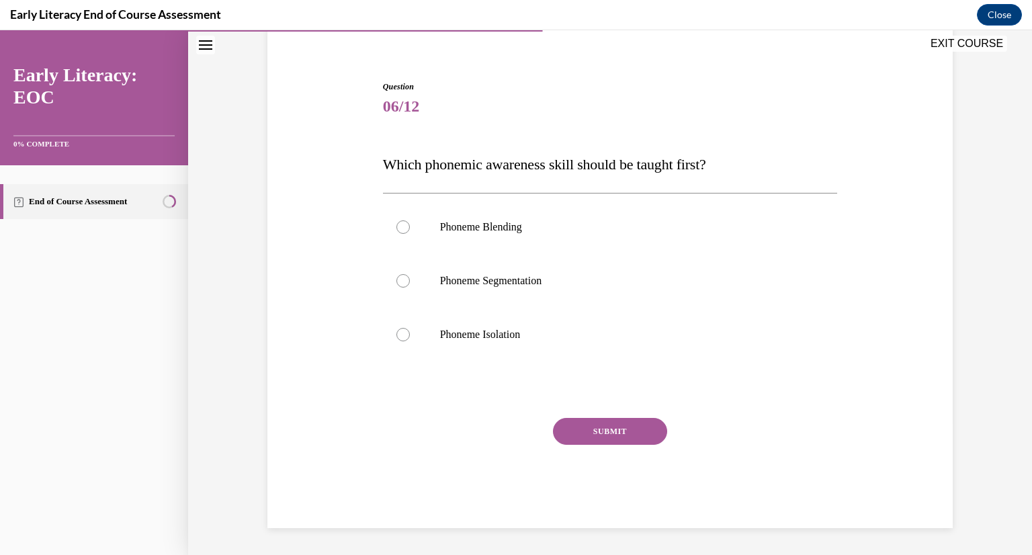
scroll to position [106, 0]
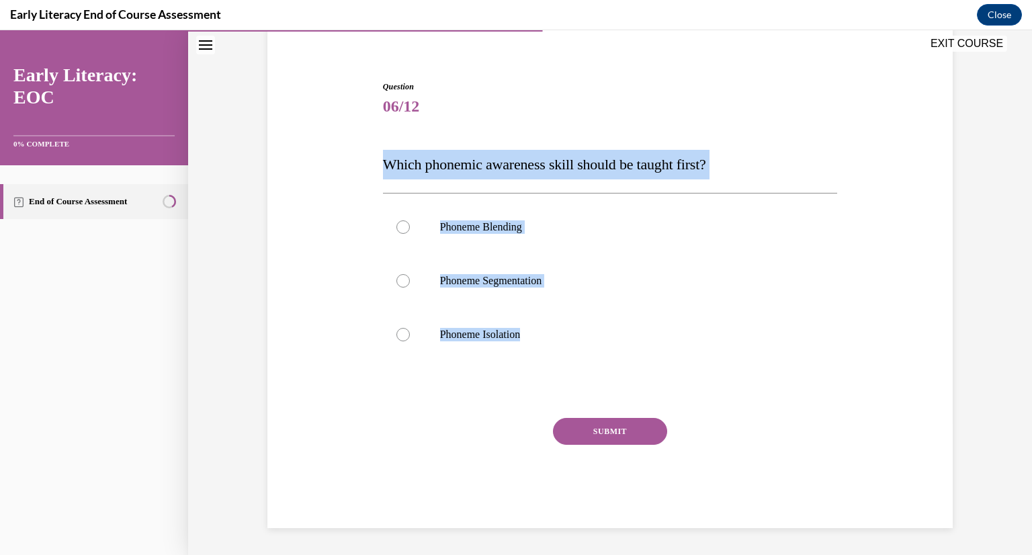
drag, startPoint x: 603, startPoint y: 377, endPoint x: 357, endPoint y: 155, distance: 331.0
click at [357, 155] on div "Question 06/12 Which phonemic awareness skill should be taught first? Phoneme B…" at bounding box center [610, 284] width 692 height 488
click at [514, 320] on div at bounding box center [610, 335] width 455 height 54
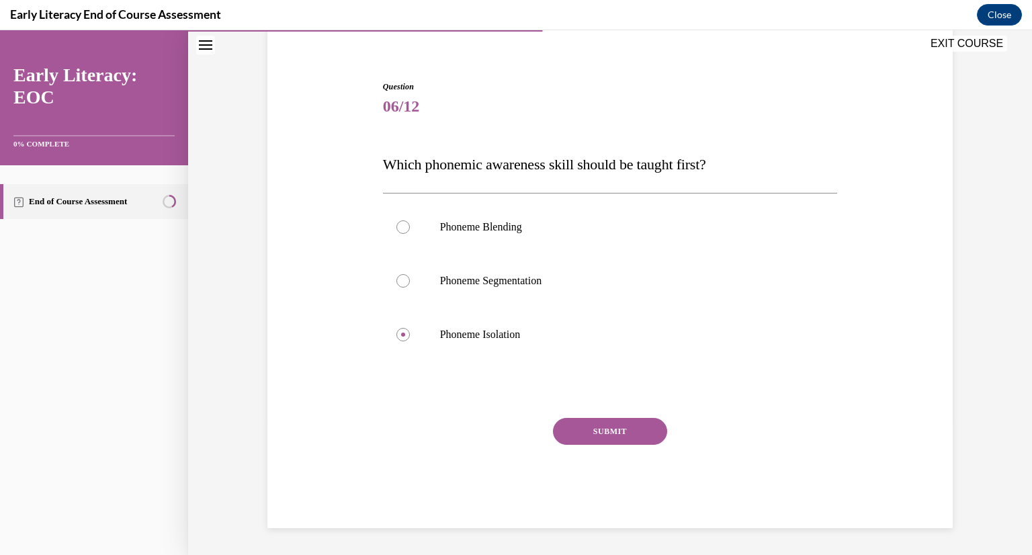
click at [592, 432] on button "SUBMIT" at bounding box center [610, 431] width 114 height 27
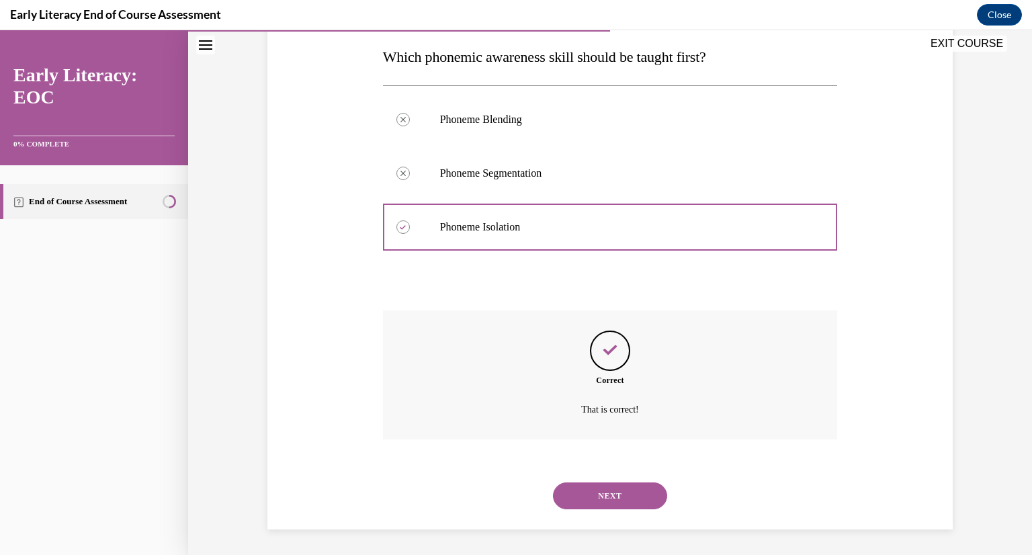
scroll to position [215, 0]
click at [619, 495] on button "NEXT" at bounding box center [610, 494] width 114 height 27
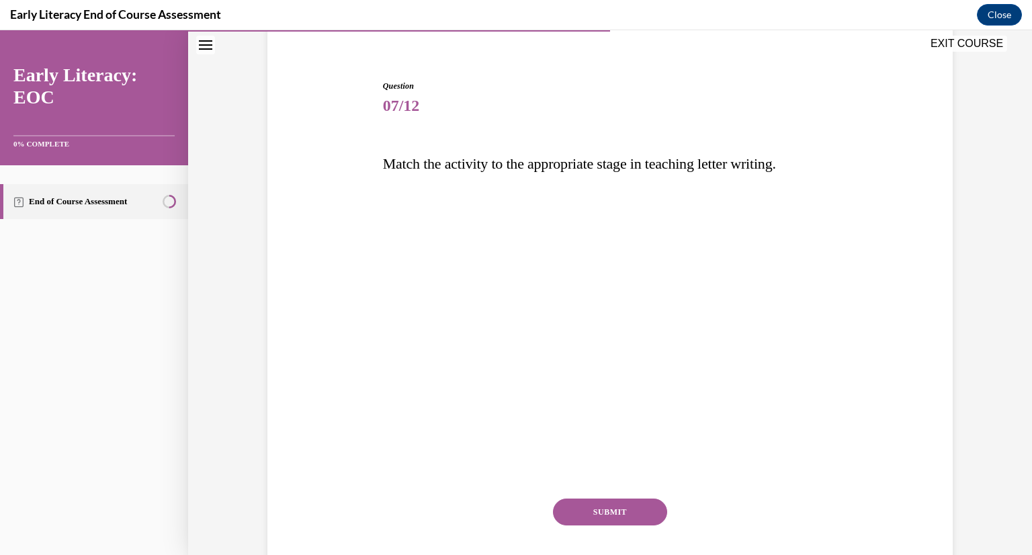
scroll to position [150, 0]
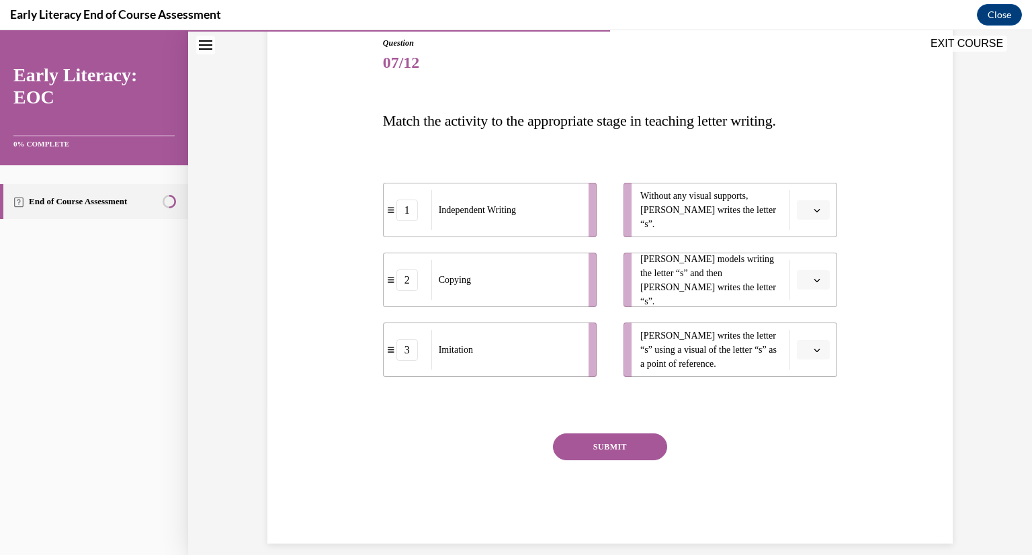
click at [805, 209] on span "Please select an option" at bounding box center [807, 210] width 5 height 13
click at [802, 272] on div "1" at bounding box center [807, 266] width 34 height 27
click at [807, 284] on button "button" at bounding box center [813, 280] width 33 height 20
click at [805, 388] on span "3" at bounding box center [803, 390] width 5 height 11
click at [809, 343] on button "button" at bounding box center [813, 350] width 33 height 20
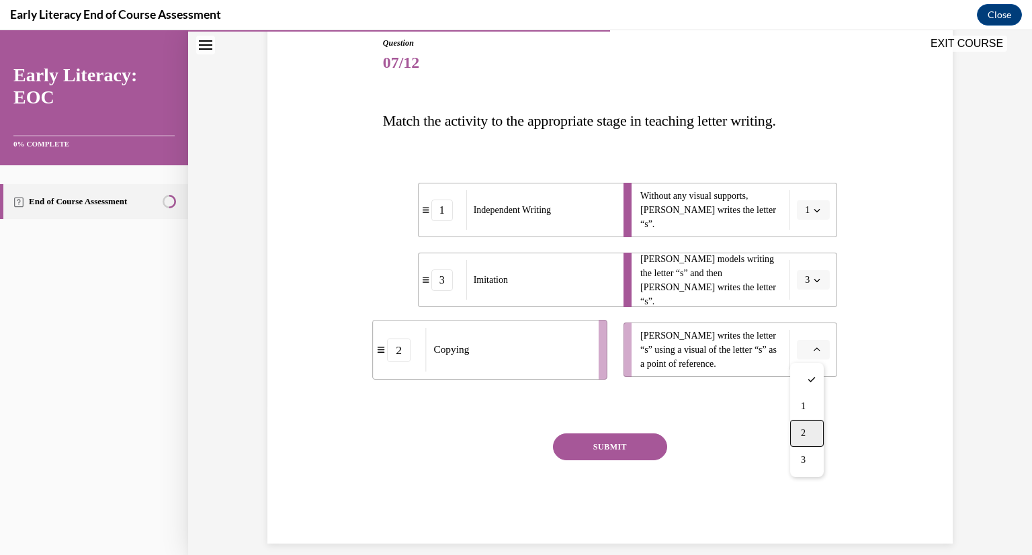
click at [802, 431] on span "2" at bounding box center [803, 433] width 5 height 11
click at [634, 437] on button "SUBMIT" at bounding box center [610, 446] width 114 height 27
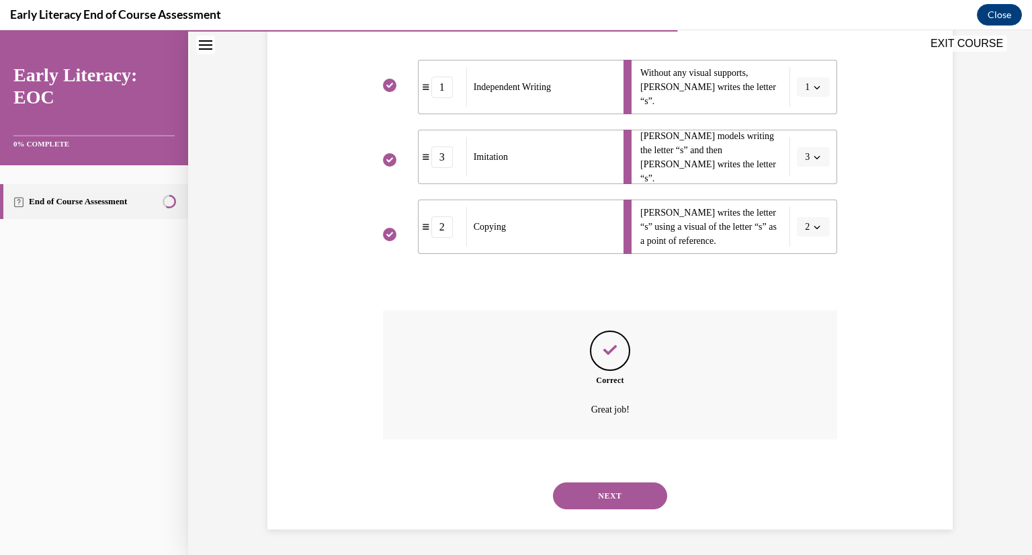
scroll to position [274, 0]
click at [630, 496] on button "NEXT" at bounding box center [610, 494] width 114 height 27
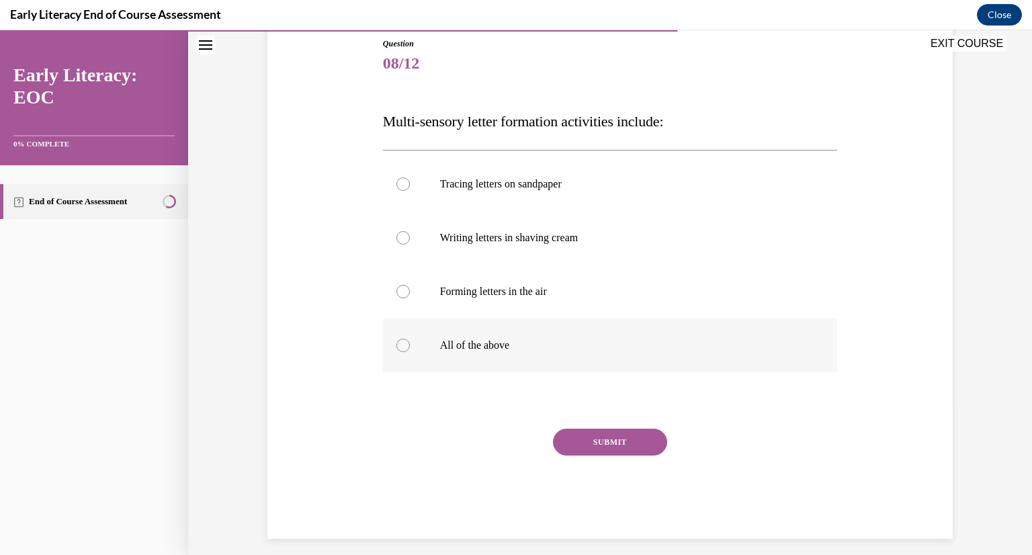
click at [572, 345] on p "All of the above" at bounding box center [622, 345] width 364 height 13
click at [594, 439] on button "SUBMIT" at bounding box center [610, 442] width 114 height 27
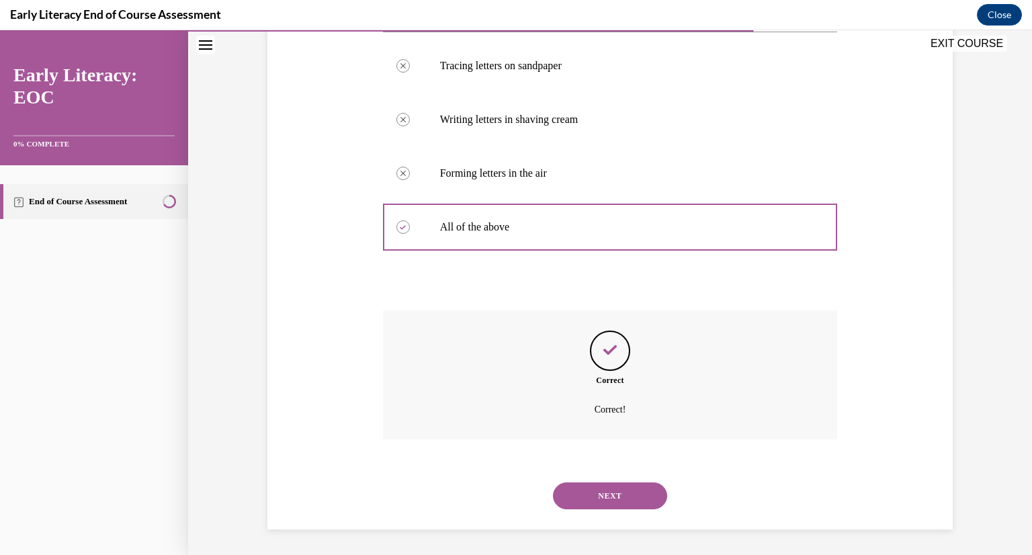
scroll to position [269, 0]
click at [631, 488] on button "NEXT" at bounding box center [610, 494] width 114 height 27
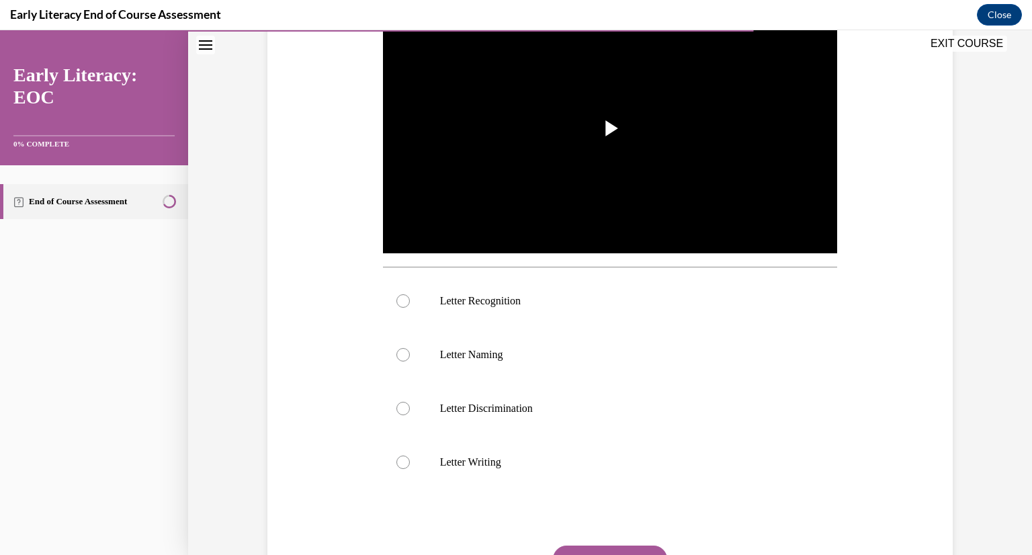
scroll to position [308, 0]
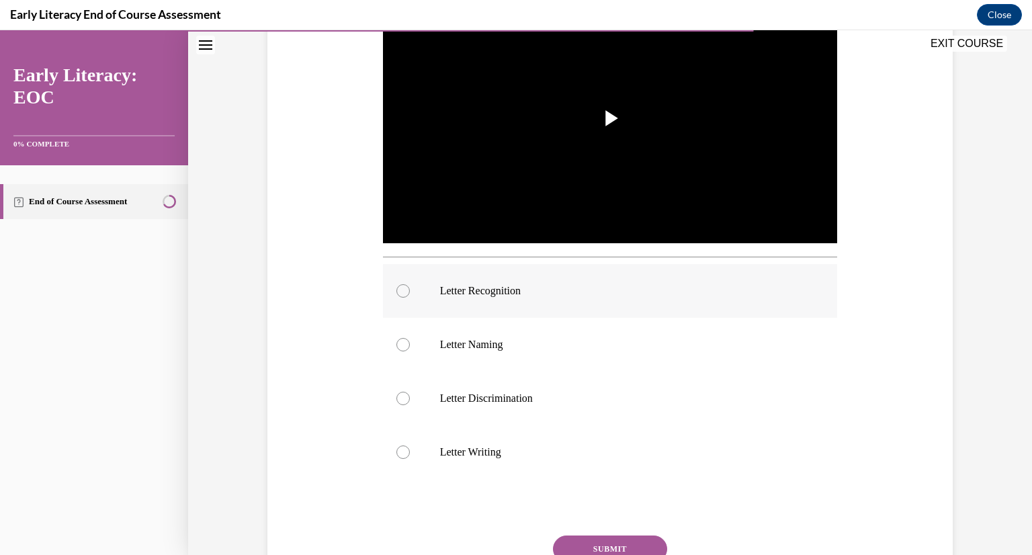
click at [539, 292] on p "Letter Recognition" at bounding box center [622, 290] width 364 height 13
click at [610, 118] on span "Video player" at bounding box center [610, 118] width 0 height 0
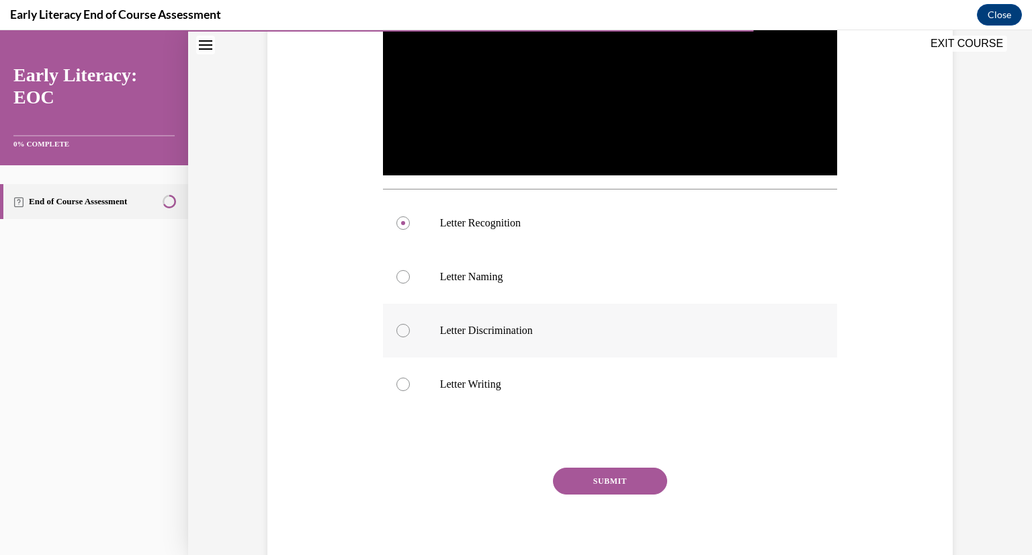
scroll to position [381, 0]
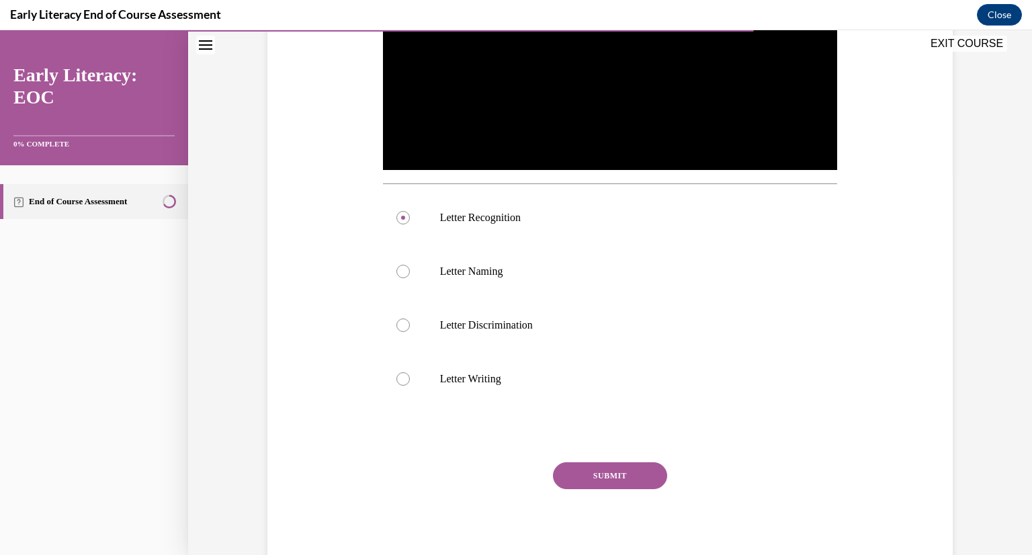
click at [594, 479] on button "SUBMIT" at bounding box center [610, 475] width 114 height 27
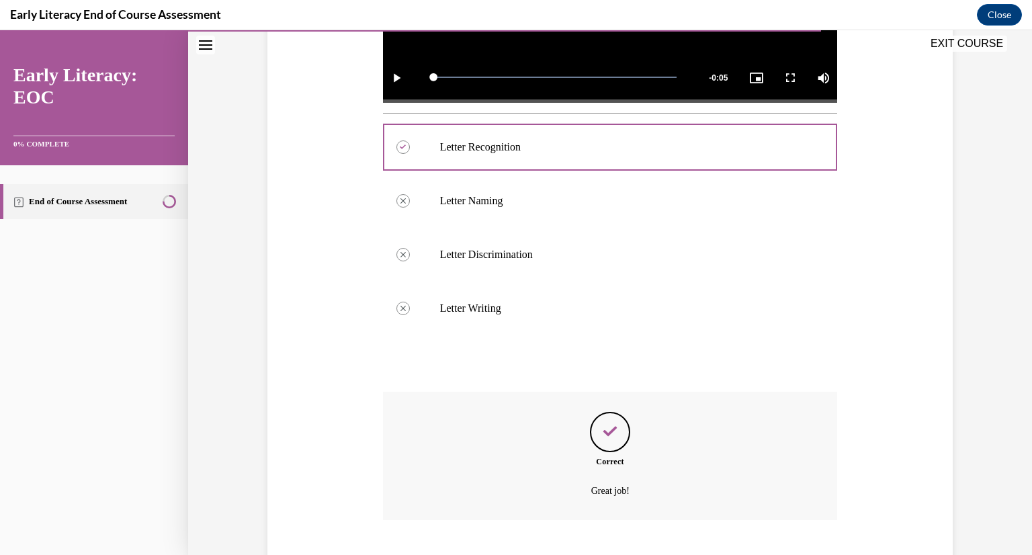
scroll to position [534, 0]
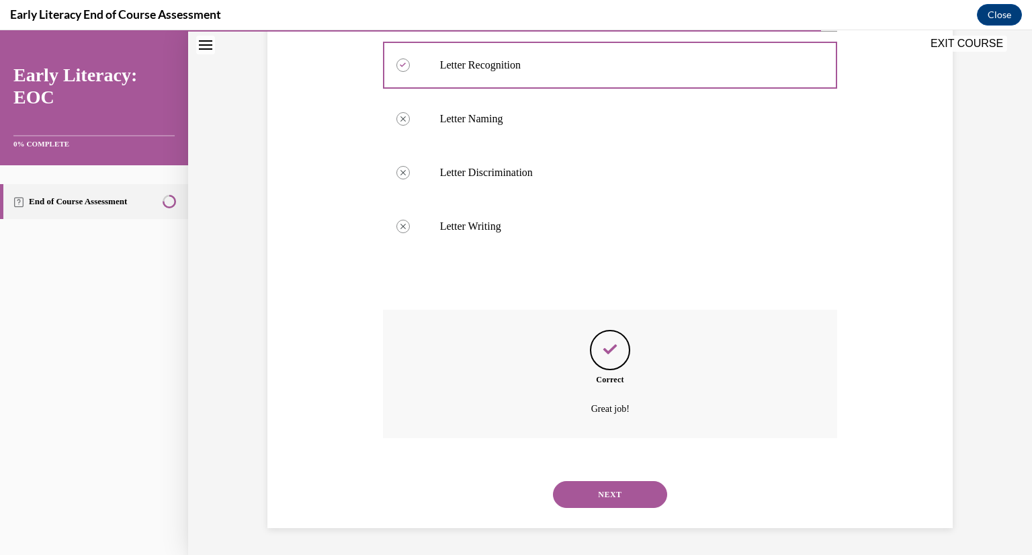
click at [609, 506] on button "NEXT" at bounding box center [610, 494] width 114 height 27
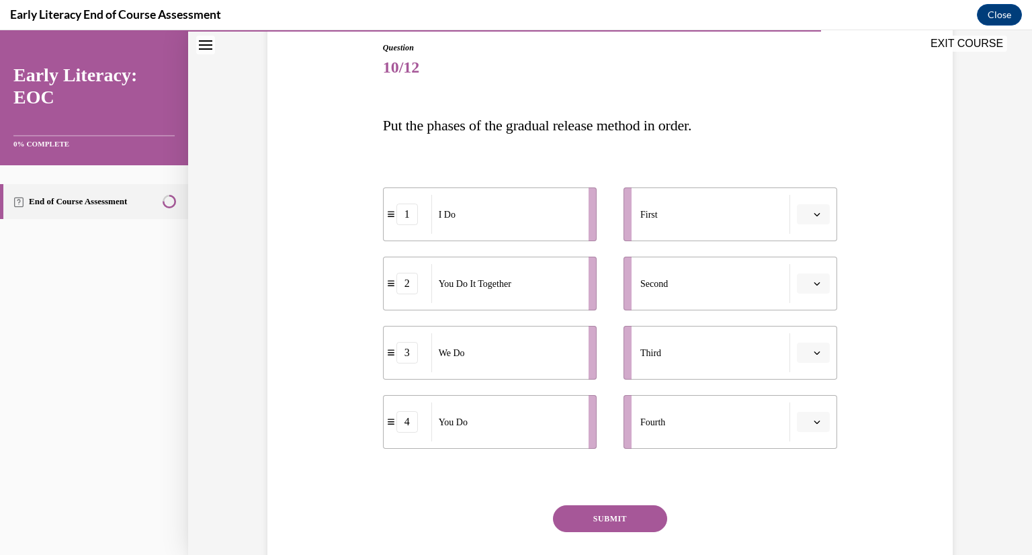
scroll to position [146, 0]
click at [731, 217] on div "First" at bounding box center [715, 212] width 150 height 39
click at [797, 214] on button "button" at bounding box center [813, 213] width 33 height 20
click at [797, 267] on div "1" at bounding box center [807, 269] width 34 height 27
click at [812, 285] on span "button" at bounding box center [816, 281] width 9 height 9
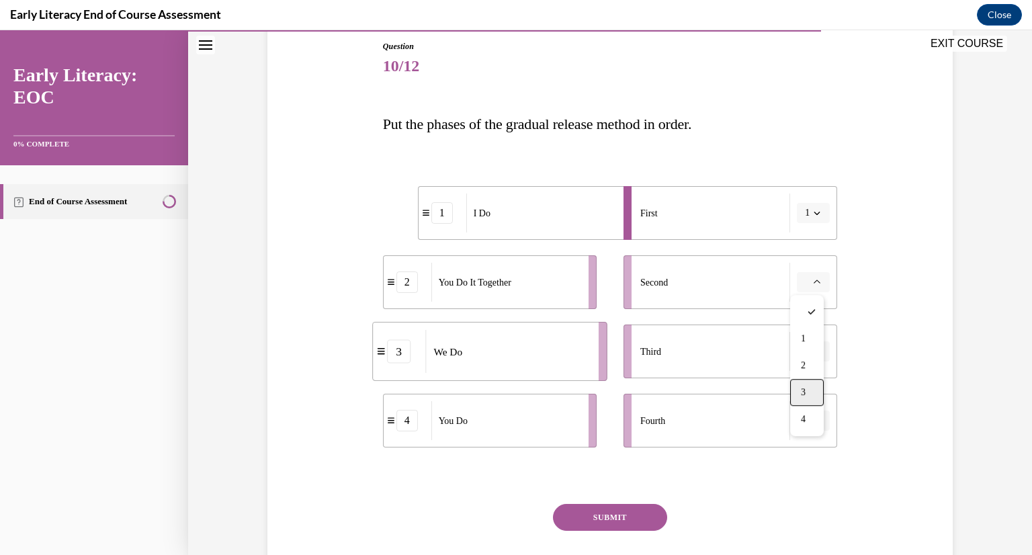
click at [807, 396] on div "3" at bounding box center [807, 392] width 34 height 27
click at [812, 356] on button "button" at bounding box center [813, 351] width 33 height 20
click at [811, 434] on div "2" at bounding box center [807, 434] width 34 height 27
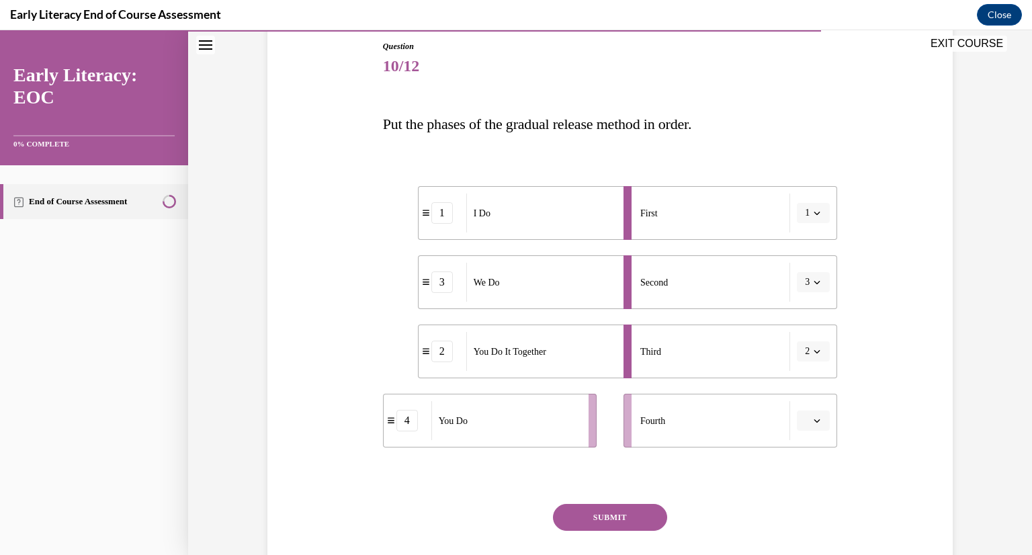
click at [811, 434] on li "Fourth" at bounding box center [730, 421] width 214 height 54
click at [811, 425] on button "button" at bounding box center [813, 420] width 33 height 20
click at [806, 382] on div "4" at bounding box center [807, 390] width 34 height 27
click at [610, 511] on button "SUBMIT" at bounding box center [610, 517] width 114 height 27
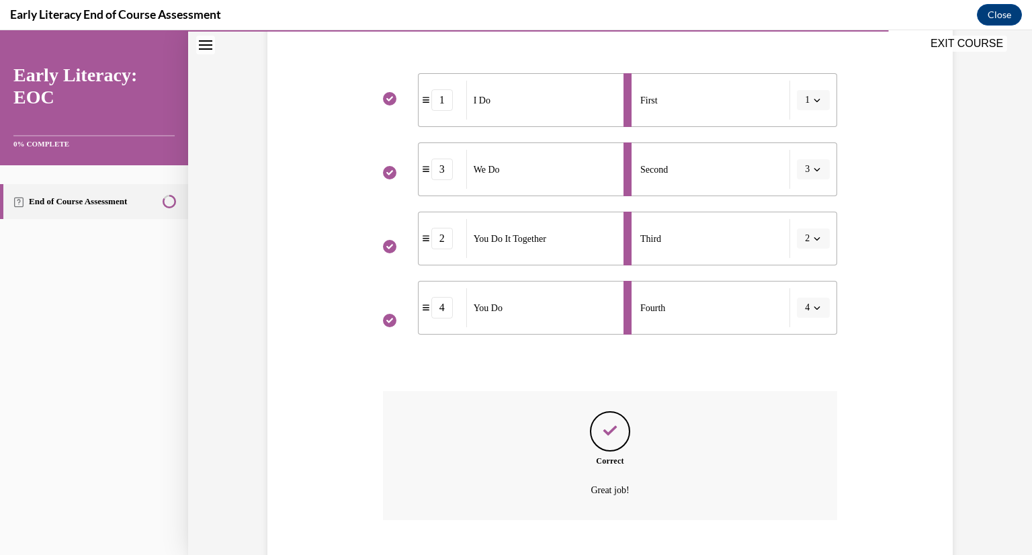
scroll to position [341, 0]
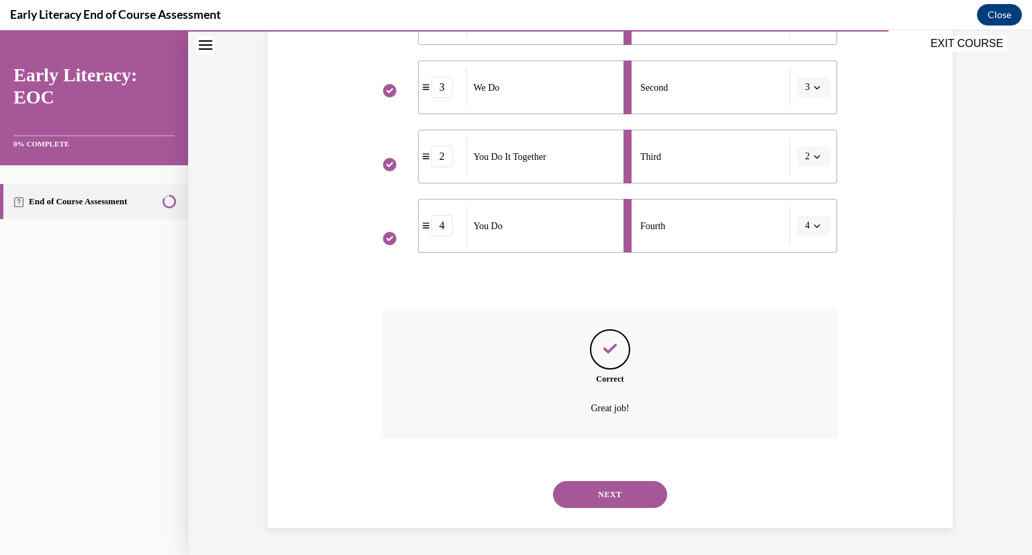
click at [638, 499] on button "NEXT" at bounding box center [610, 494] width 114 height 27
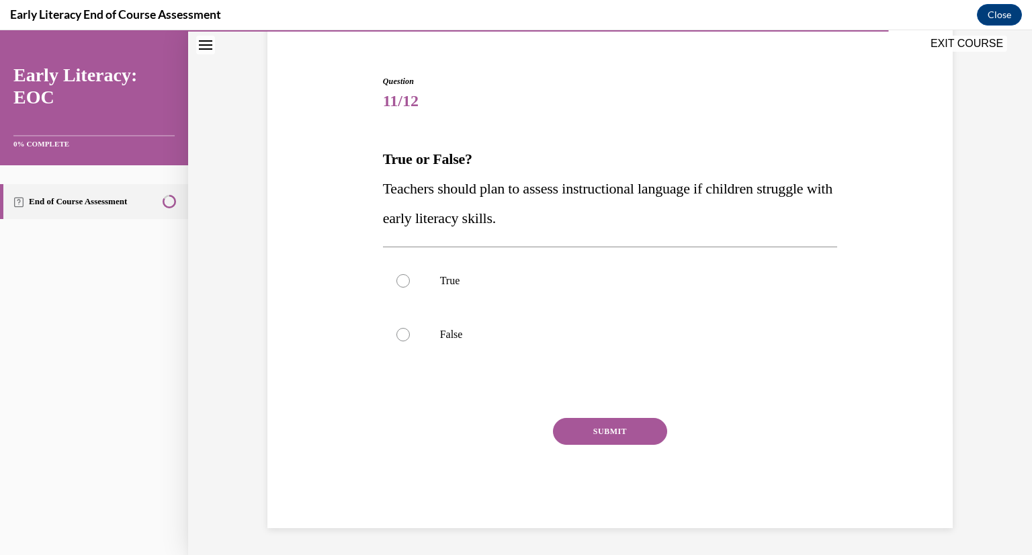
scroll to position [111, 0]
click at [489, 287] on div at bounding box center [610, 281] width 455 height 54
click at [597, 431] on button "SUBMIT" at bounding box center [610, 431] width 114 height 27
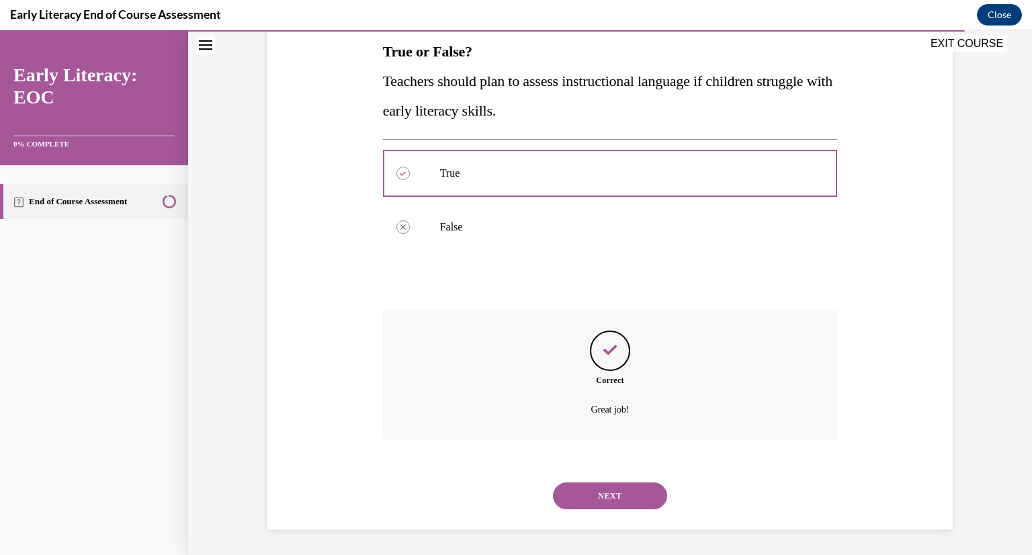
scroll to position [220, 0]
click at [615, 486] on button "NEXT" at bounding box center [610, 494] width 114 height 27
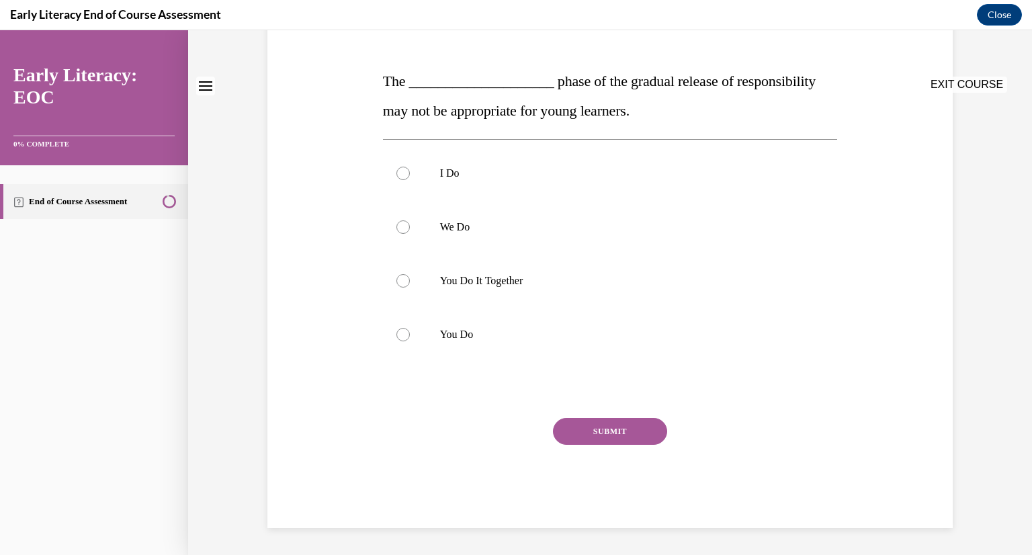
scroll to position [0, 0]
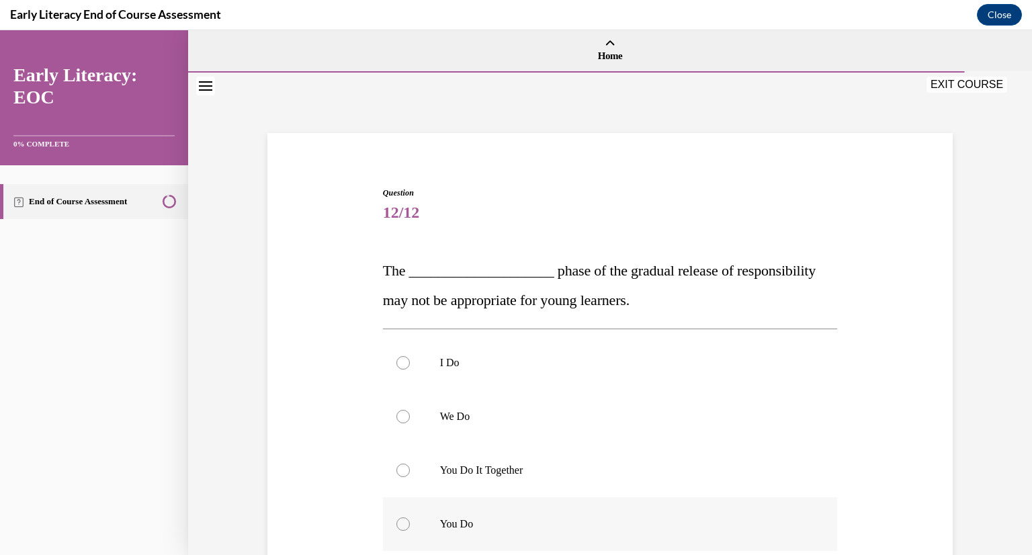
click at [516, 522] on p "You Do" at bounding box center [622, 523] width 364 height 13
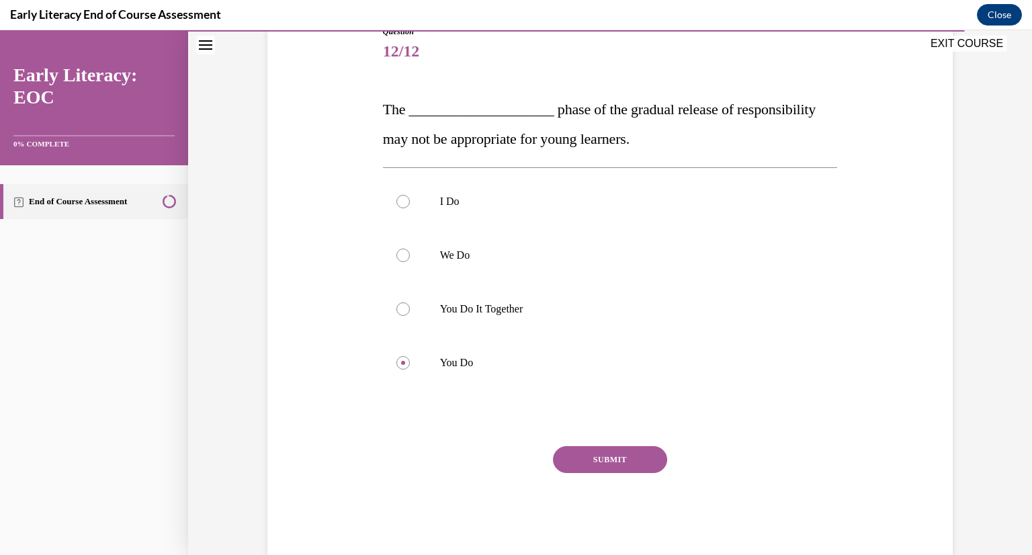
click at [602, 465] on button "SUBMIT" at bounding box center [610, 459] width 114 height 27
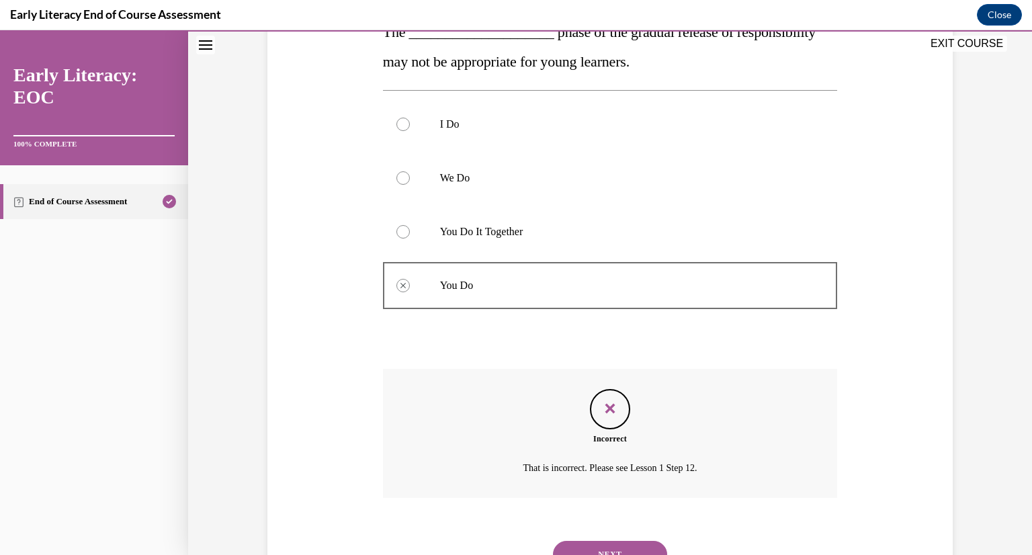
scroll to position [241, 0]
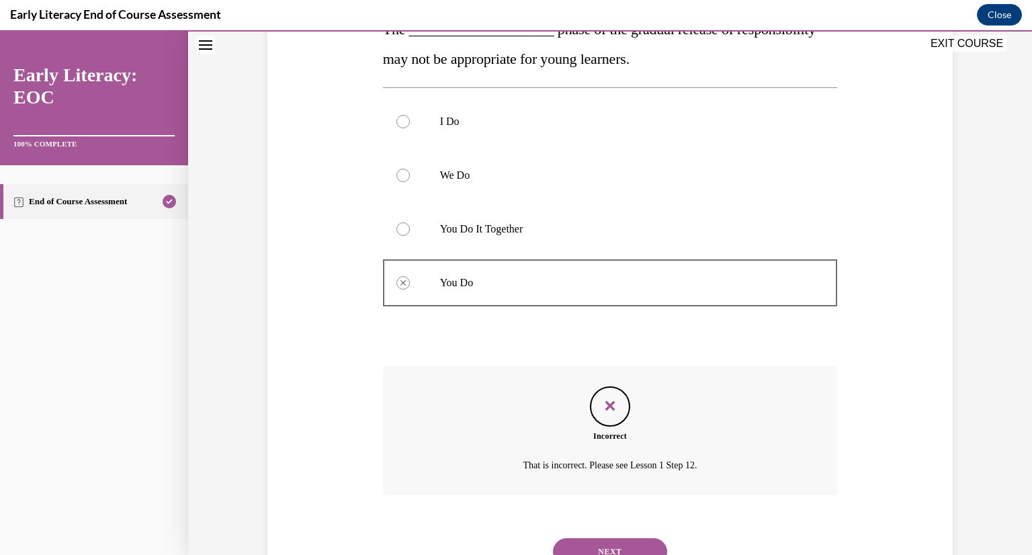
click at [614, 543] on button "NEXT" at bounding box center [610, 551] width 114 height 27
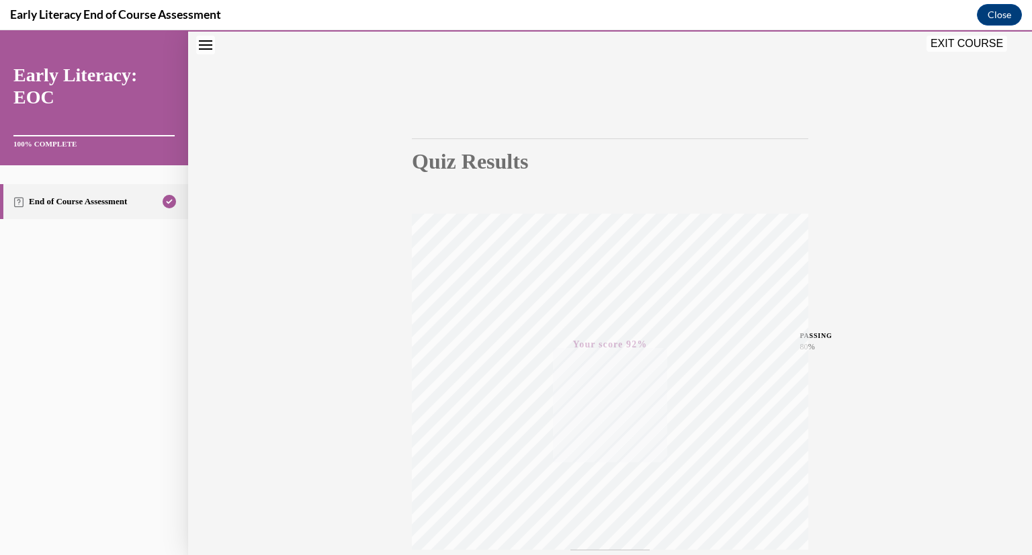
scroll to position [164, 0]
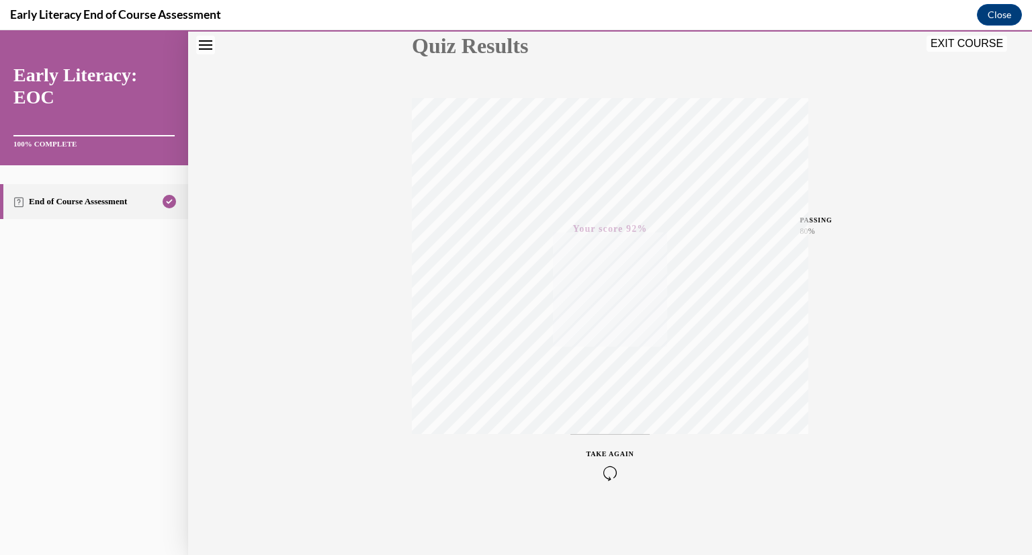
click at [981, 44] on button "EXIT COURSE" at bounding box center [966, 44] width 81 height 16
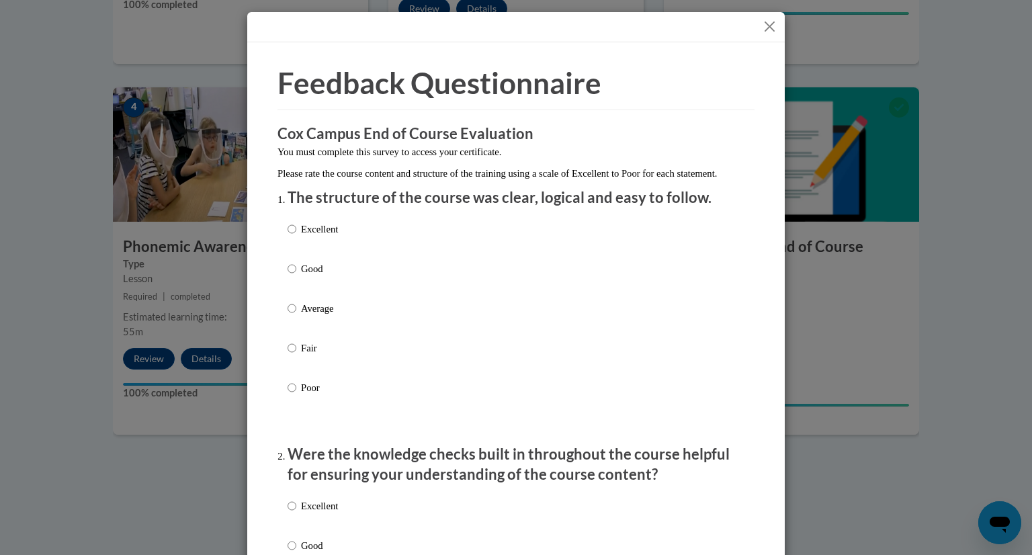
click at [306, 236] on p "Excellent" at bounding box center [319, 229] width 37 height 15
click at [296, 236] on input "Excellent" at bounding box center [291, 229] width 9 height 15
radio input "true"
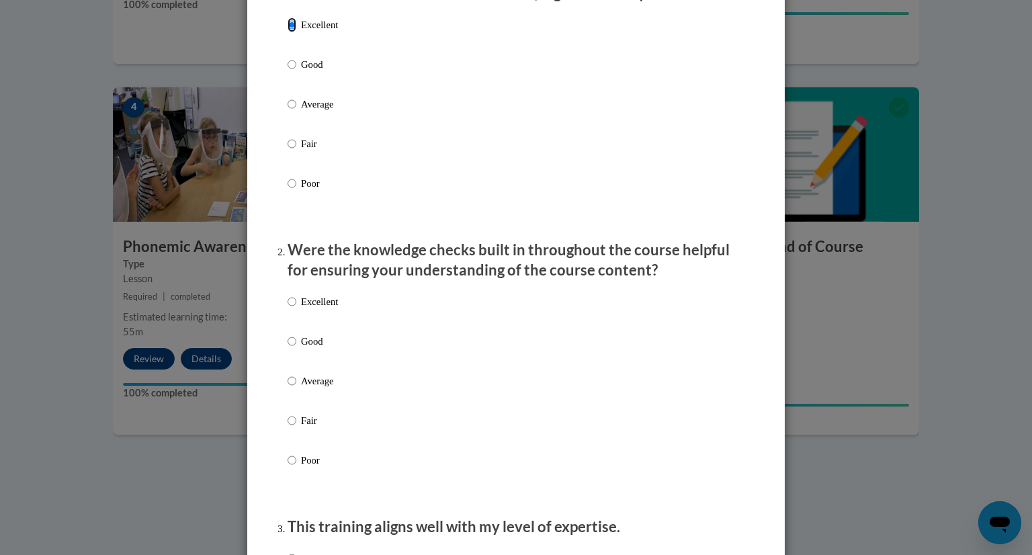
scroll to position [239, 0]
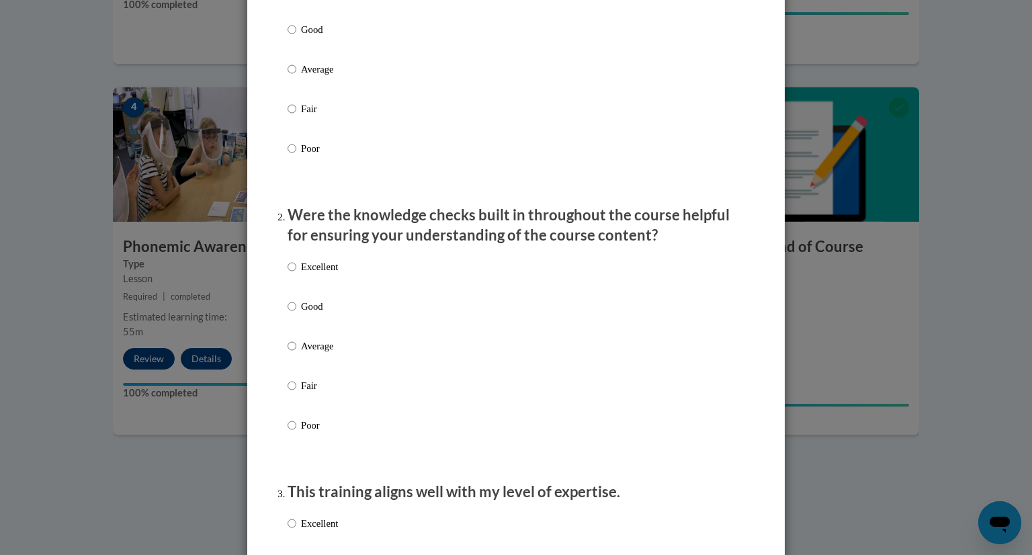
click at [318, 294] on label "Excellent" at bounding box center [312, 277] width 50 height 36
click at [296, 274] on input "Excellent" at bounding box center [291, 266] width 9 height 15
radio input "true"
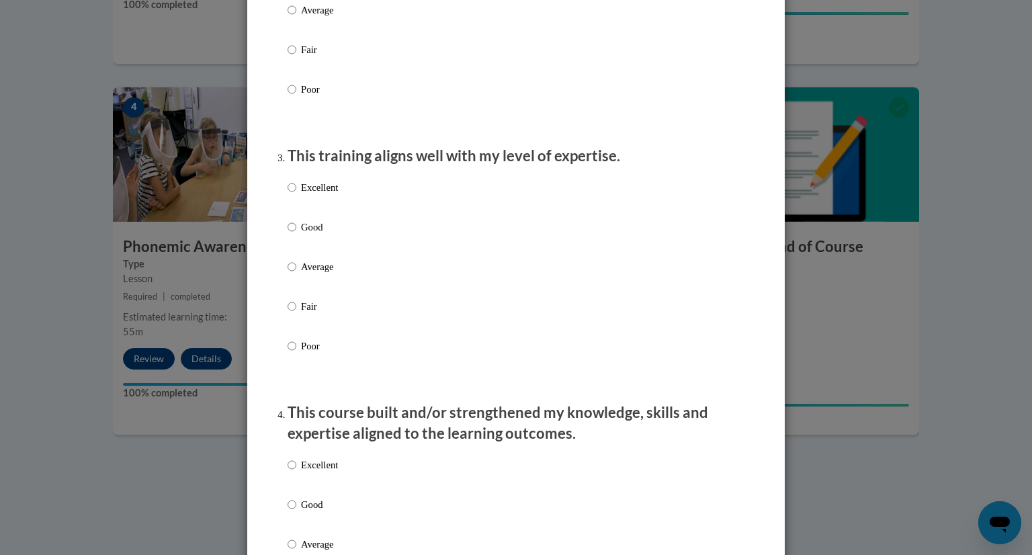
scroll to position [575, 0]
click at [305, 195] on p "Excellent" at bounding box center [319, 187] width 37 height 15
click at [296, 195] on input "Excellent" at bounding box center [291, 187] width 9 height 15
radio input "true"
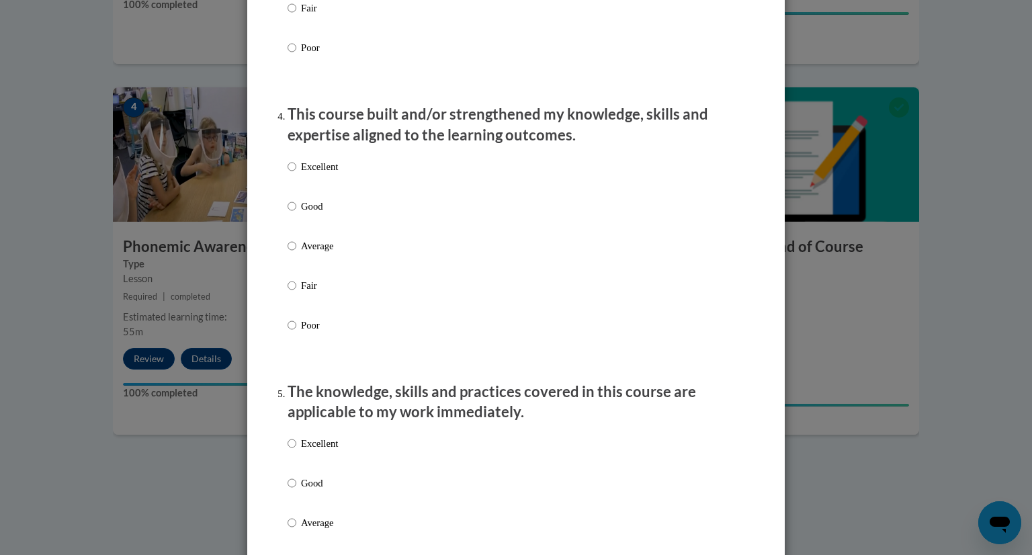
click at [306, 174] on p "Excellent" at bounding box center [319, 166] width 37 height 15
click at [296, 174] on input "Excellent" at bounding box center [291, 166] width 9 height 15
radio input "true"
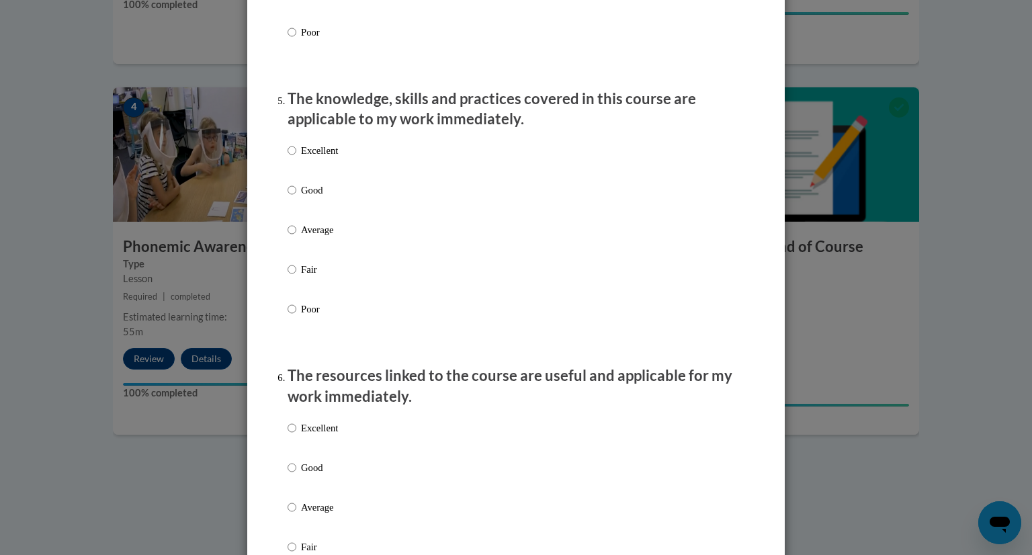
click at [306, 179] on label "Excellent" at bounding box center [312, 161] width 50 height 36
click at [296, 158] on input "Excellent" at bounding box center [291, 150] width 9 height 15
radio input "true"
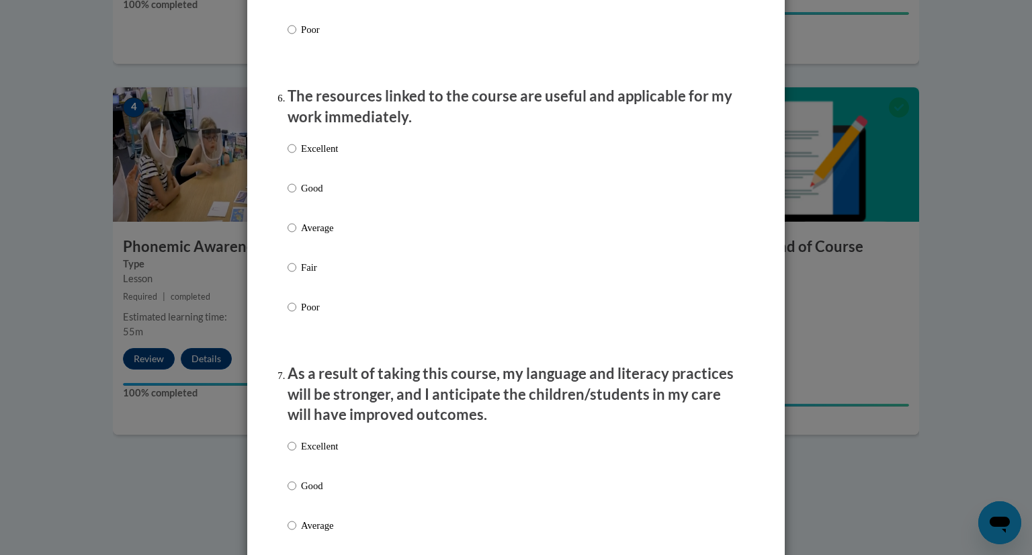
click at [306, 177] on label "Excellent" at bounding box center [312, 159] width 50 height 36
click at [296, 156] on input "Excellent" at bounding box center [291, 148] width 9 height 15
radio input "true"
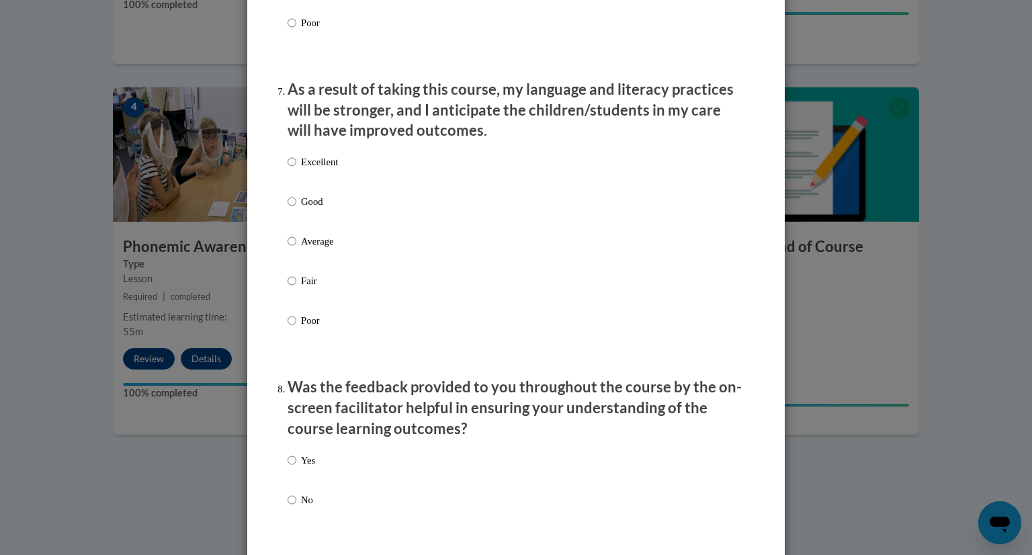
click at [306, 169] on p "Excellent" at bounding box center [319, 161] width 37 height 15
click at [296, 169] on input "Excellent" at bounding box center [291, 161] width 9 height 15
radio input "true"
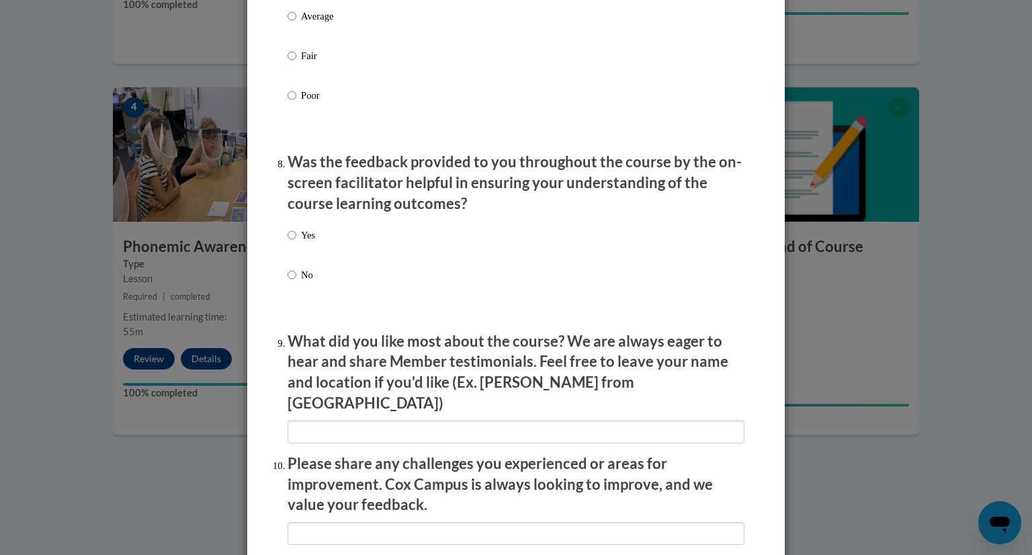
scroll to position [1955, 0]
click at [308, 242] on p "Yes" at bounding box center [308, 234] width 14 height 15
click at [296, 242] on input "Yes" at bounding box center [291, 234] width 9 height 15
radio input "true"
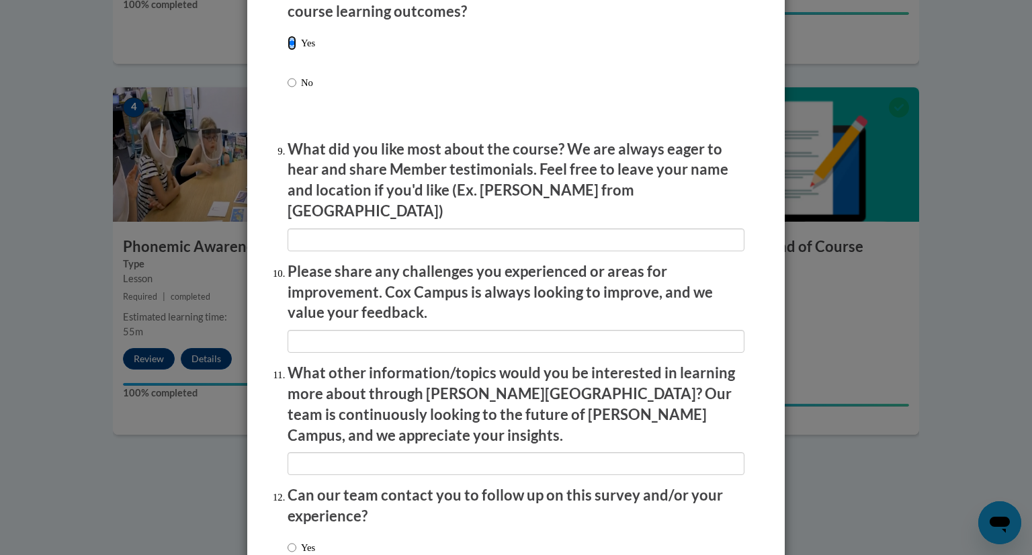
scroll to position [2243, 0]
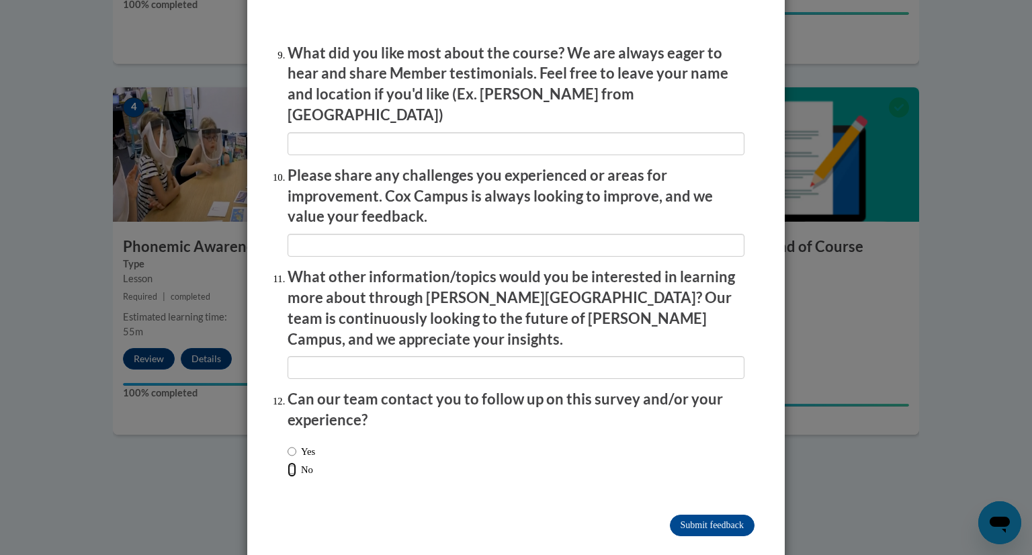
click at [289, 462] on input "No" at bounding box center [291, 469] width 9 height 15
radio input "true"
click at [741, 514] on input "Submit feedback" at bounding box center [712, 524] width 85 height 21
